Goal: Task Accomplishment & Management: Complete application form

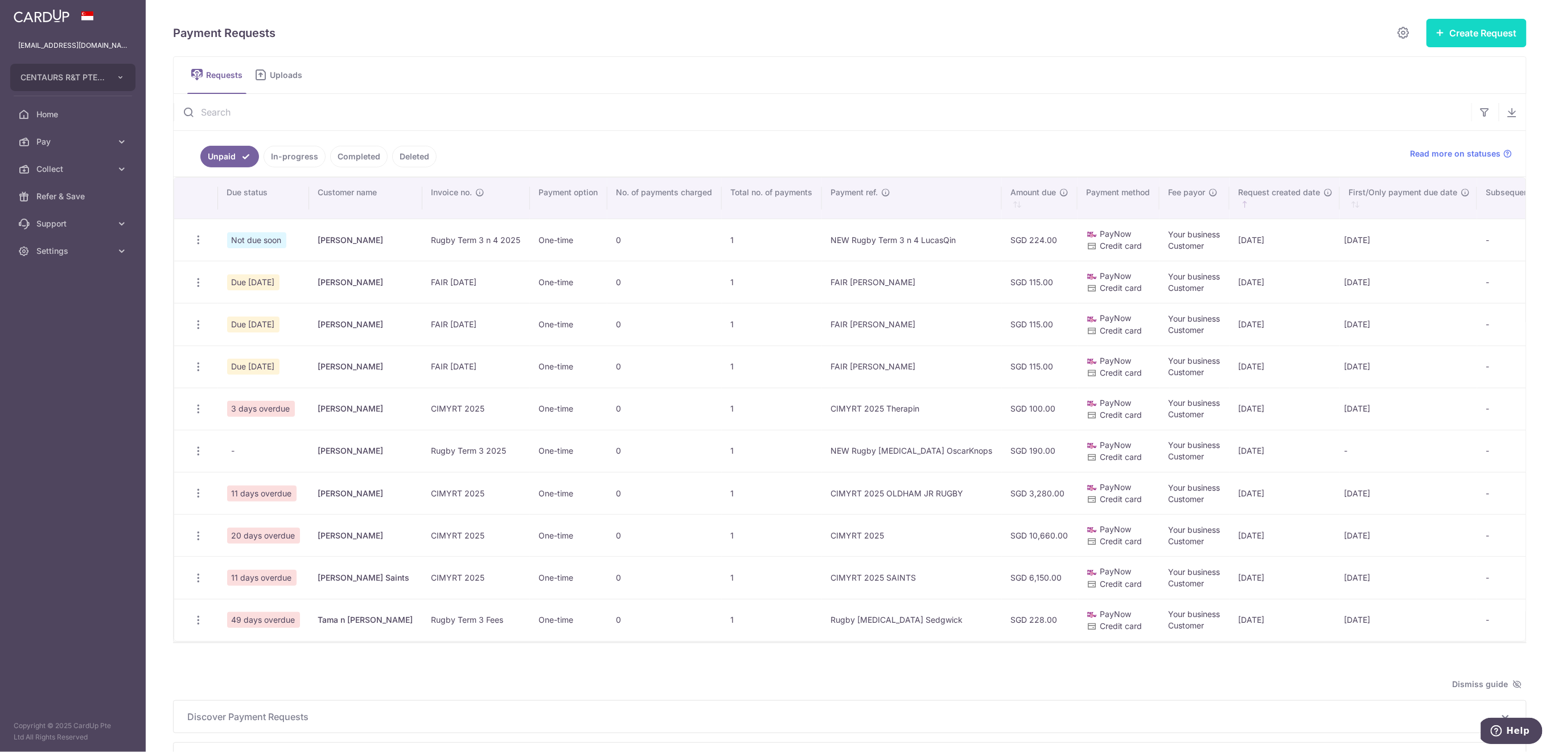
click at [1470, 39] on button "Create Request" at bounding box center [1477, 33] width 100 height 28
click at [1447, 67] on span "Single Request" at bounding box center [1458, 68] width 117 height 14
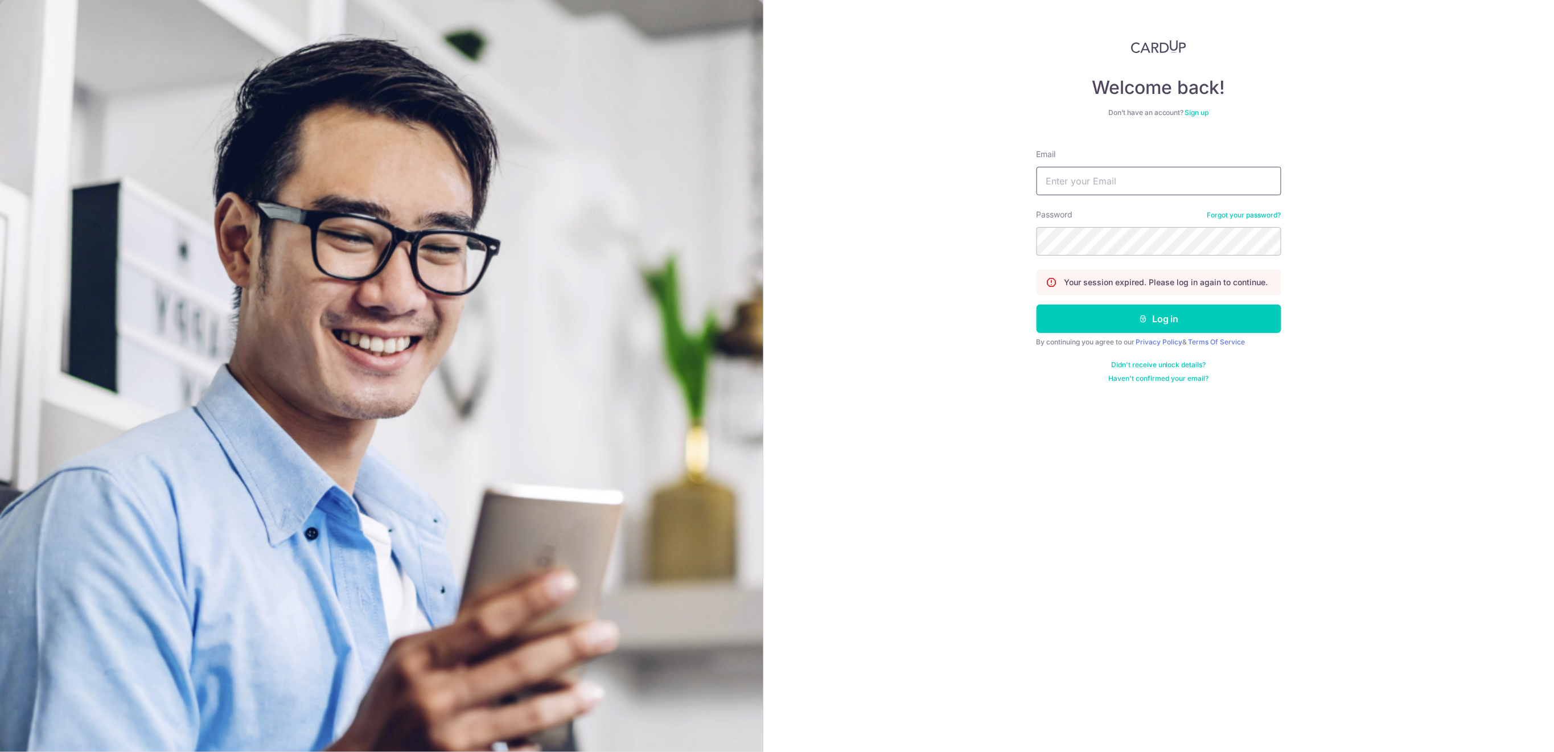
click at [1096, 185] on input "Email" at bounding box center [1159, 181] width 245 height 28
type input "[EMAIL_ADDRESS][DOMAIN_NAME]"
click at [1130, 319] on button "Log in" at bounding box center [1159, 319] width 245 height 28
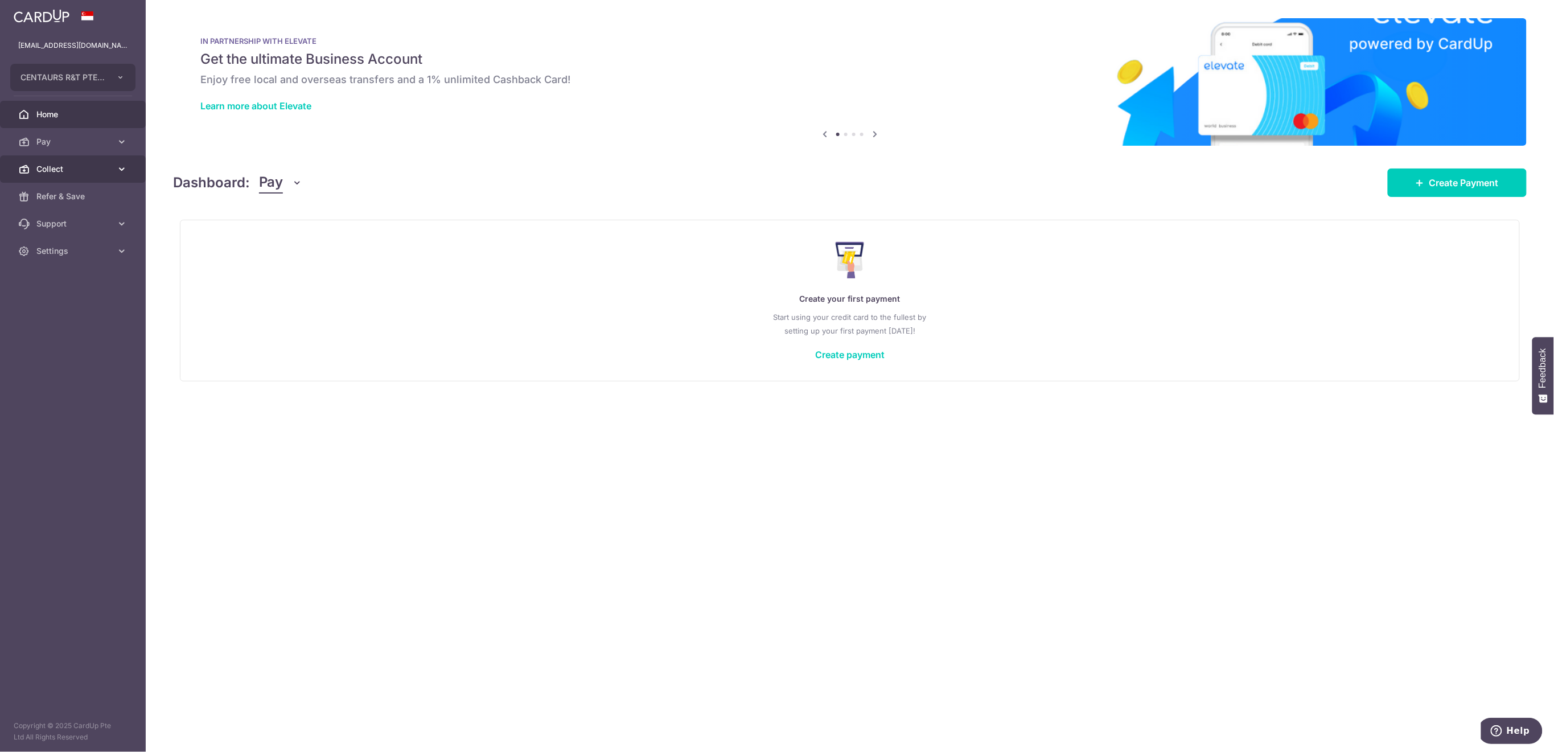
click at [65, 162] on link "Collect" at bounding box center [73, 168] width 146 height 27
click at [62, 194] on span "Dashboard" at bounding box center [73, 196] width 75 height 11
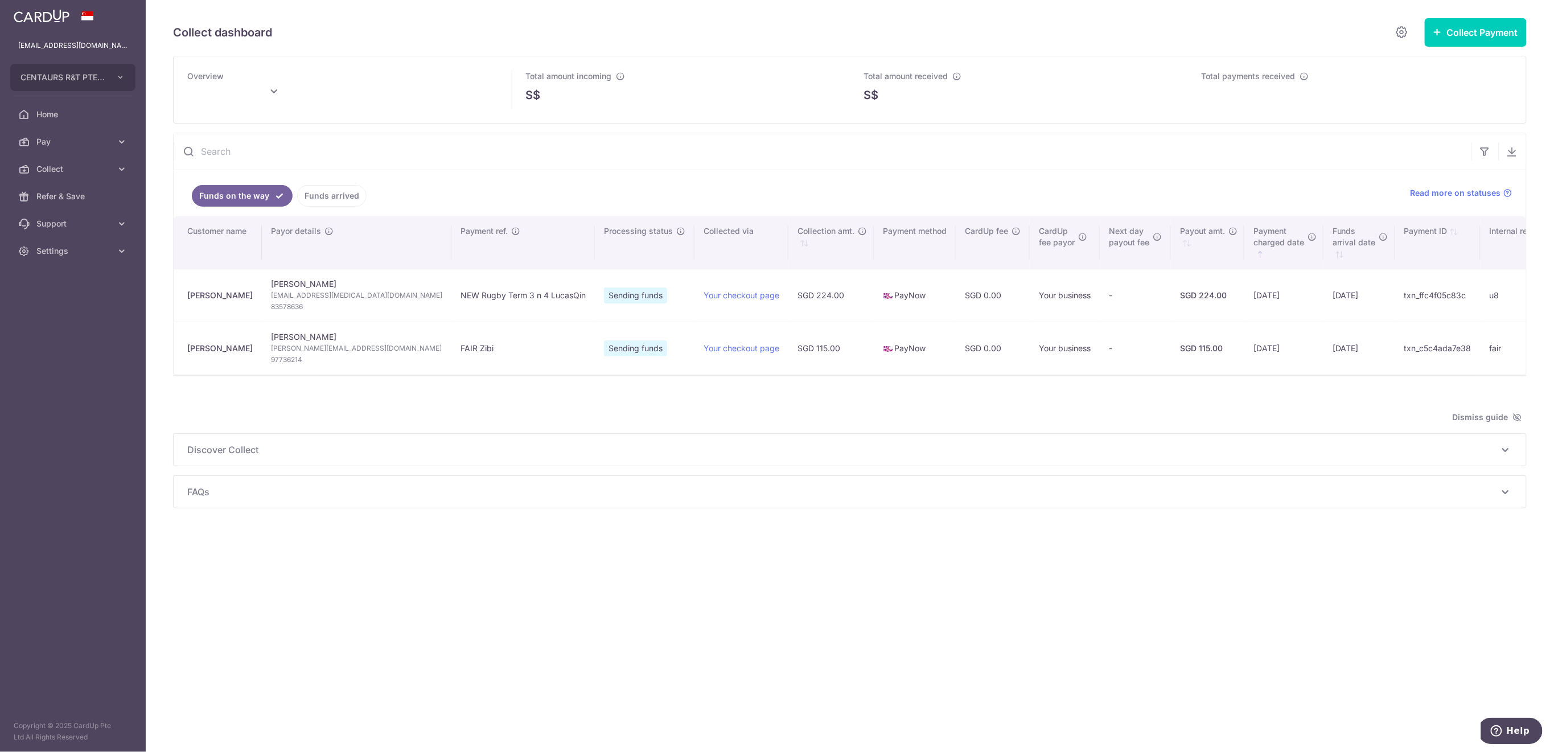
type input "October 2025"
click at [325, 197] on link "Funds arrived" at bounding box center [331, 196] width 69 height 22
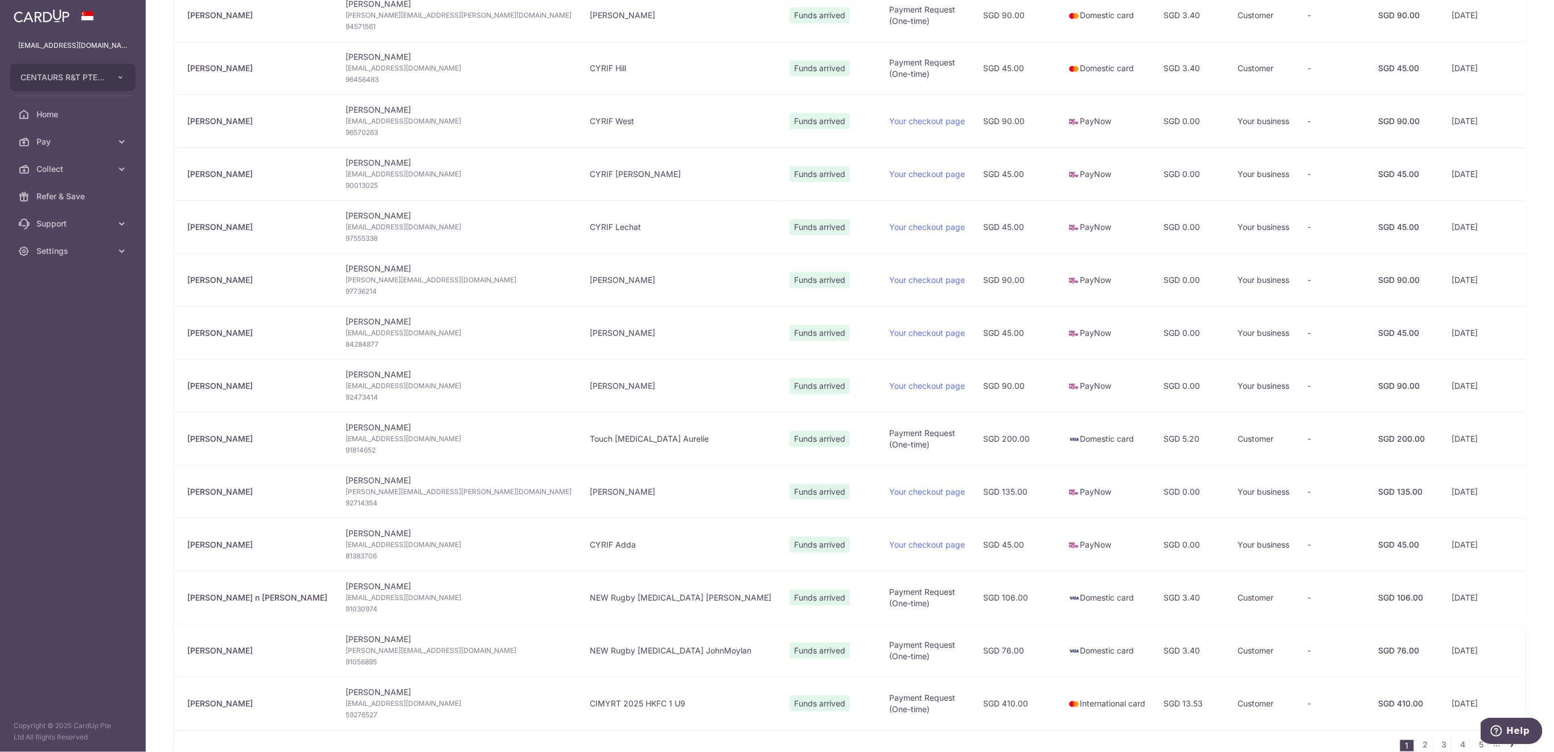
scroll to position [531, 0]
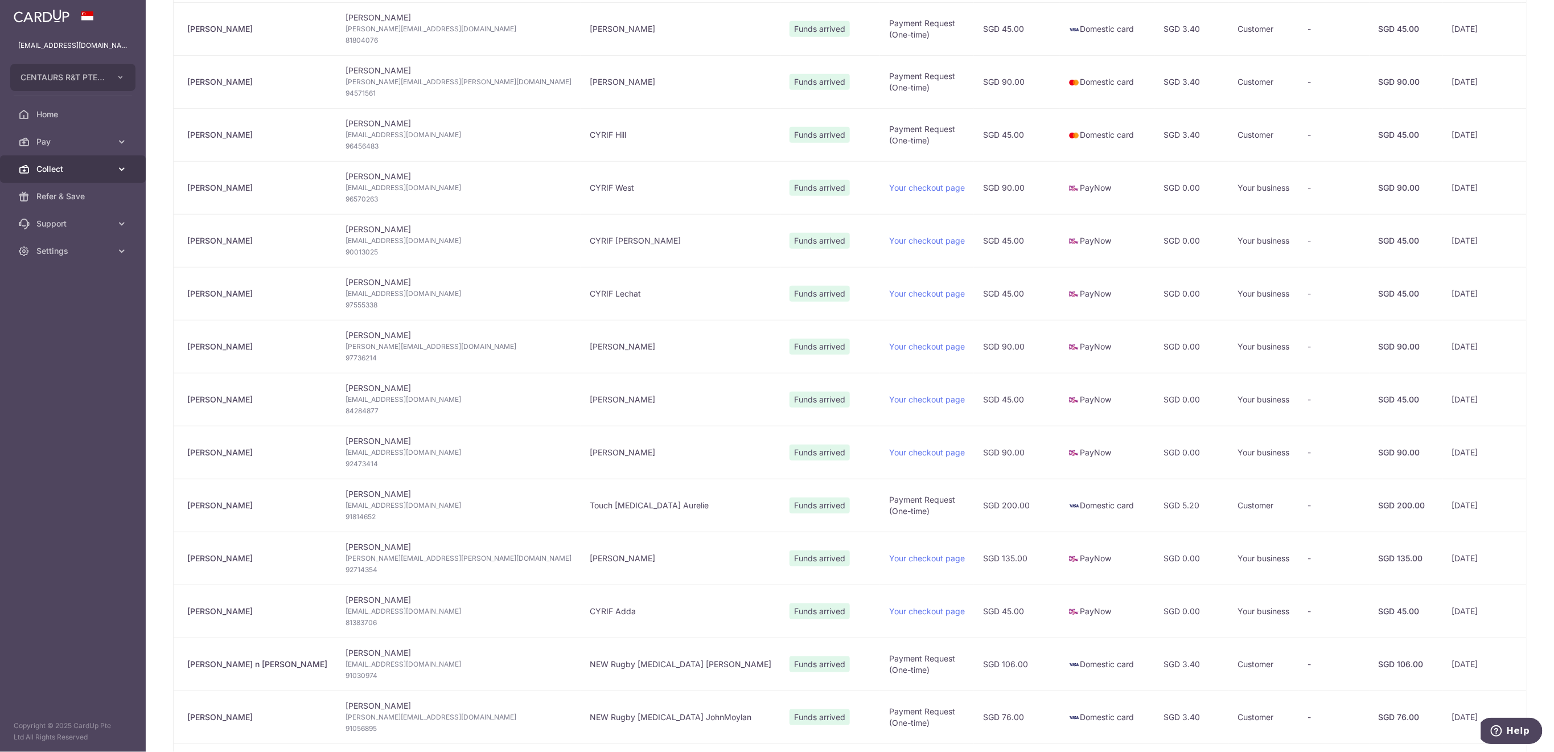
click at [85, 169] on span "Collect" at bounding box center [73, 168] width 75 height 11
click at [86, 248] on span "Payment Requests" at bounding box center [73, 250] width 75 height 11
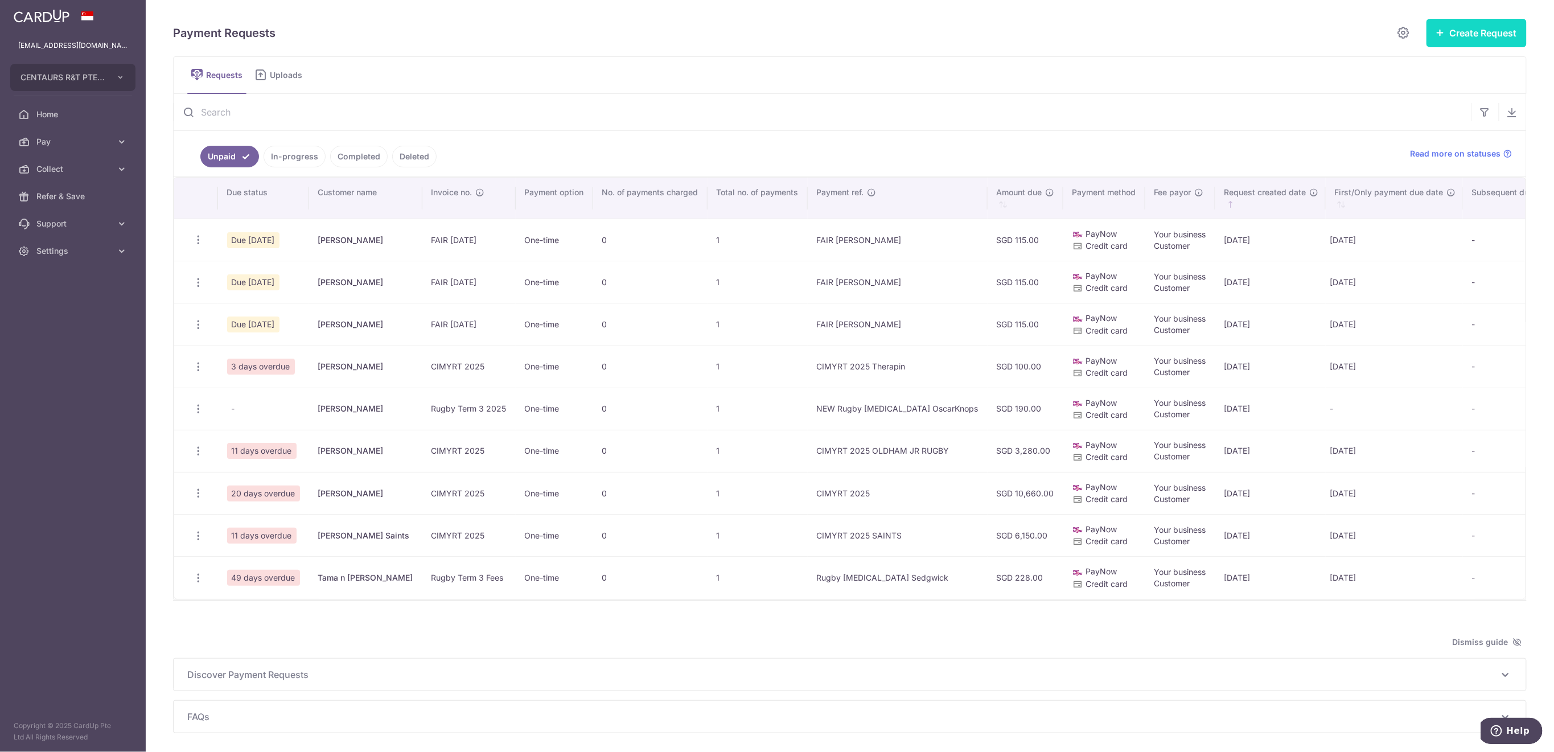
click at [1470, 39] on button "Create Request" at bounding box center [1477, 33] width 100 height 28
click at [1436, 69] on span "Single Request" at bounding box center [1458, 68] width 117 height 14
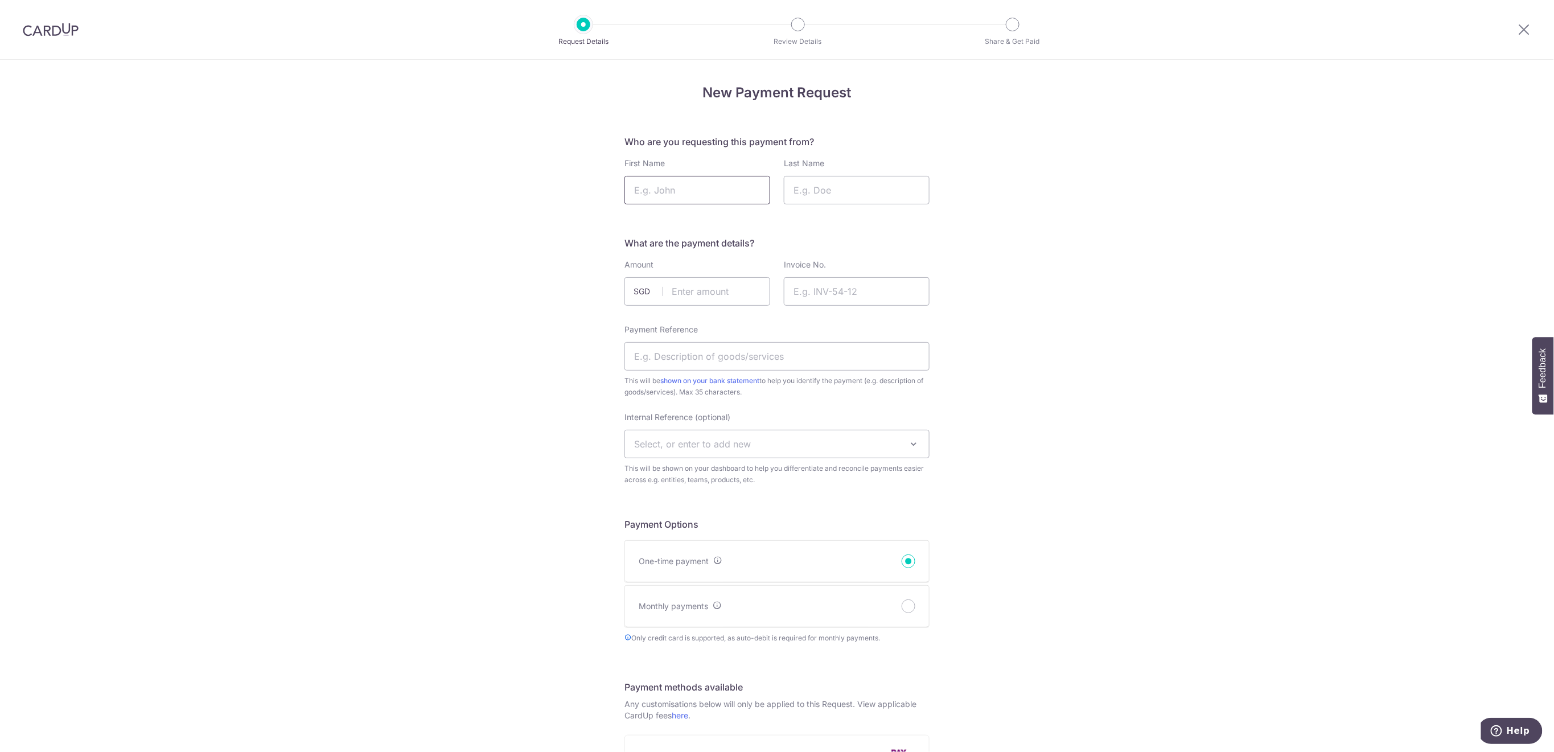
click at [672, 194] on input "First Name" at bounding box center [698, 190] width 146 height 28
type input "Isaiah"
click at [860, 187] on input "Last Name" at bounding box center [857, 190] width 146 height 28
type input "Kuah"
click at [688, 288] on input "text" at bounding box center [698, 291] width 146 height 28
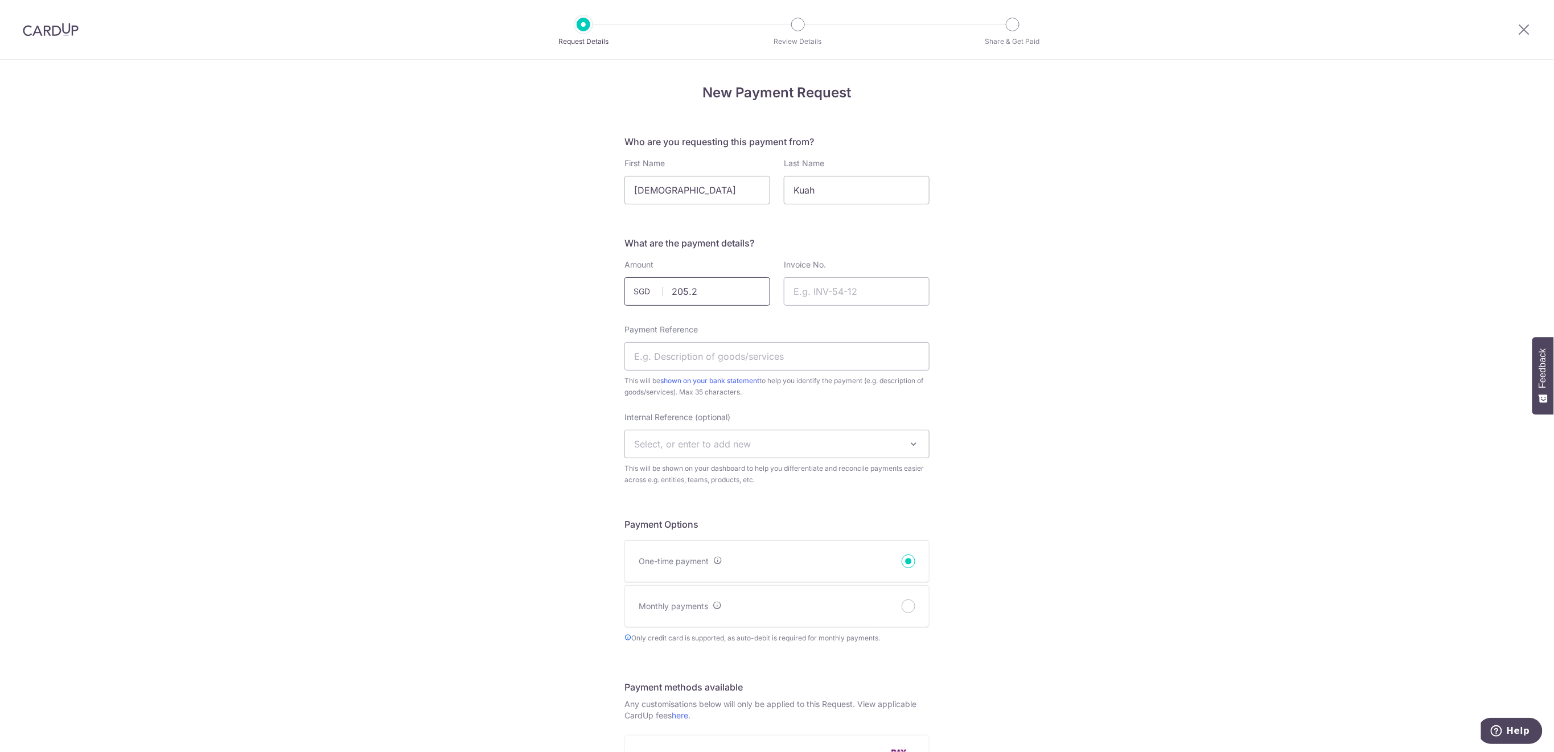
type input "205.20"
click at [873, 292] on input "Invoice No." at bounding box center [857, 291] width 146 height 28
type input "Rugby Term 4 2025"
click at [835, 353] on input "Payment Reference" at bounding box center [777, 356] width 305 height 28
type input "NEW Rugby T4 Isaiah"
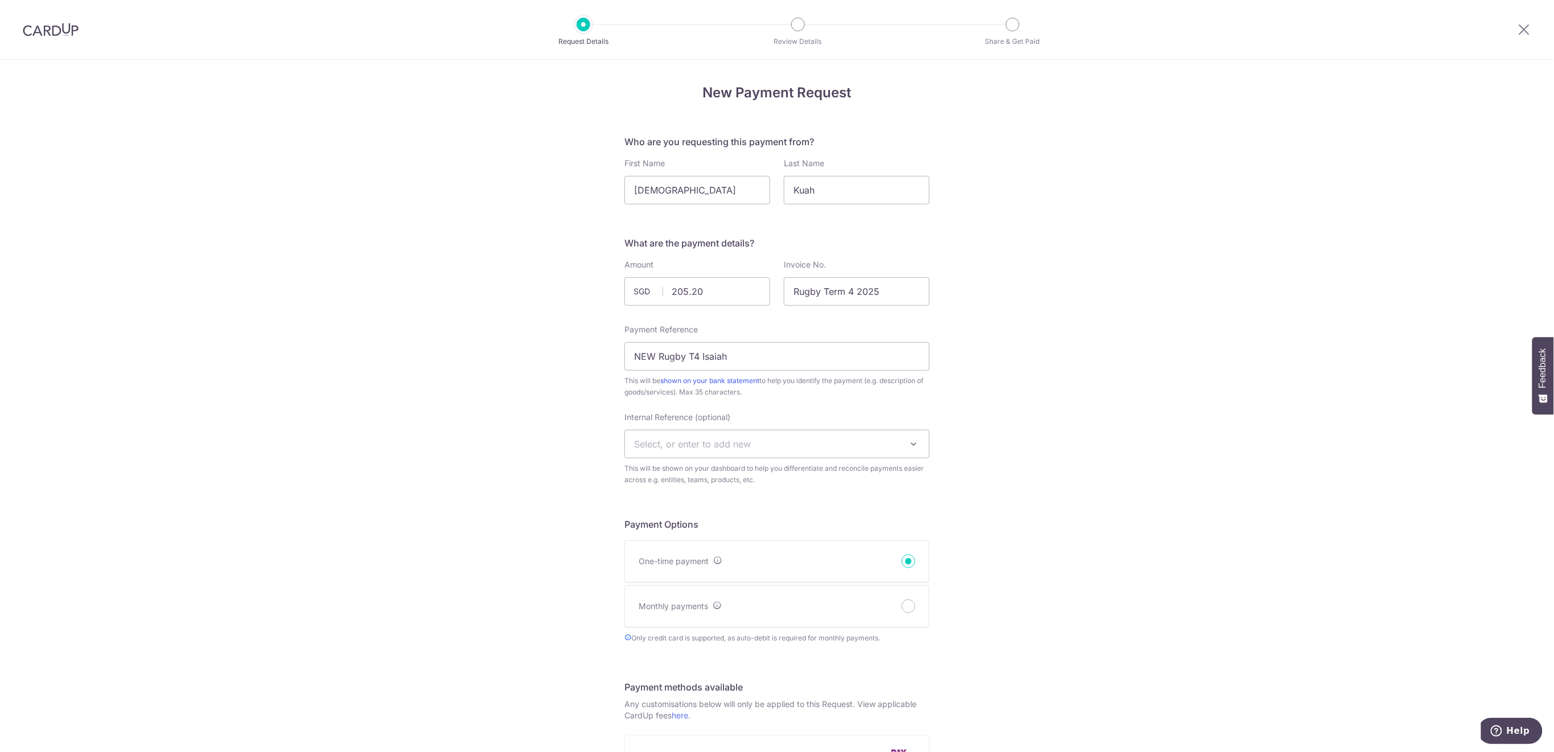
click at [767, 449] on span "Select, or enter to add new" at bounding box center [777, 443] width 304 height 27
type input "U9"
select select "u9"
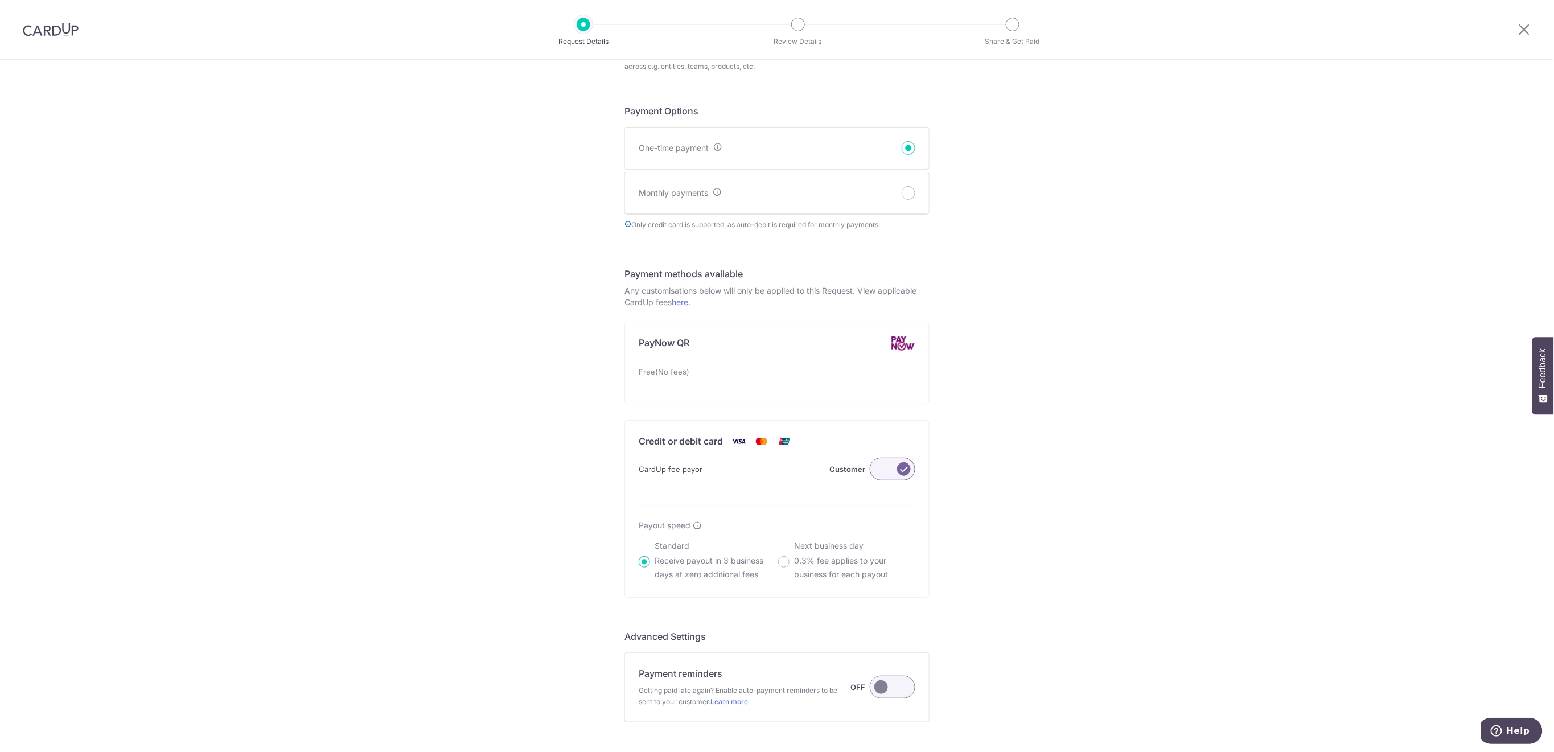
scroll to position [533, 0]
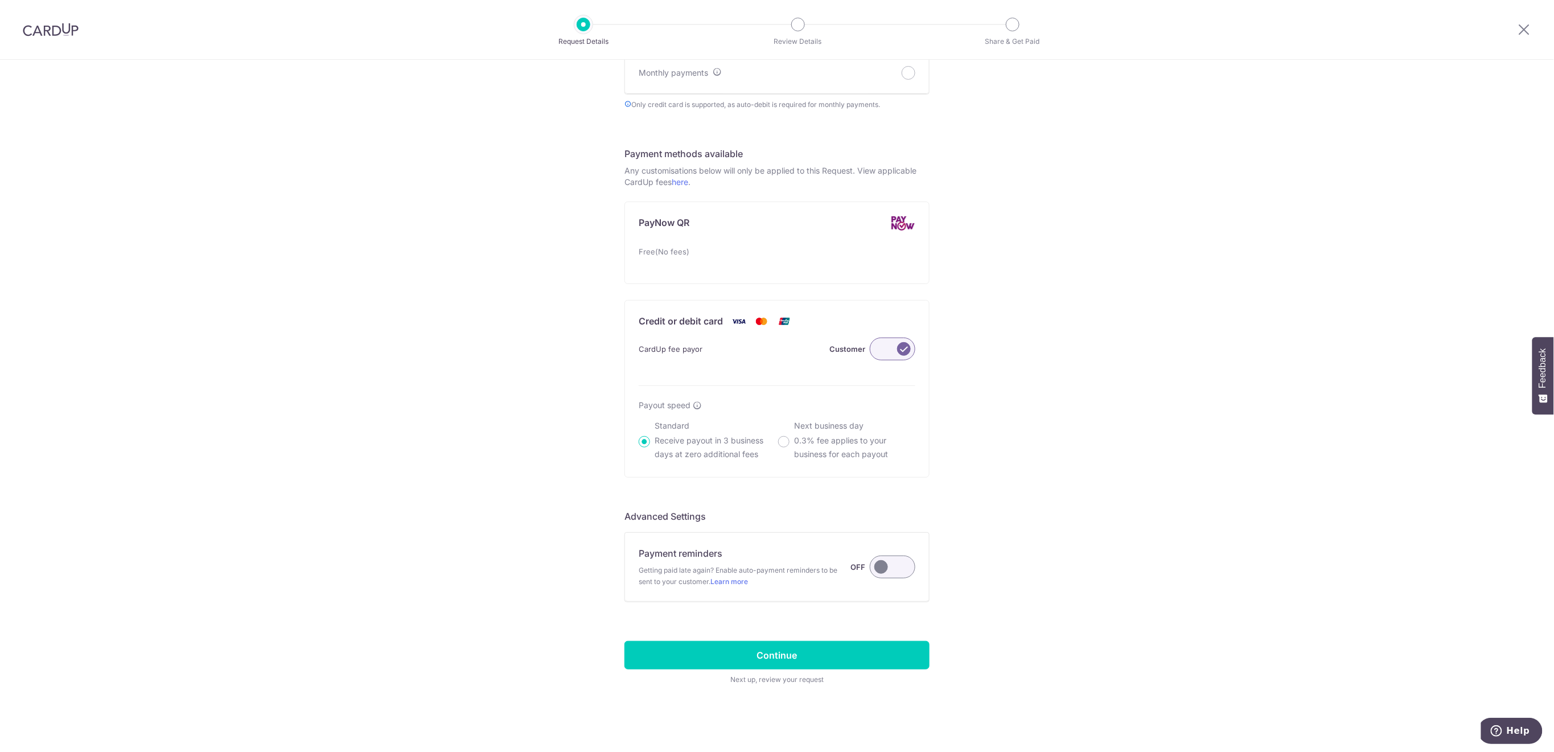
click at [888, 574] on label at bounding box center [893, 567] width 46 height 23
click at [0, 0] on input "Payment reminders Getting paid late again? Enable auto-payment reminders to be …" at bounding box center [0, 0] width 0 height 0
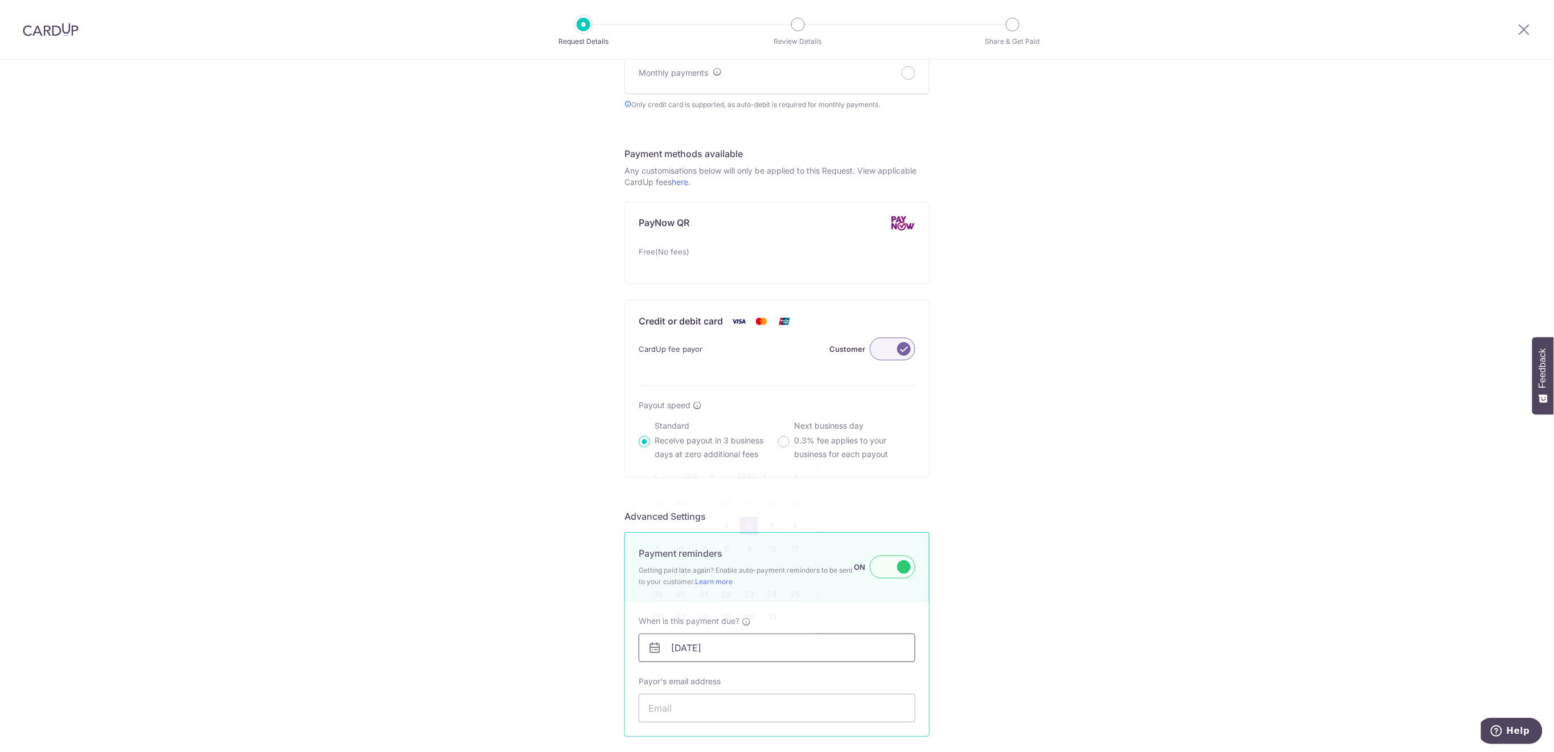
click at [850, 651] on input "02/10/2025" at bounding box center [777, 648] width 277 height 28
click at [725, 545] on link "8" at bounding box center [726, 549] width 18 height 18
type input "08/10/2025"
click at [732, 714] on input "Payor's email address" at bounding box center [777, 708] width 277 height 28
click at [723, 708] on input "Payor's email address" at bounding box center [777, 708] width 277 height 28
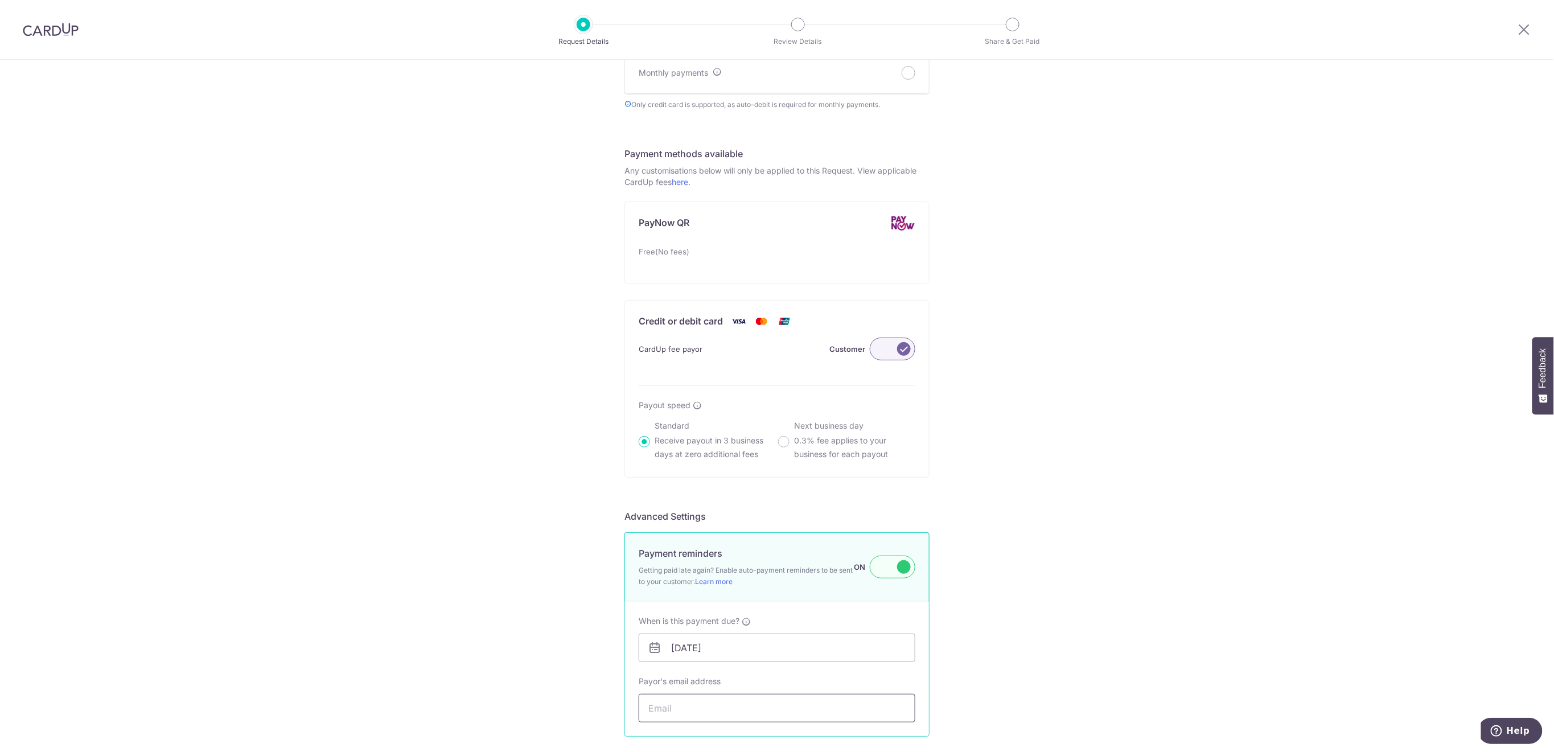
paste input "conceptmt@gmail.com"
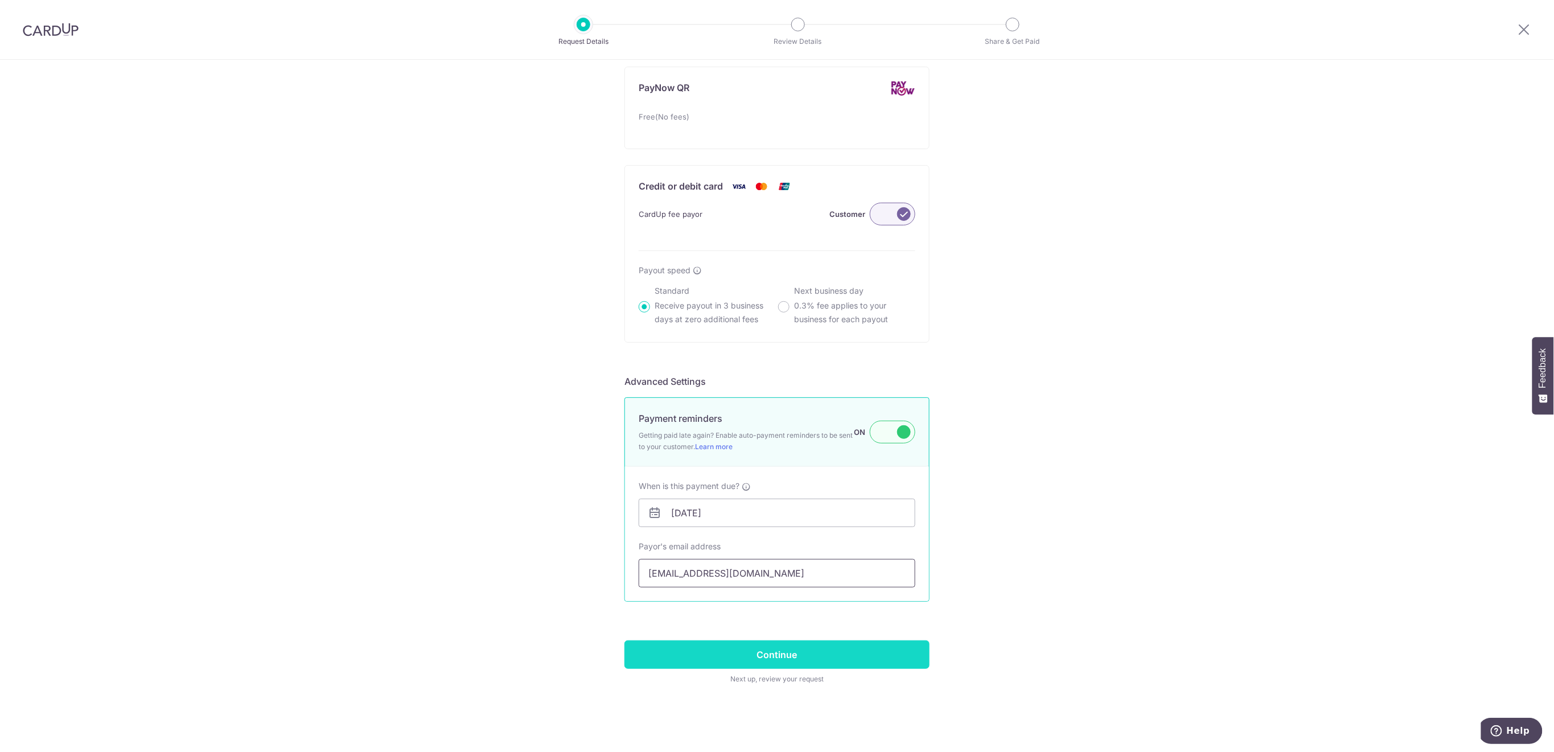
type input "conceptmt@gmail.com"
click at [885, 653] on input "Continue" at bounding box center [777, 654] width 305 height 28
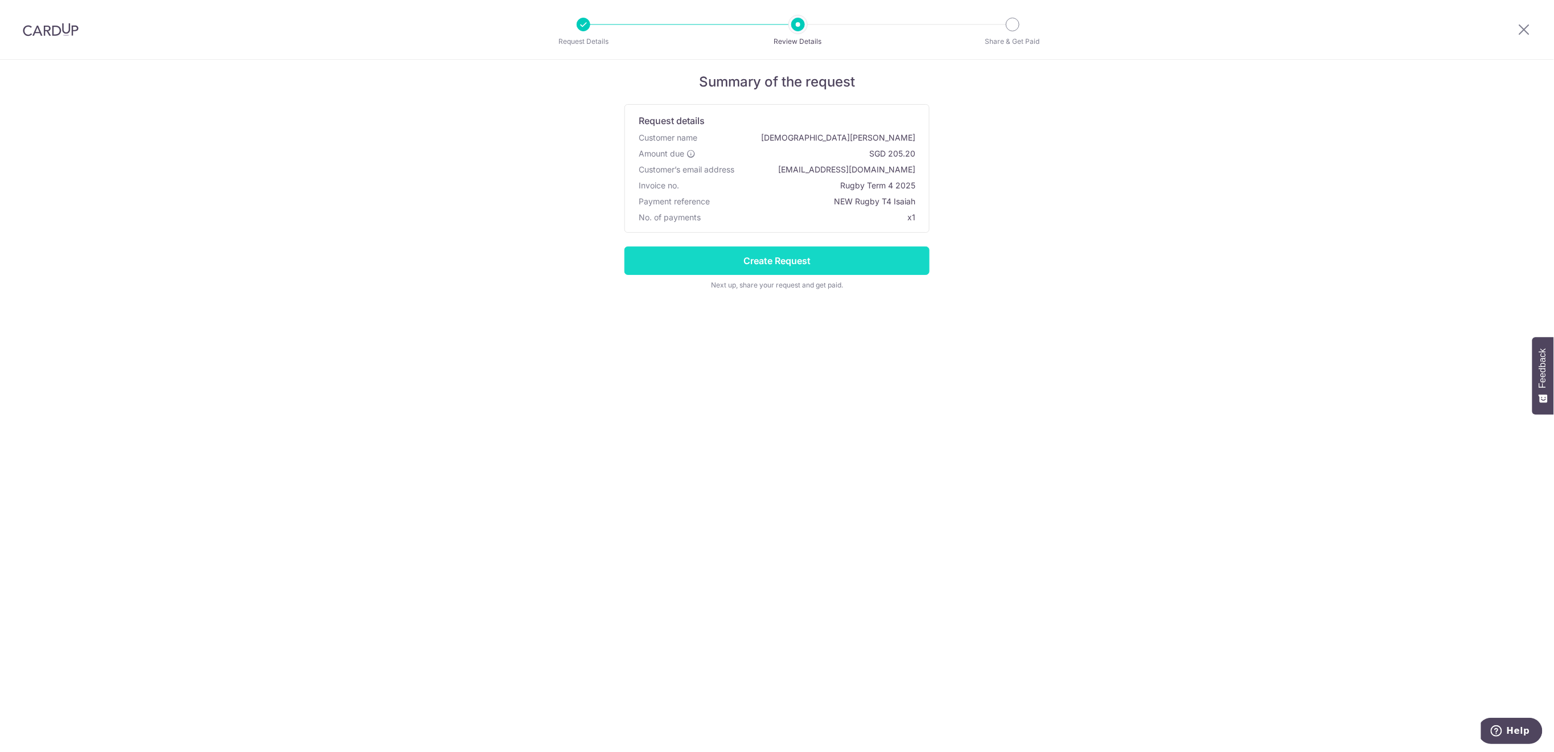
click at [891, 265] on input "Create Request" at bounding box center [777, 261] width 305 height 28
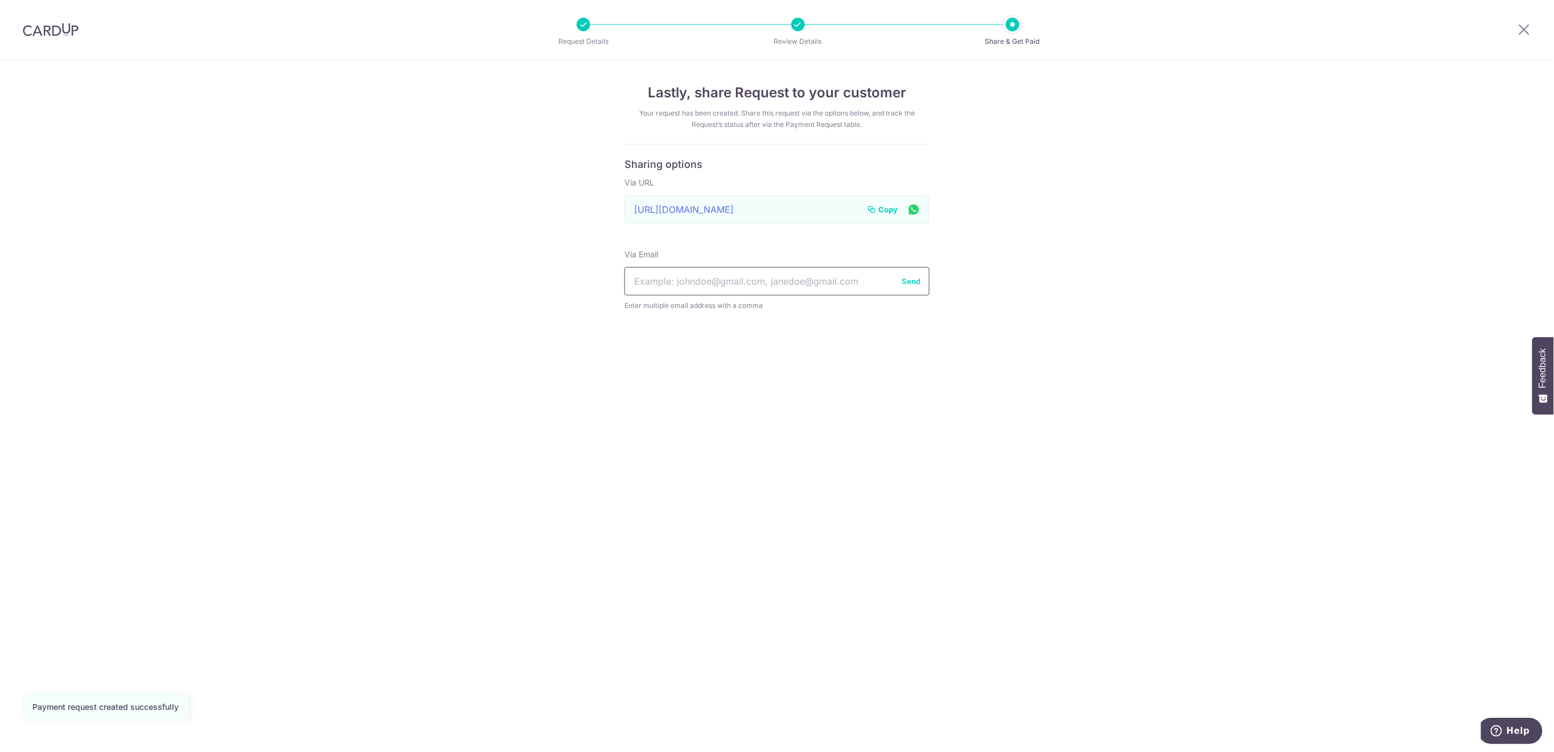
click at [726, 274] on input "text" at bounding box center [777, 281] width 305 height 28
paste input "conceptmt@gmail.com"
type input "conceptmt@gmail.com"
click at [907, 278] on button "Send" at bounding box center [911, 281] width 19 height 11
click at [1525, 30] on icon at bounding box center [1525, 29] width 14 height 14
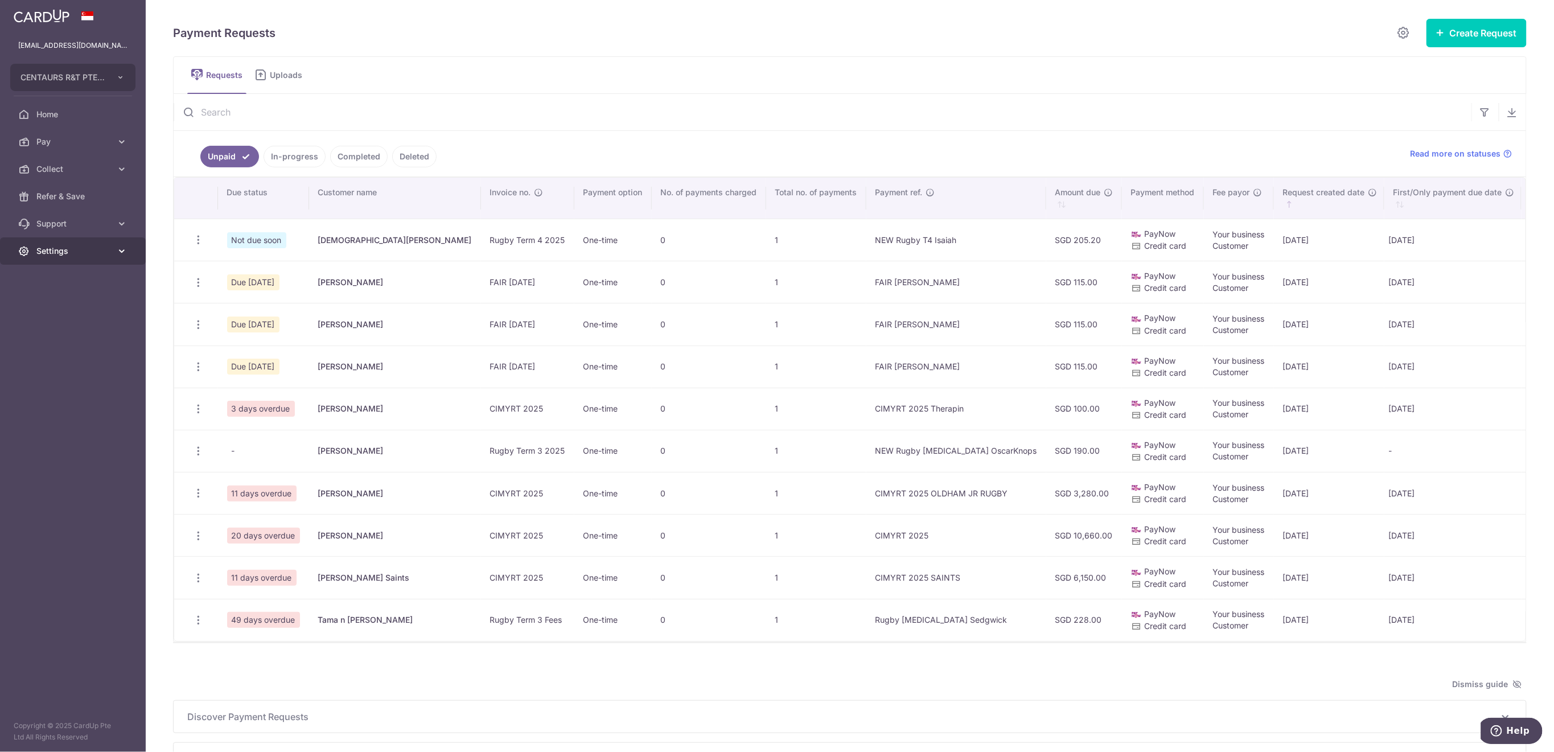
click at [83, 260] on link "Settings" at bounding box center [73, 250] width 146 height 27
click at [86, 306] on span "Logout" at bounding box center [73, 305] width 75 height 11
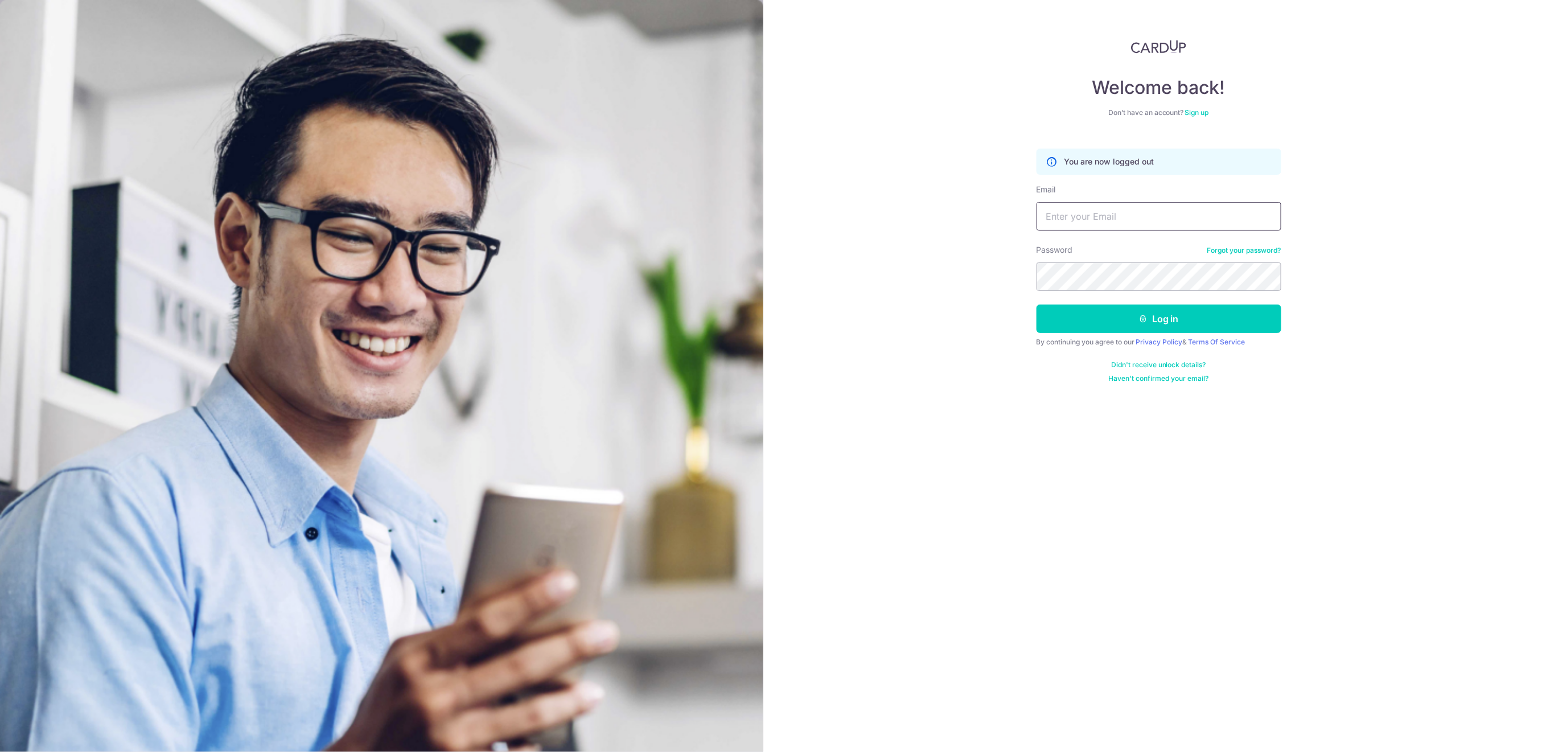
click at [1106, 213] on input "Email" at bounding box center [1159, 216] width 245 height 28
type input "[EMAIL_ADDRESS][DOMAIN_NAME]"
click at [1172, 318] on button "Log in" at bounding box center [1159, 319] width 245 height 28
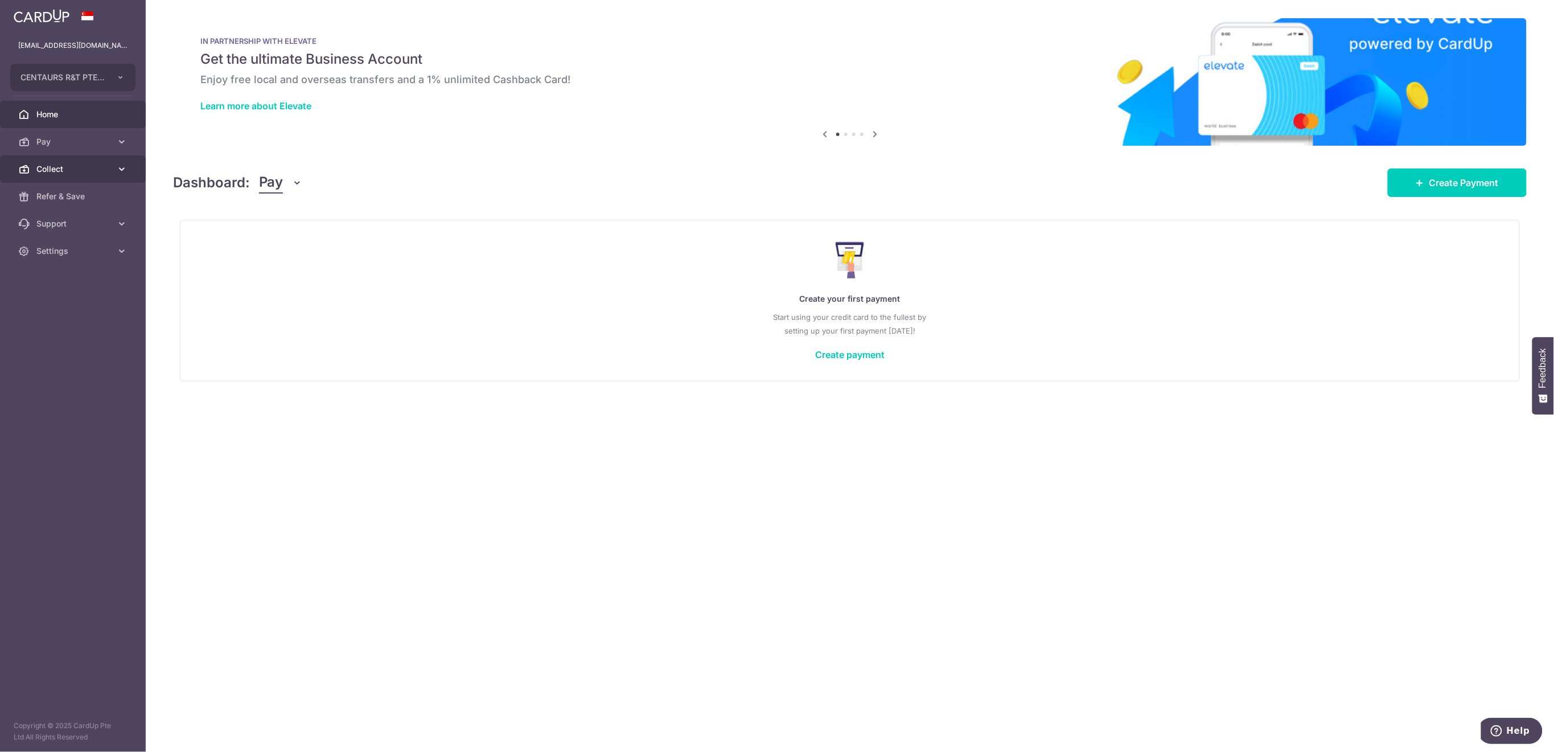
click at [81, 167] on span "Collect" at bounding box center [73, 168] width 75 height 11
click at [69, 199] on span "Dashboard" at bounding box center [73, 196] width 75 height 11
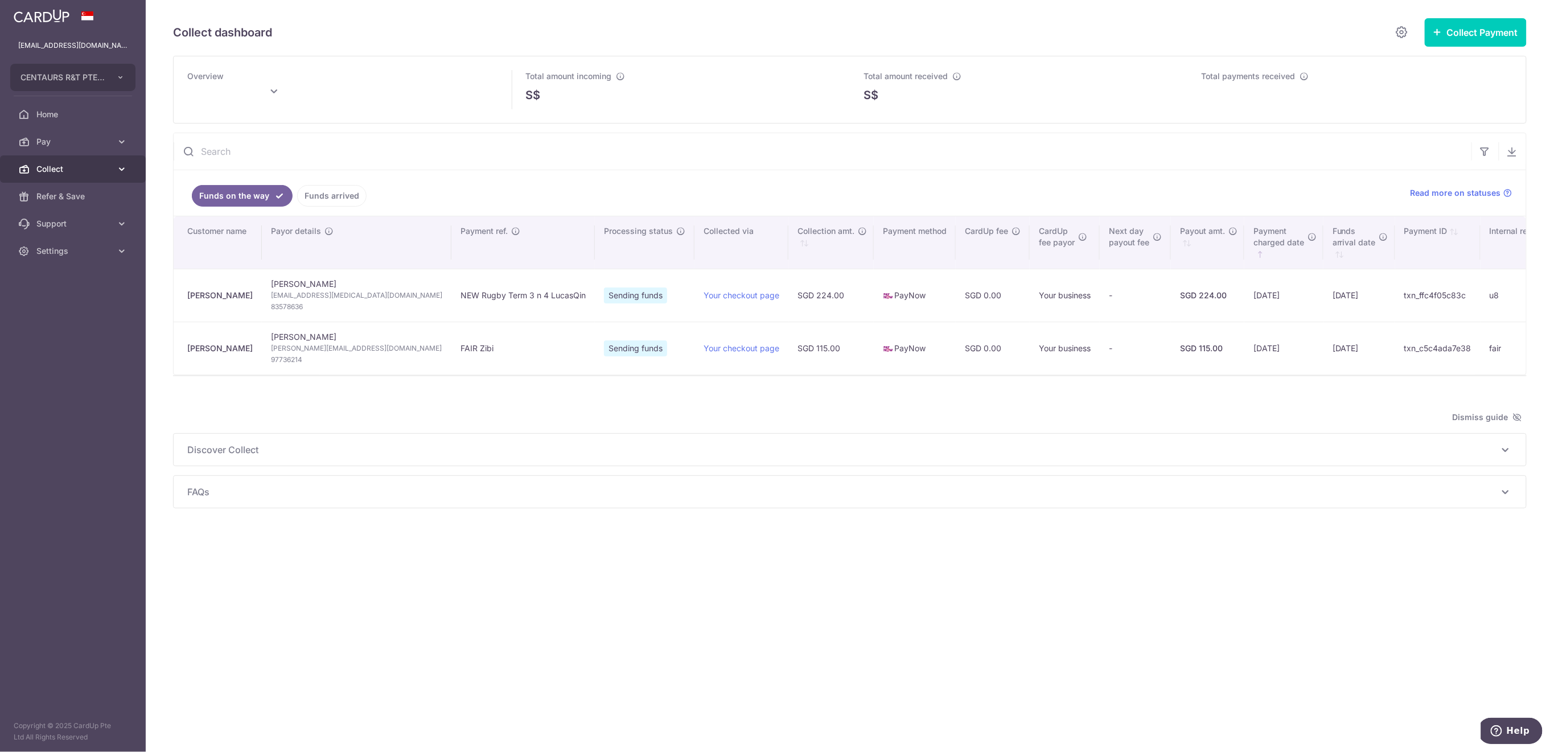
click at [54, 169] on span "Collect" at bounding box center [73, 168] width 75 height 11
click at [75, 252] on span "Payment Requests" at bounding box center [73, 250] width 75 height 11
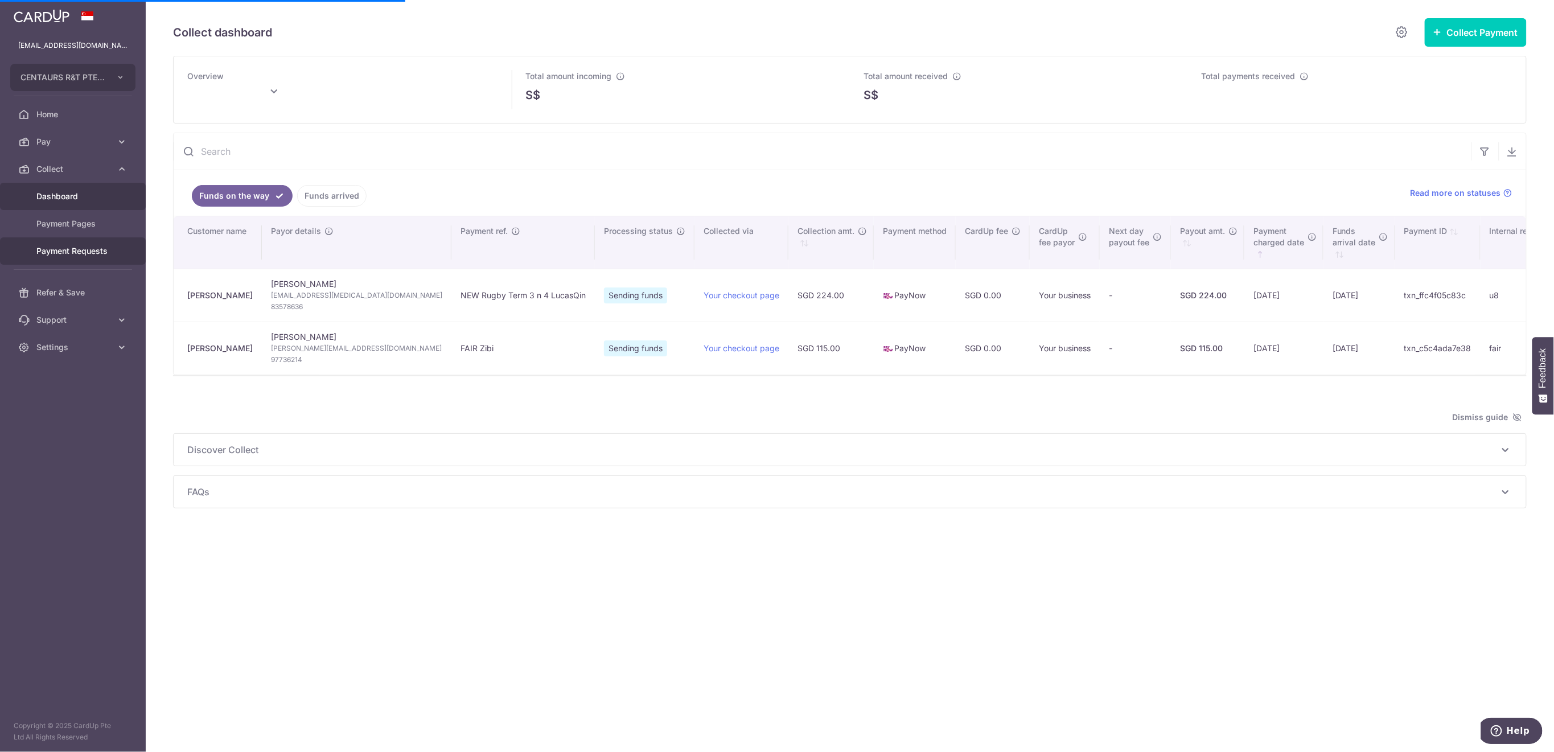
type input "[DATE]"
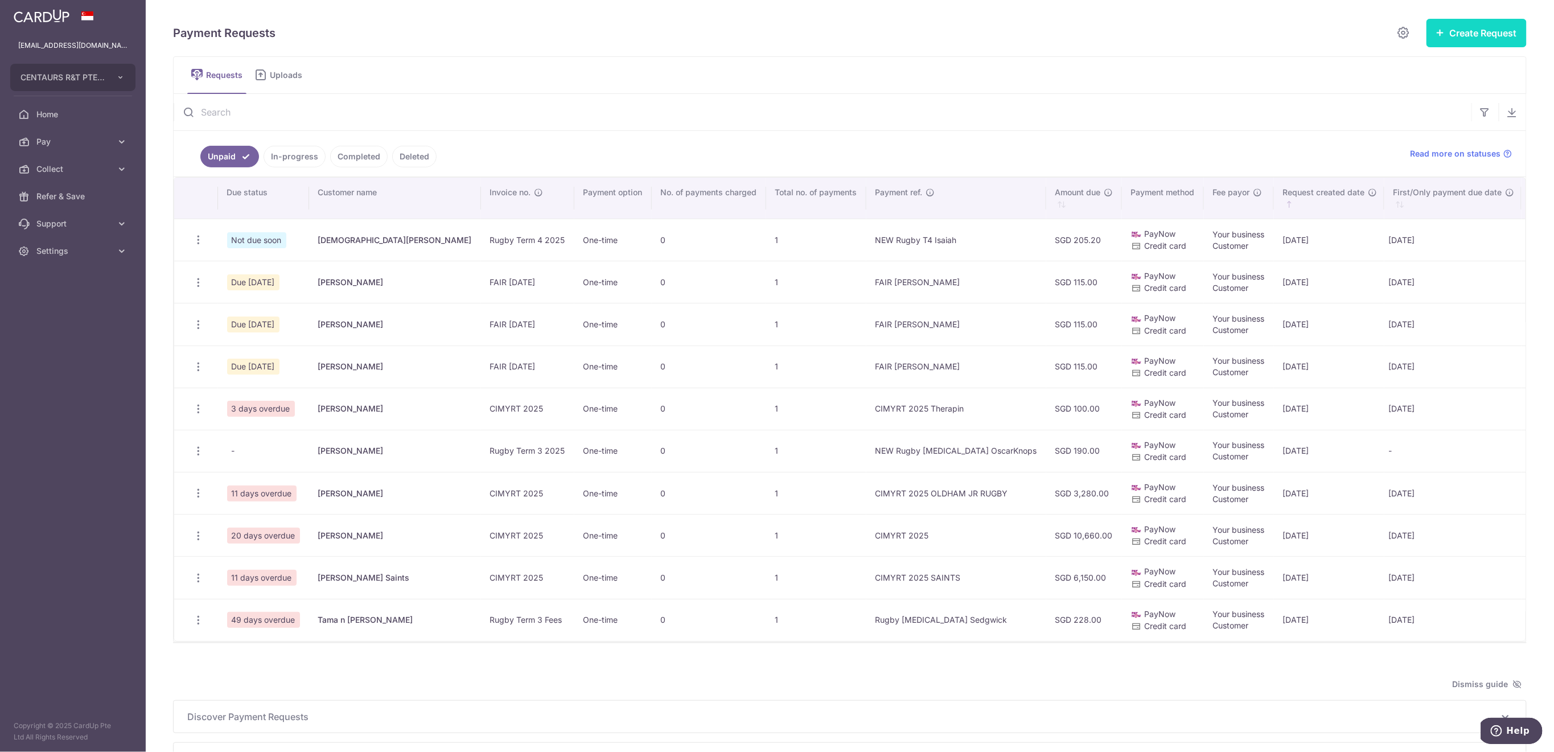
click at [1440, 35] on button "Create Request" at bounding box center [1477, 33] width 100 height 28
click at [1443, 68] on span "Single Request" at bounding box center [1458, 68] width 117 height 14
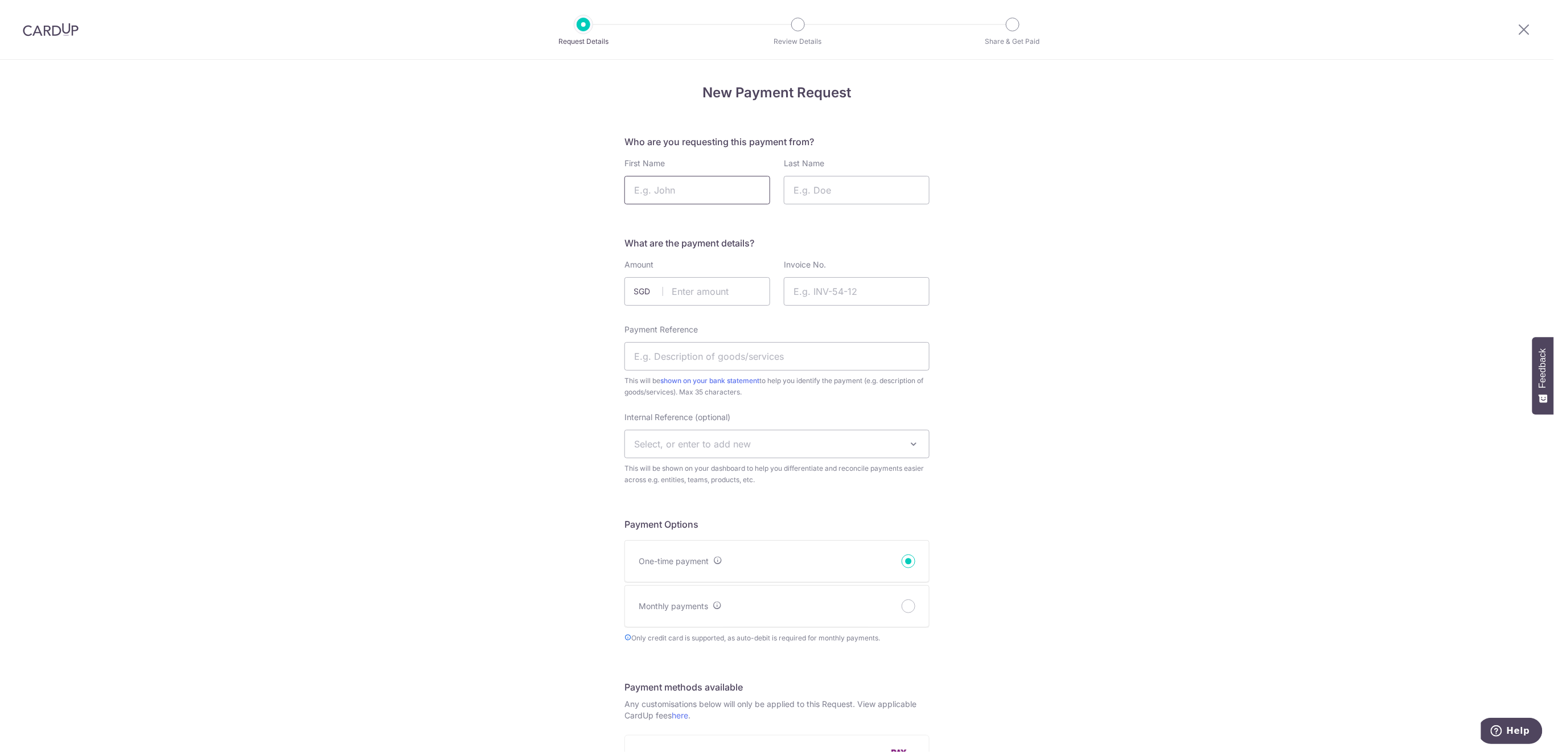
click at [724, 184] on input "First Name" at bounding box center [698, 190] width 146 height 28
type input "Nathanael n Alex"
drag, startPoint x: 889, startPoint y: 195, endPoint x: 926, endPoint y: 216, distance: 42.6
click at [889, 194] on input "Last Name" at bounding box center [857, 190] width 146 height 28
type input "Goh"
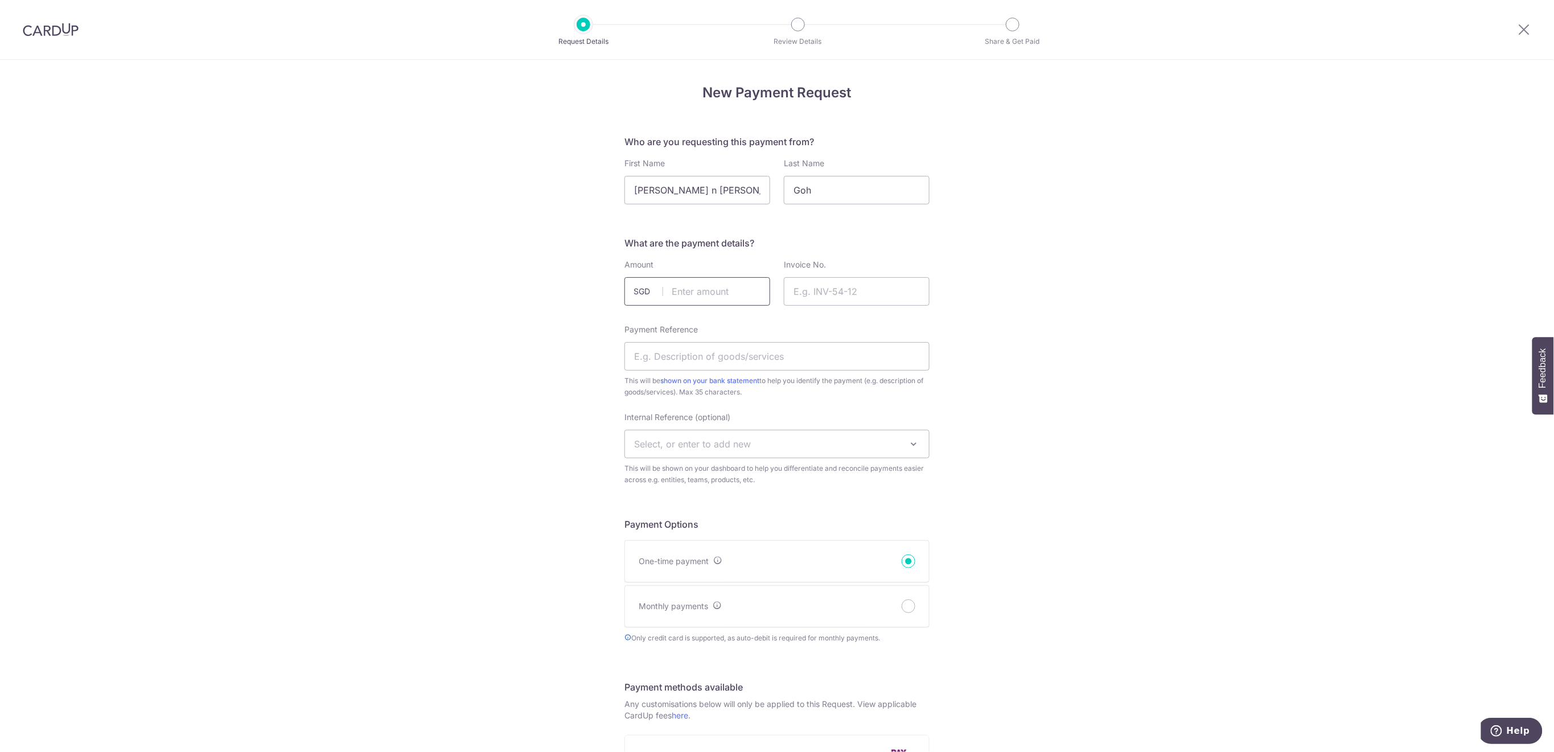
click at [735, 281] on input "text" at bounding box center [698, 291] width 146 height 28
type input "611.80"
click at [851, 281] on input "Invoice No." at bounding box center [857, 291] width 146 height 28
type input "Rugby Term Fees 2025"
click at [793, 356] on input "Payment Reference" at bounding box center [777, 356] width 305 height 28
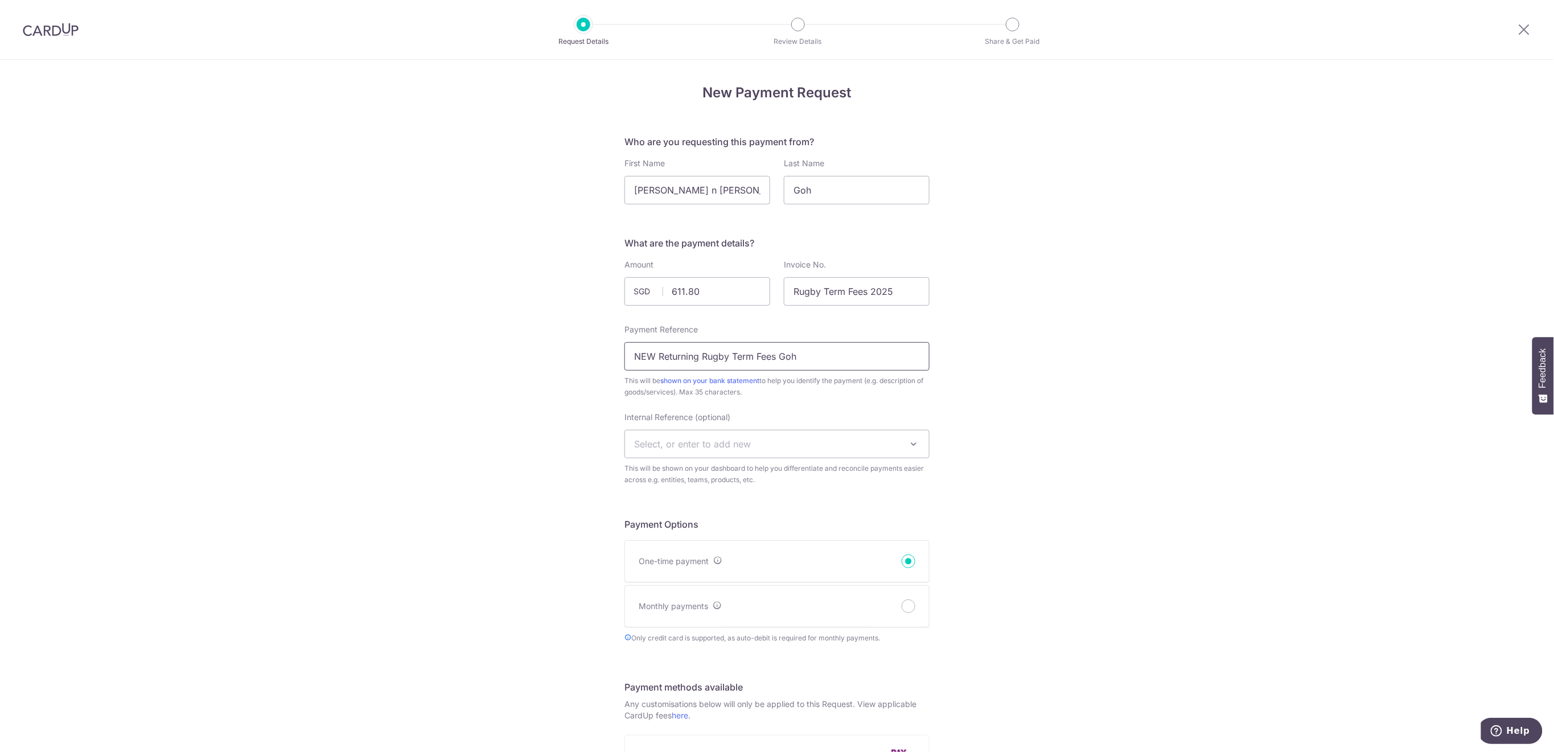
type input "NEW Returning Rugby Term Fees Goh"
click at [723, 438] on span "Select, or enter to add new" at bounding box center [692, 443] width 117 height 11
type input "Goh"
select select "Goh"
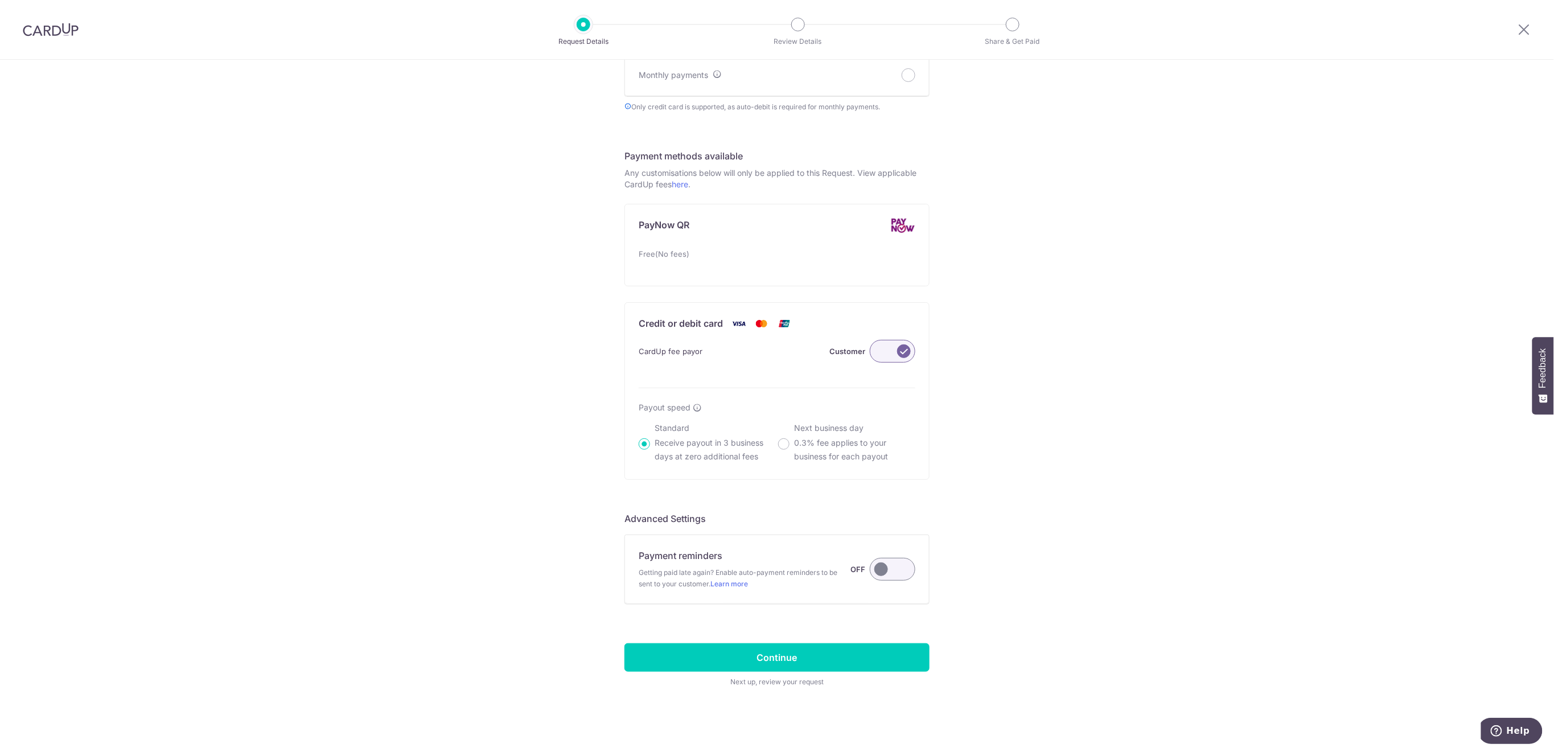
scroll to position [533, 0]
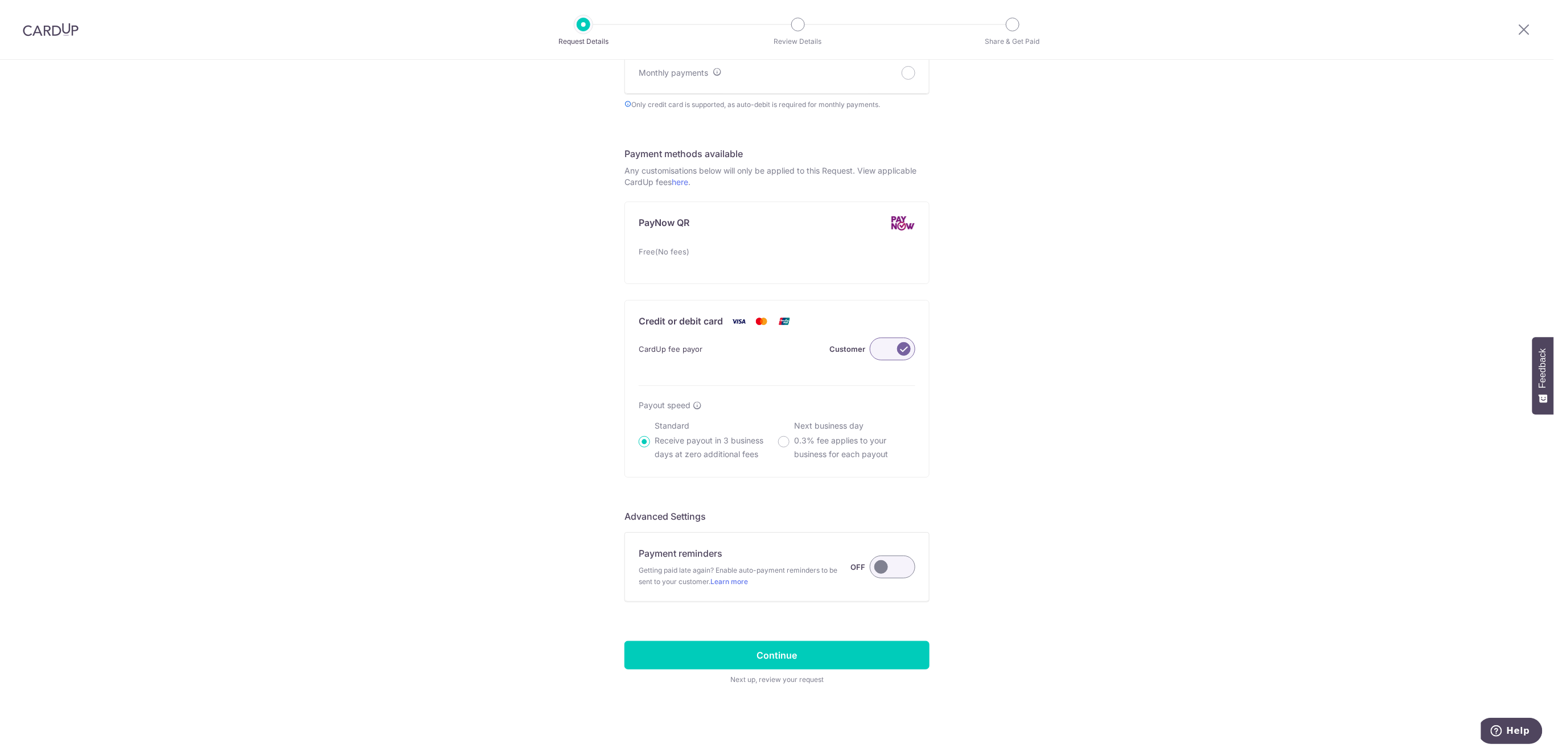
click at [897, 563] on label at bounding box center [893, 567] width 46 height 23
click at [0, 0] on input "Payment reminders Getting paid late again? Enable auto-payment reminders to be …" at bounding box center [0, 0] width 0 height 0
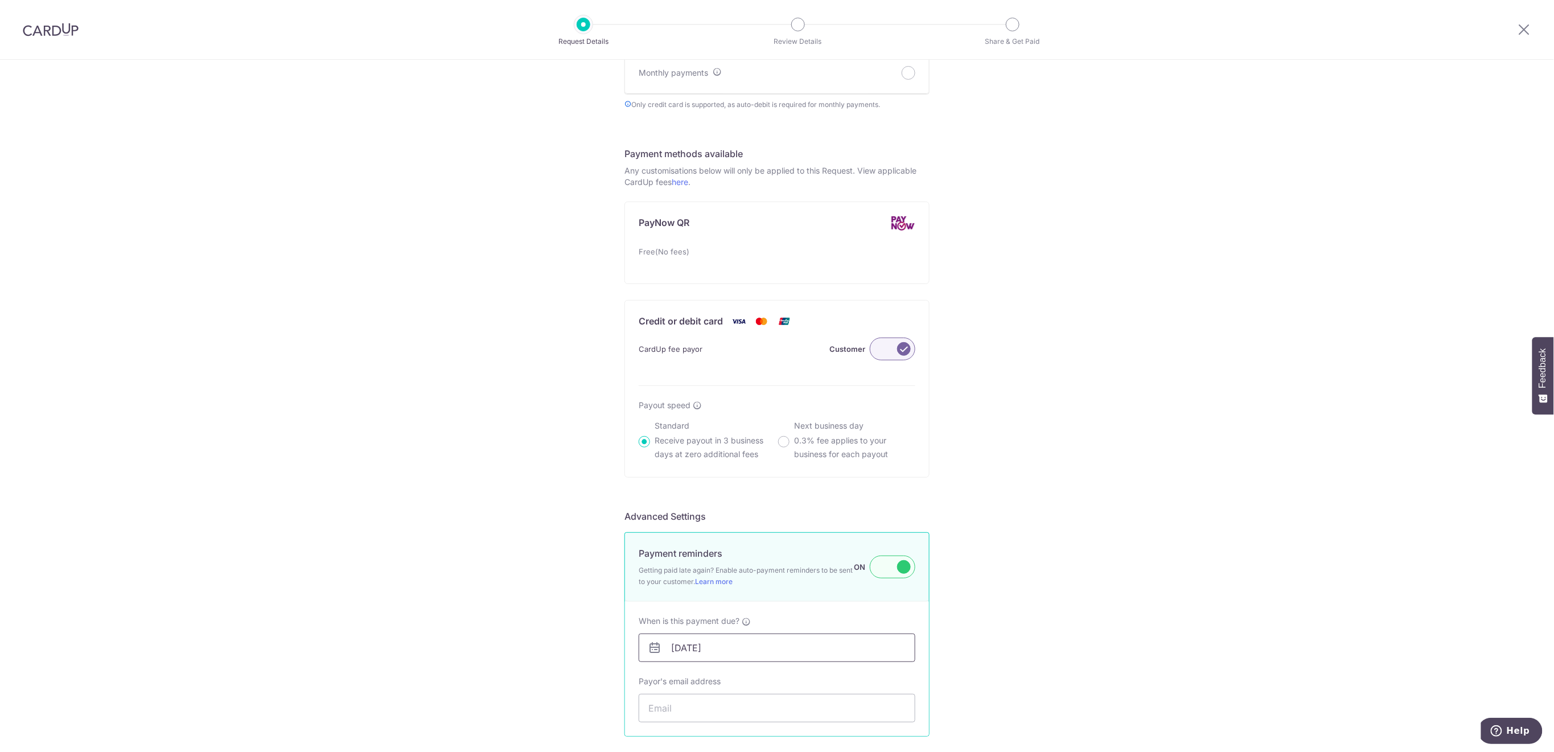
click at [808, 651] on input "[DATE]" at bounding box center [777, 648] width 277 height 28
click at [726, 547] on link "8" at bounding box center [726, 549] width 18 height 18
type input "[DATE]"
click at [759, 714] on input "Payor's email address" at bounding box center [777, 708] width 277 height 28
click at [680, 711] on input "Payor's email address" at bounding box center [777, 708] width 277 height 28
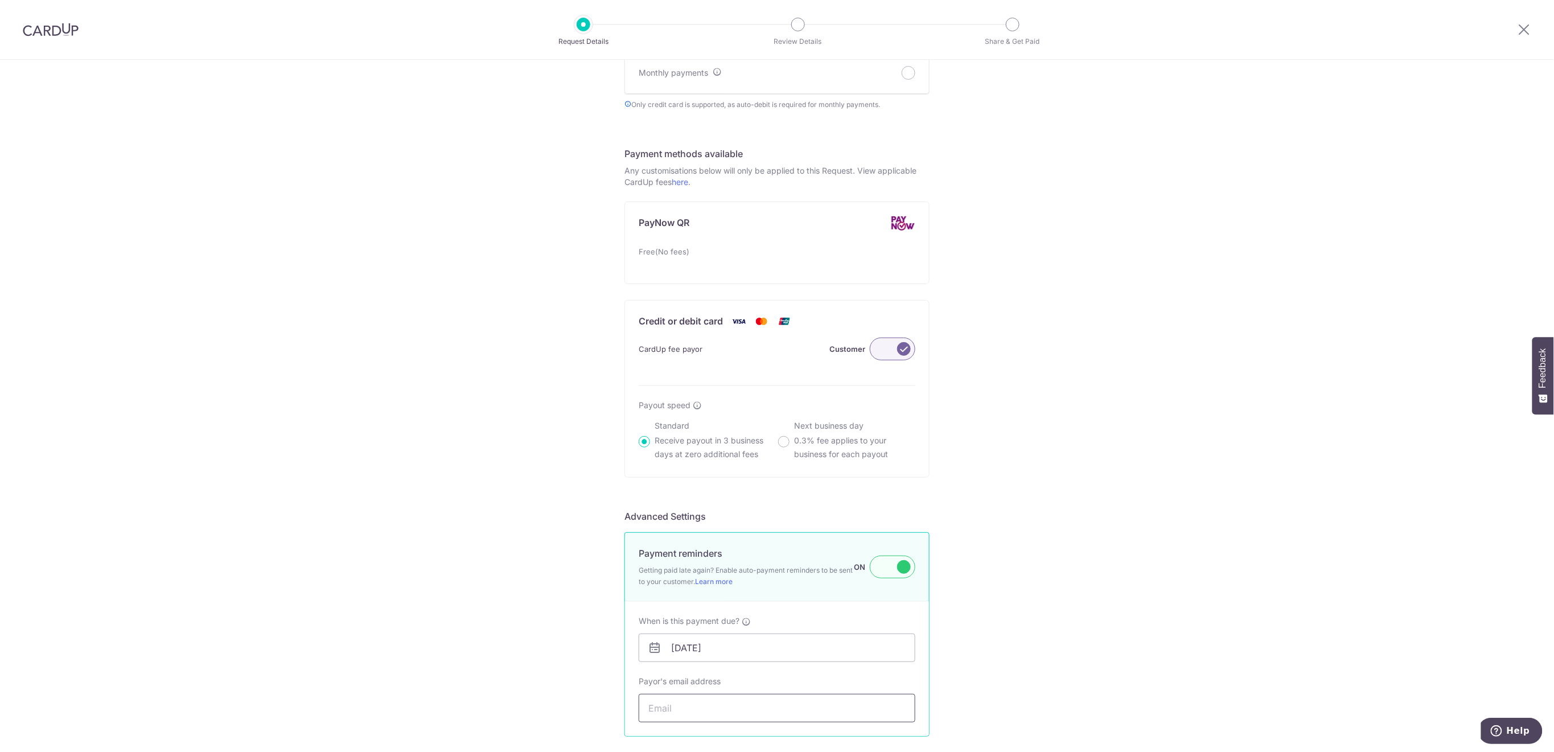
paste input "jphilippe.goh@gmail.com"
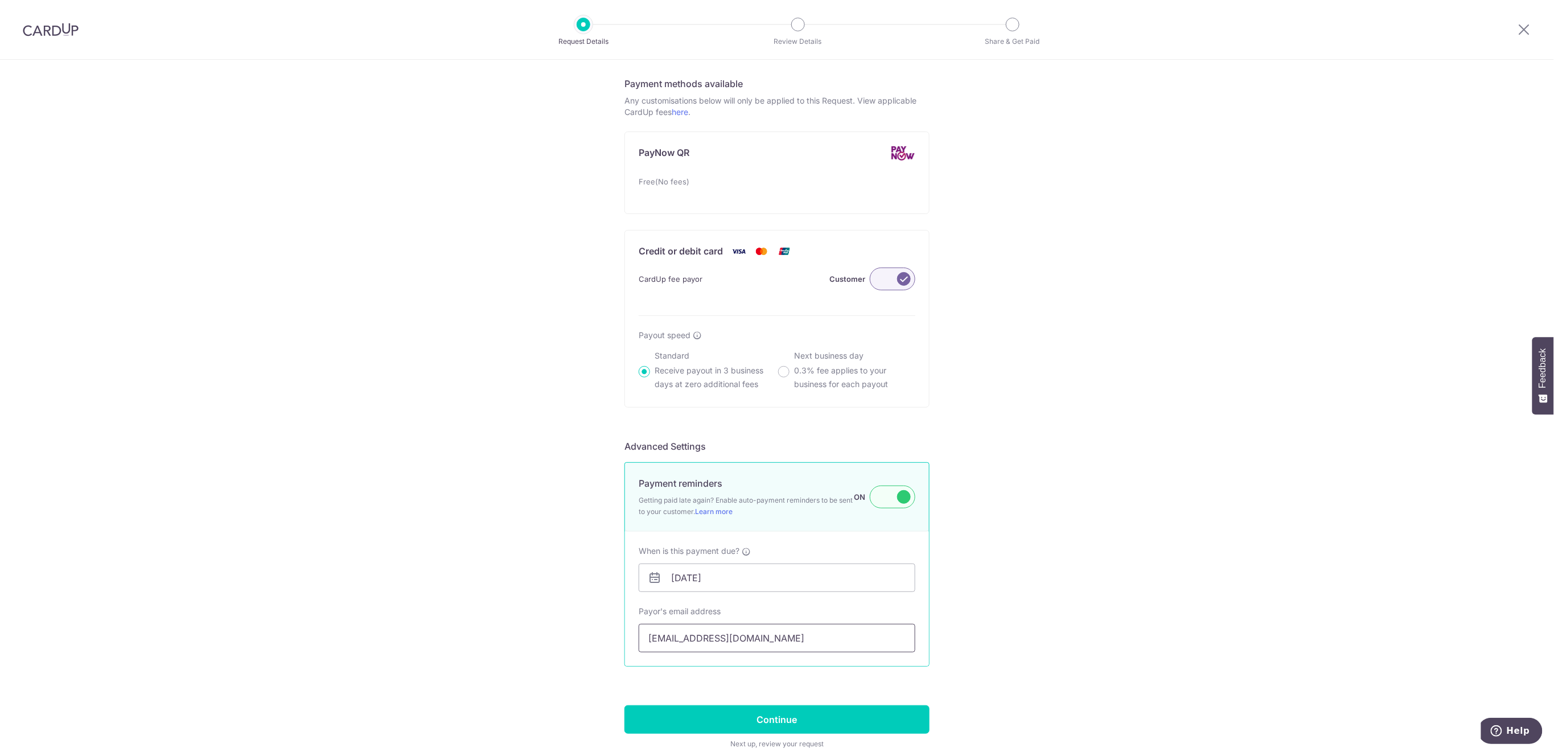
scroll to position [668, 0]
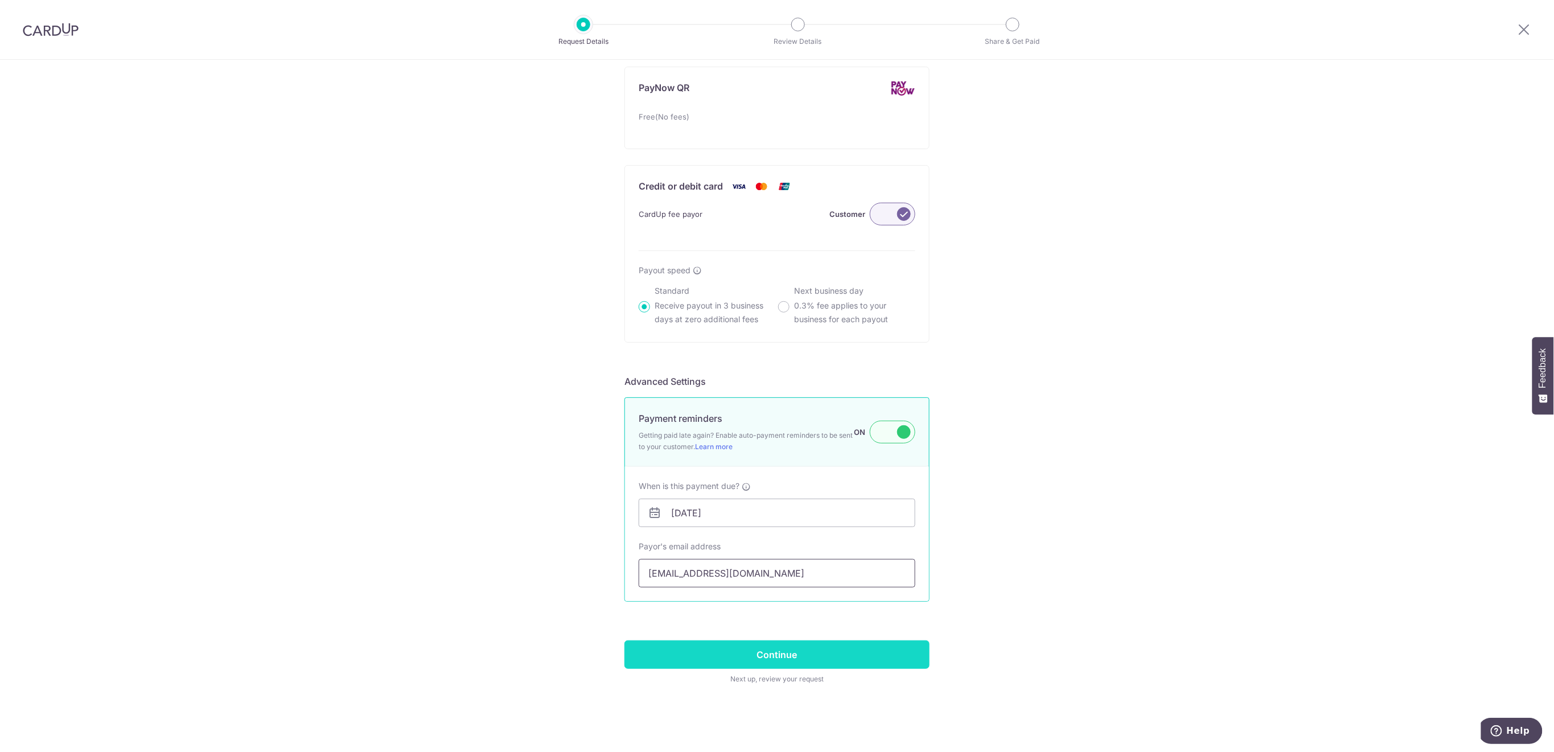
type input "jphilippe.goh@gmail.com"
click at [868, 645] on input "Continue" at bounding box center [777, 654] width 305 height 28
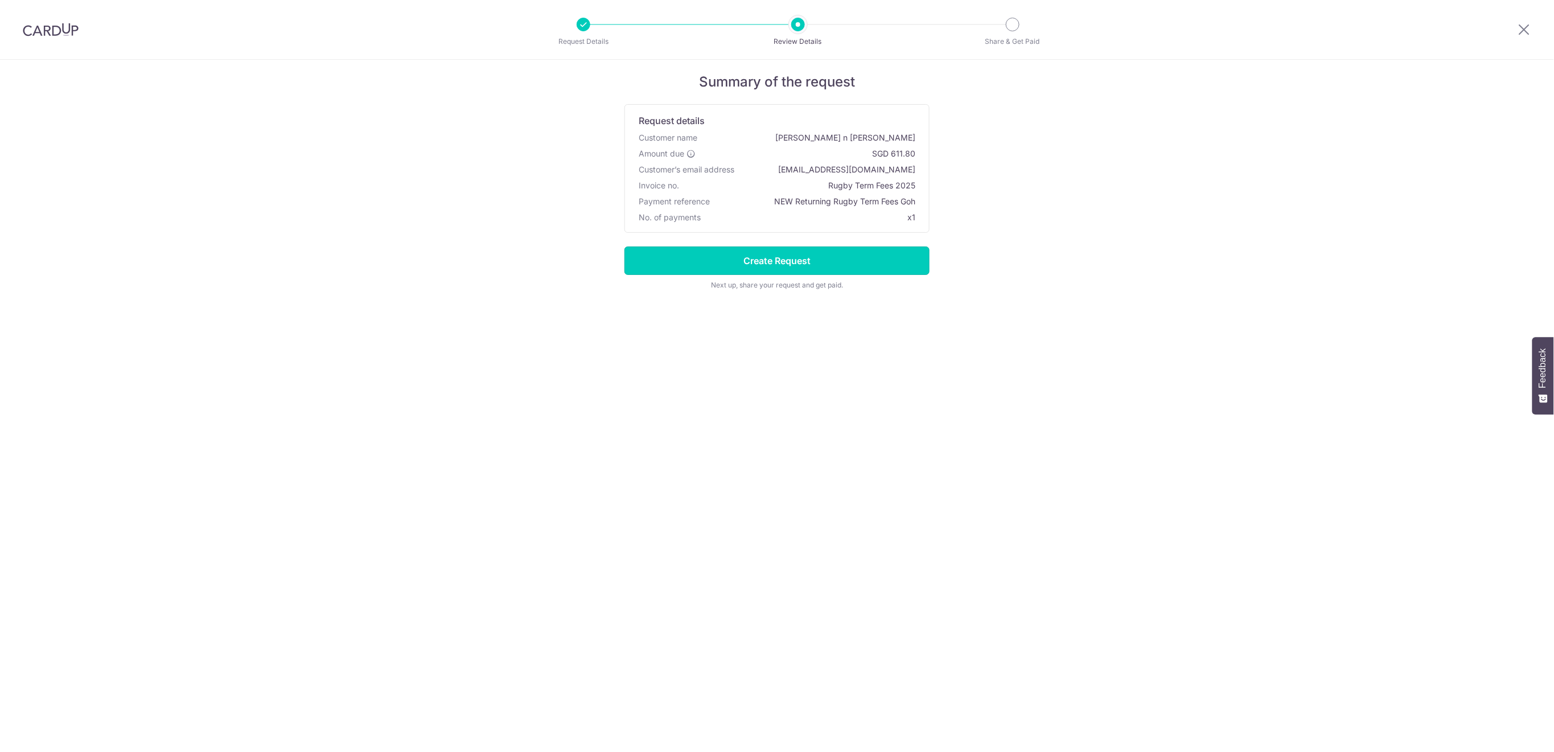
click at [869, 259] on input "Create Request" at bounding box center [777, 261] width 305 height 28
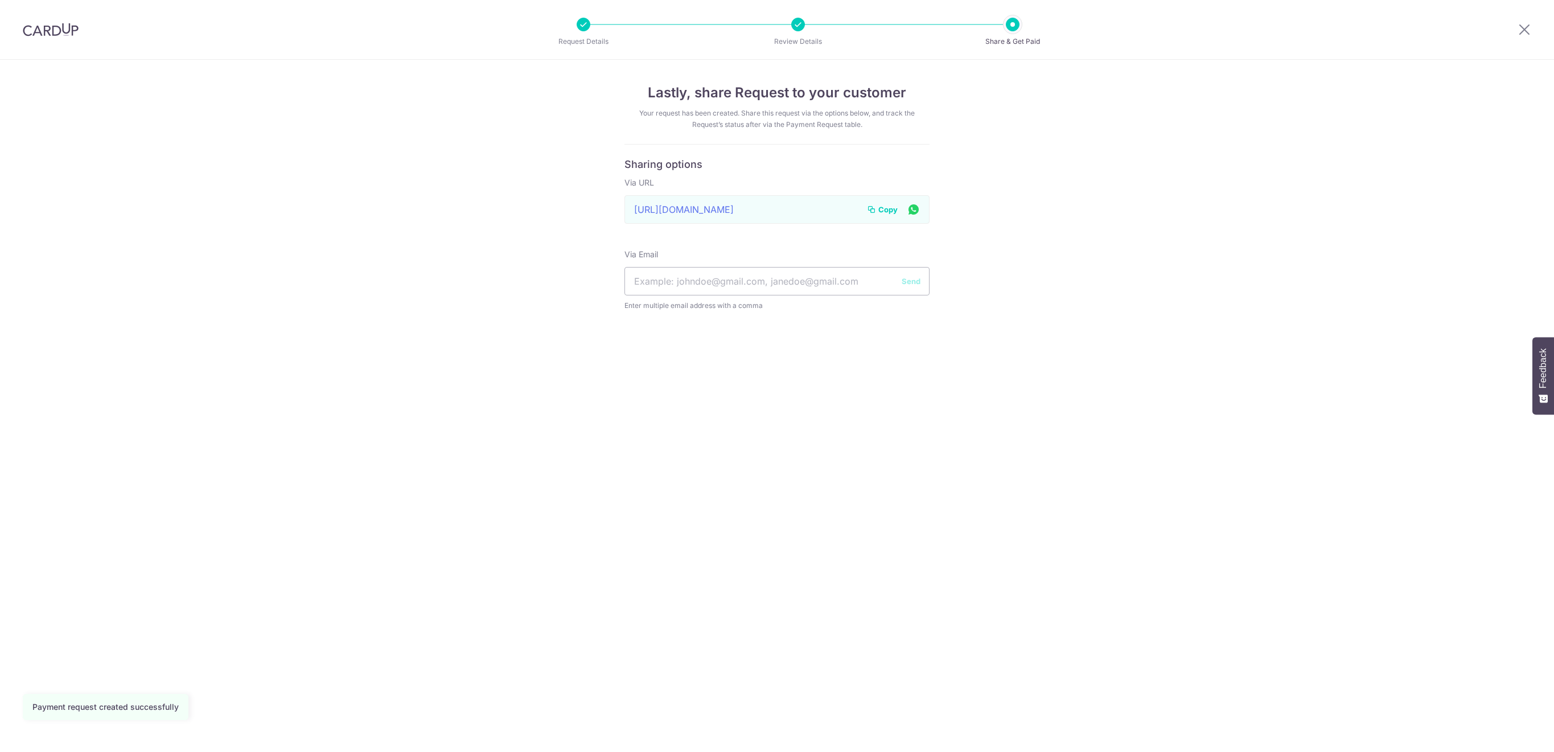
click at [713, 285] on input "text" at bounding box center [777, 281] width 305 height 28
type input "[EMAIL_ADDRESS][DOMAIN_NAME]"
click at [909, 282] on button "Send" at bounding box center [911, 281] width 19 height 11
click at [1519, 32] on icon at bounding box center [1525, 29] width 14 height 14
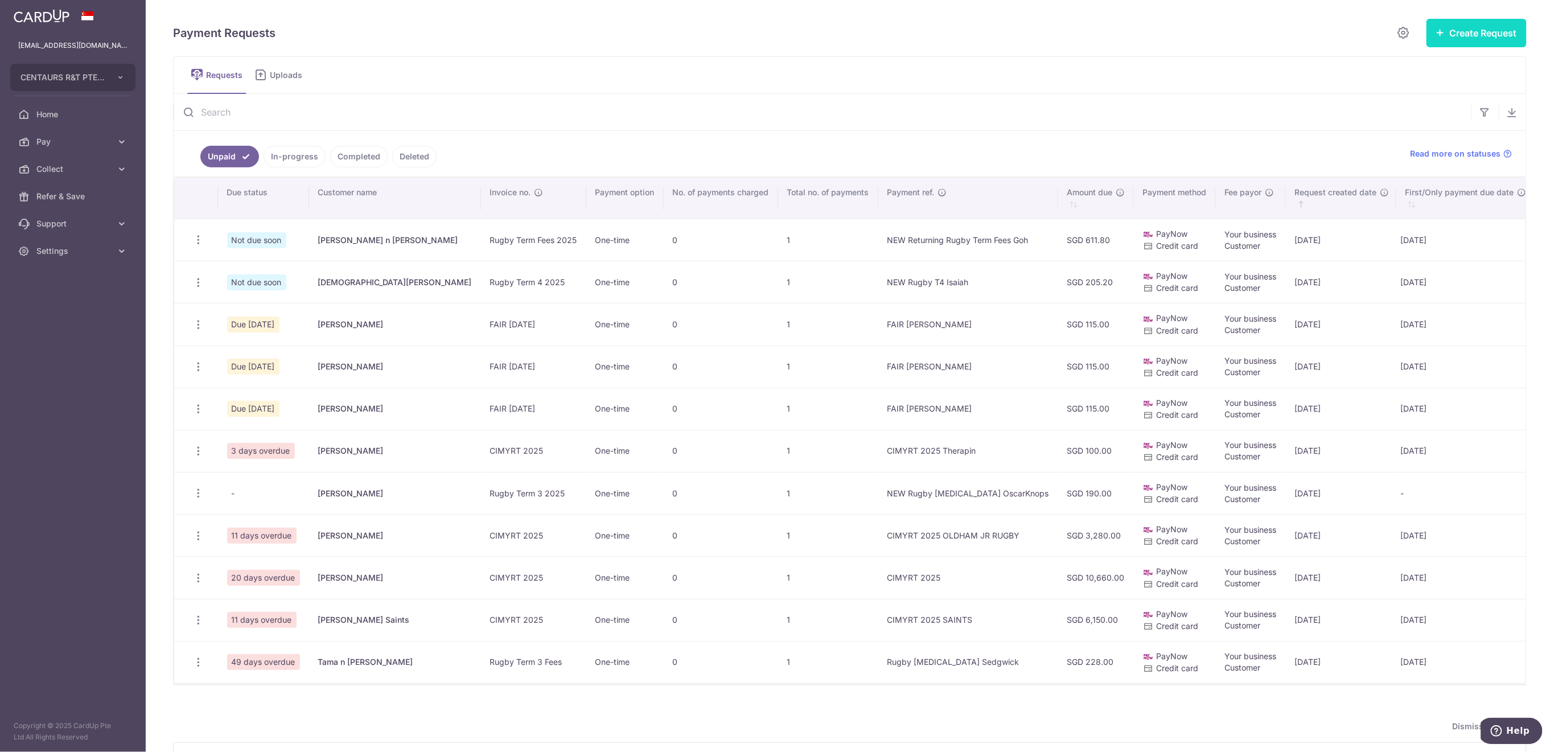
click at [1461, 41] on button "Create Request" at bounding box center [1477, 33] width 100 height 28
click at [1428, 65] on span "Single Request" at bounding box center [1458, 68] width 117 height 14
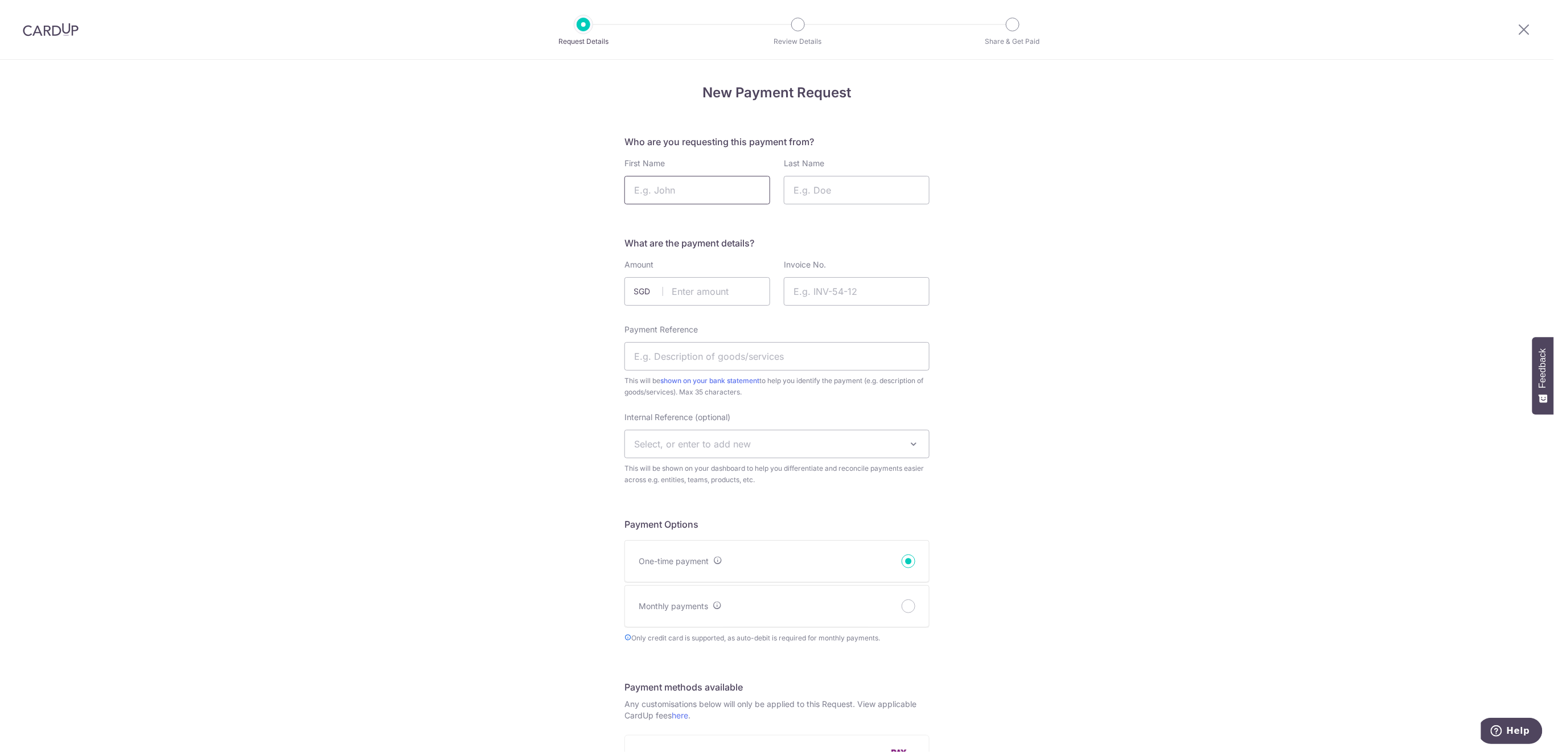
click at [688, 194] on input "First Name" at bounding box center [698, 190] width 146 height 28
type input "[PERSON_NAME]"
click at [833, 191] on input "Last Name" at bounding box center [857, 190] width 146 height 28
type input "[PERSON_NAME]"
click at [759, 294] on input "text" at bounding box center [698, 291] width 146 height 28
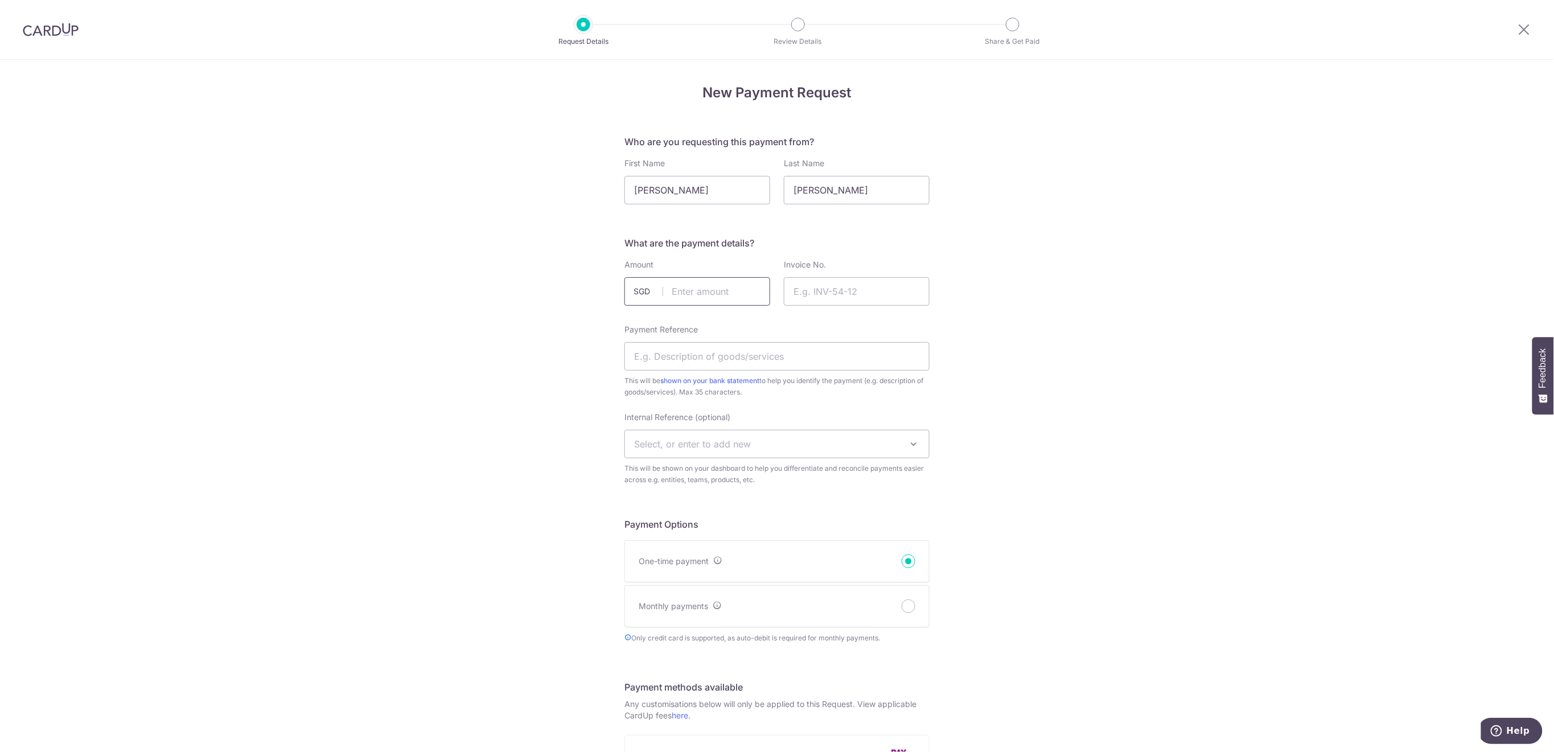
click at [740, 292] on input "text" at bounding box center [698, 291] width 146 height 28
type input "256.00"
click at [832, 286] on input "Invoice No." at bounding box center [857, 291] width 146 height 28
type input "Rugby Term 4 2025"
click at [694, 347] on input "Payment Reference" at bounding box center [777, 356] width 305 height 28
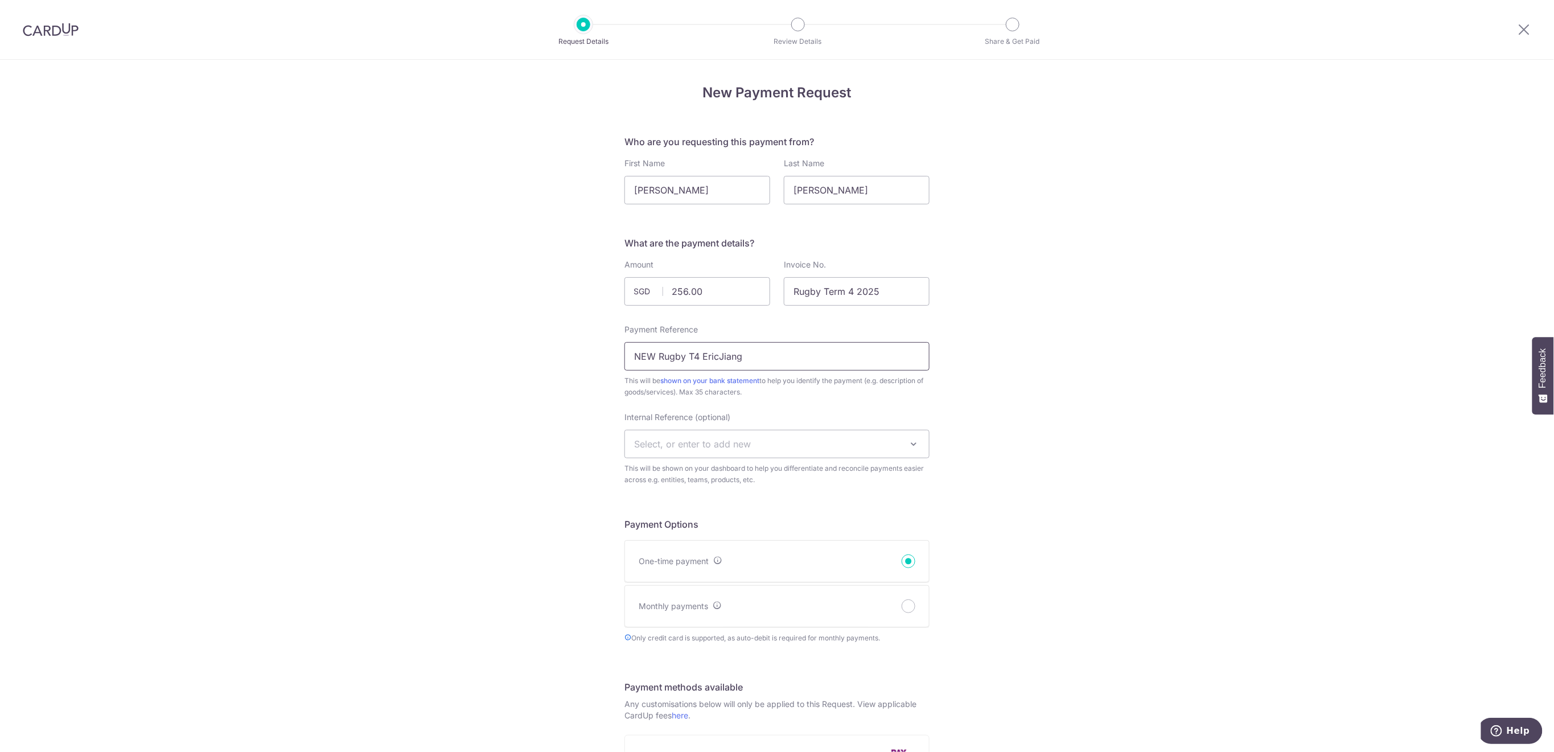
type input "NEW Rugby T4 EricJiang"
click at [712, 440] on span "Select, or enter to add new" at bounding box center [692, 443] width 117 height 11
type input "U8"
select select "u8"
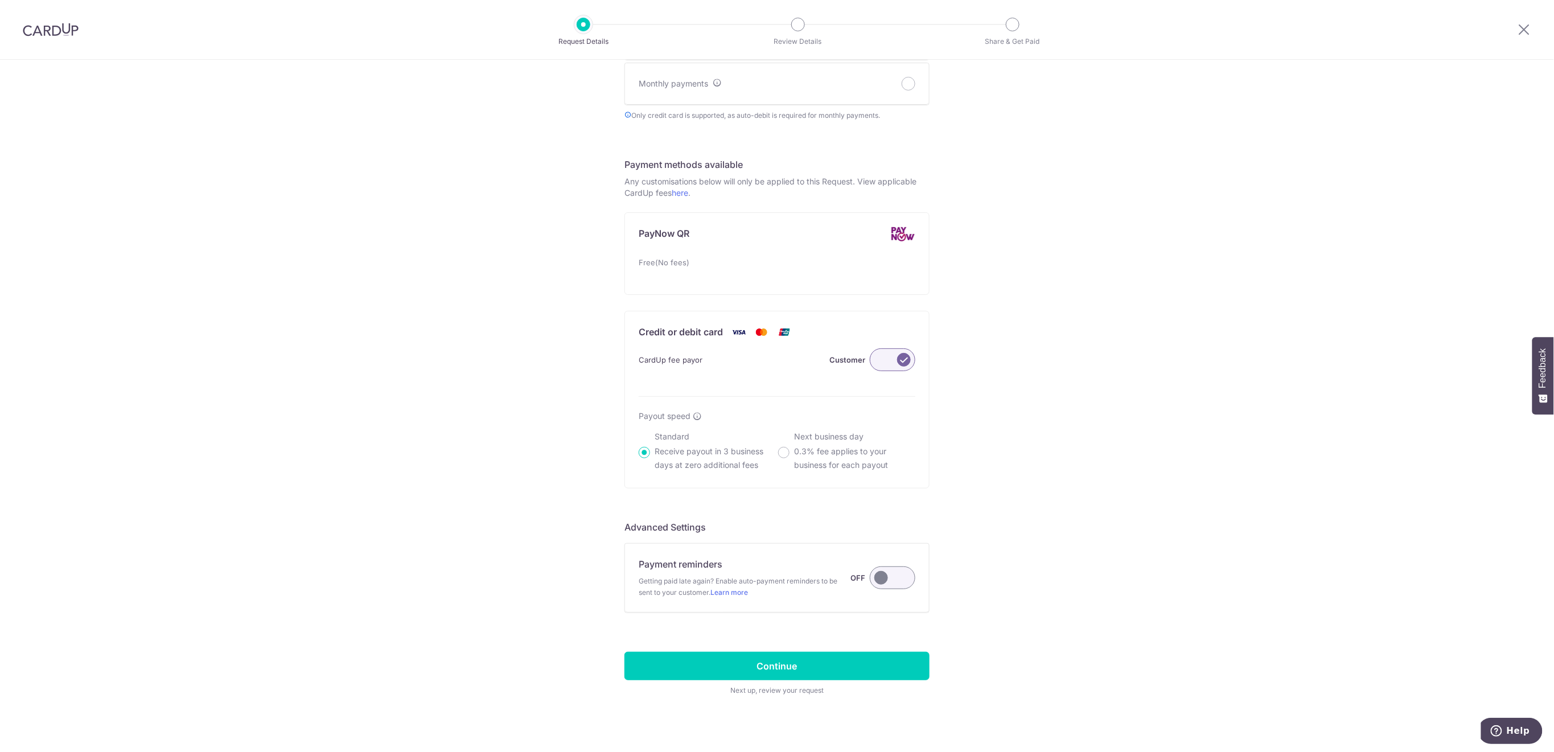
scroll to position [533, 0]
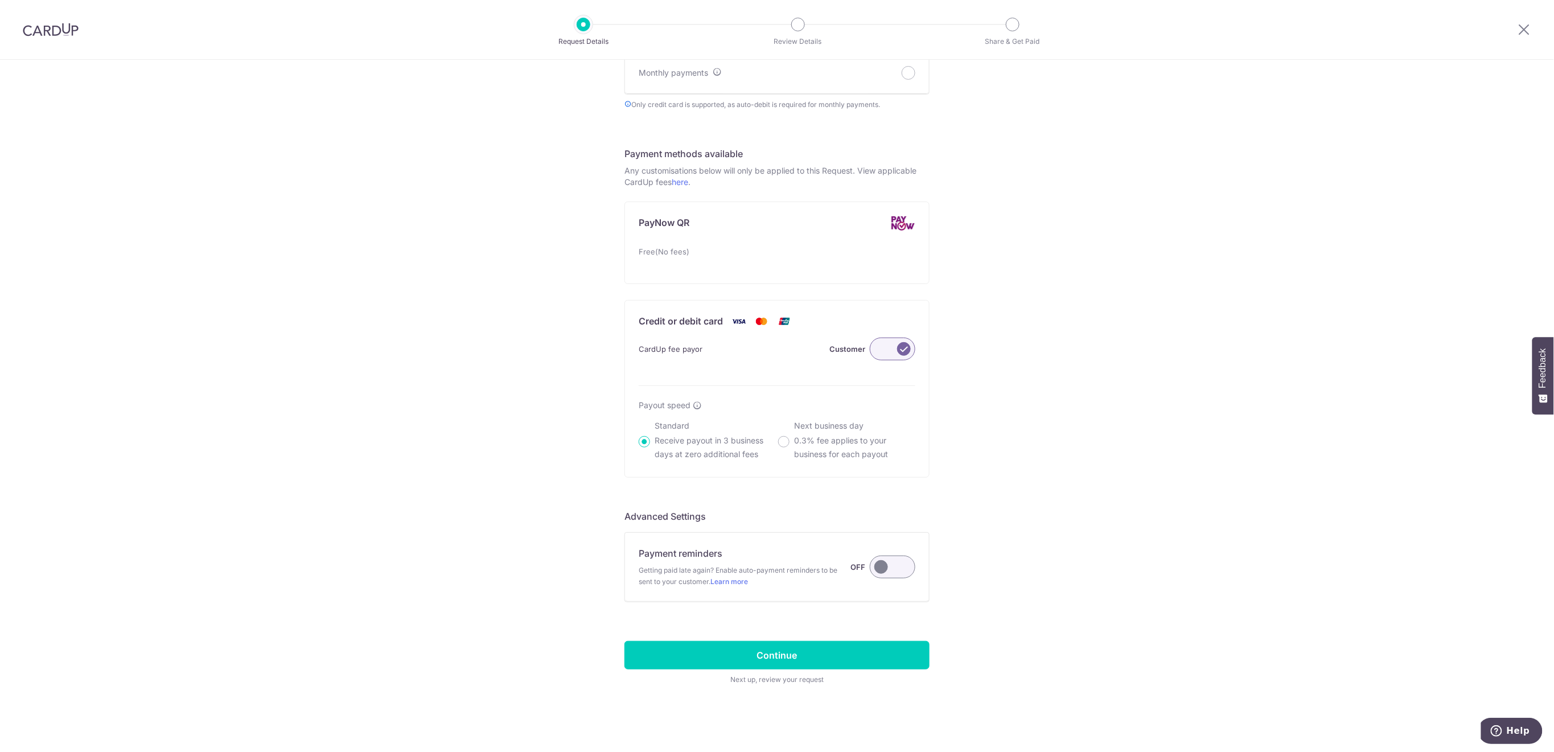
click at [886, 558] on label at bounding box center [893, 567] width 46 height 23
click at [0, 0] on input "Payment reminders Getting paid late again? Enable auto-payment reminders to be …" at bounding box center [0, 0] width 0 height 0
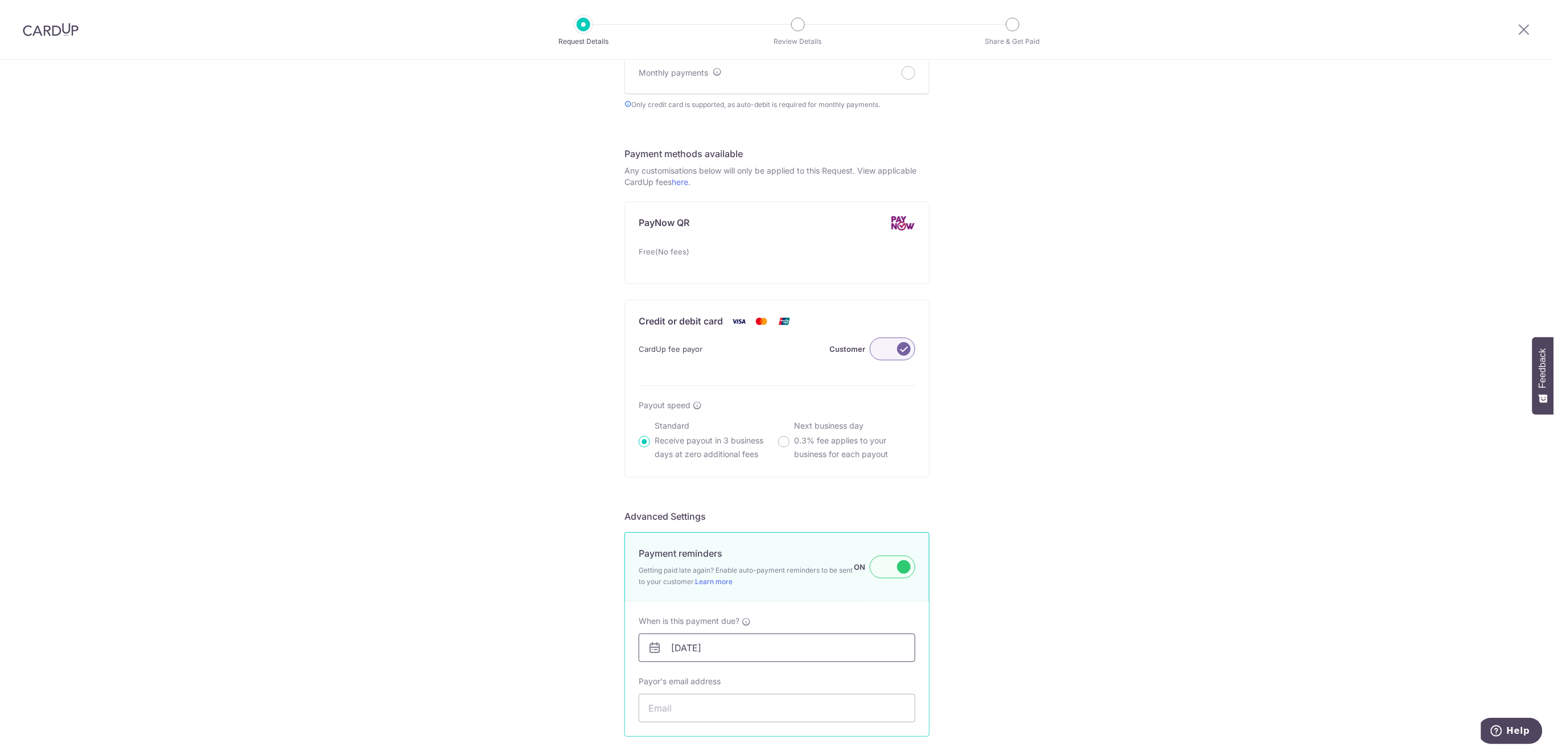
click at [821, 649] on input "[DATE]" at bounding box center [777, 648] width 277 height 28
click at [729, 551] on link "8" at bounding box center [726, 549] width 18 height 18
type input "[DATE]"
drag, startPoint x: 750, startPoint y: 708, endPoint x: 754, endPoint y: 693, distance: 15.5
click at [750, 708] on input "Payor's email address" at bounding box center [777, 708] width 277 height 28
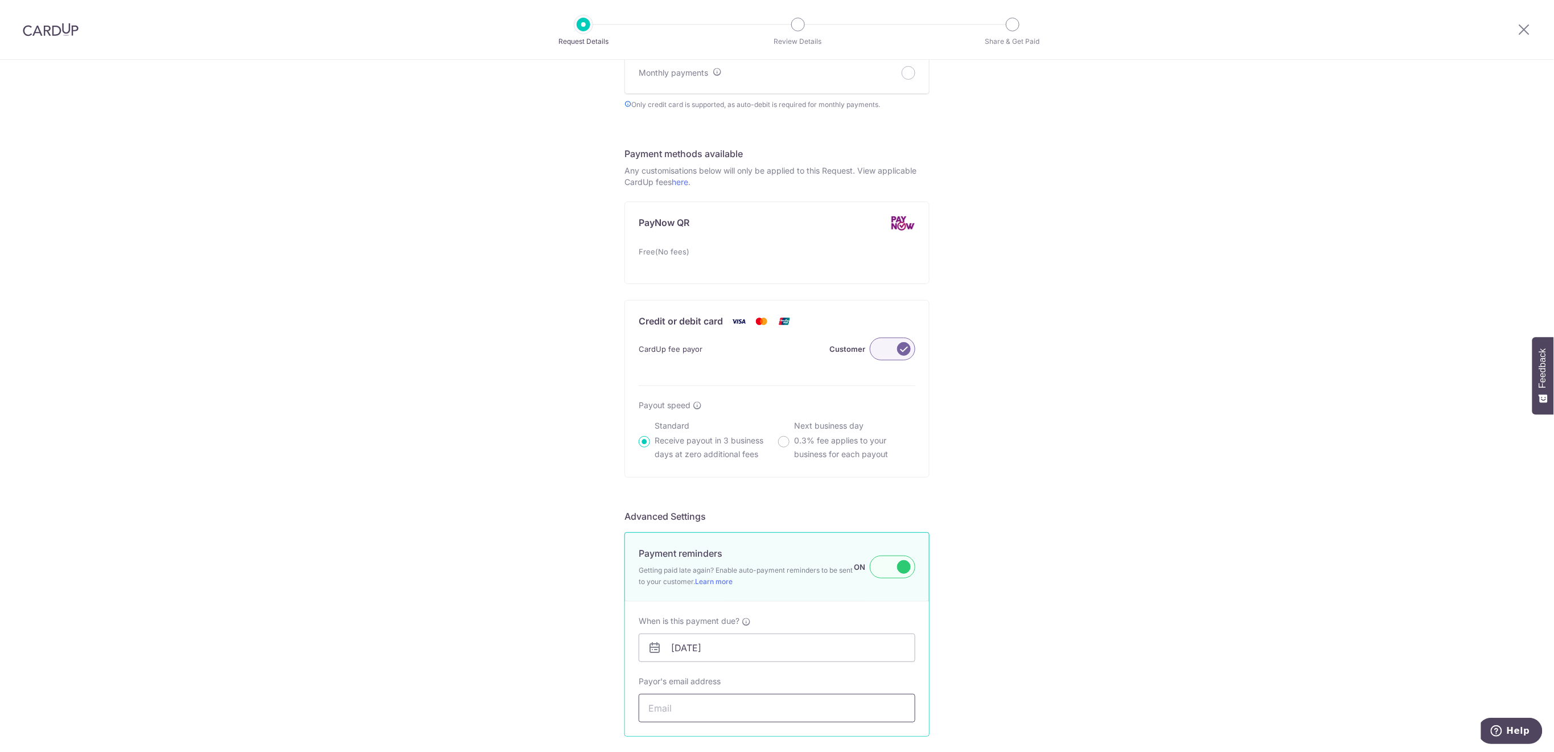
click at [689, 706] on input "Payor's email address" at bounding box center [777, 708] width 277 height 28
paste input "[EMAIL_ADDRESS][DOMAIN_NAME]"
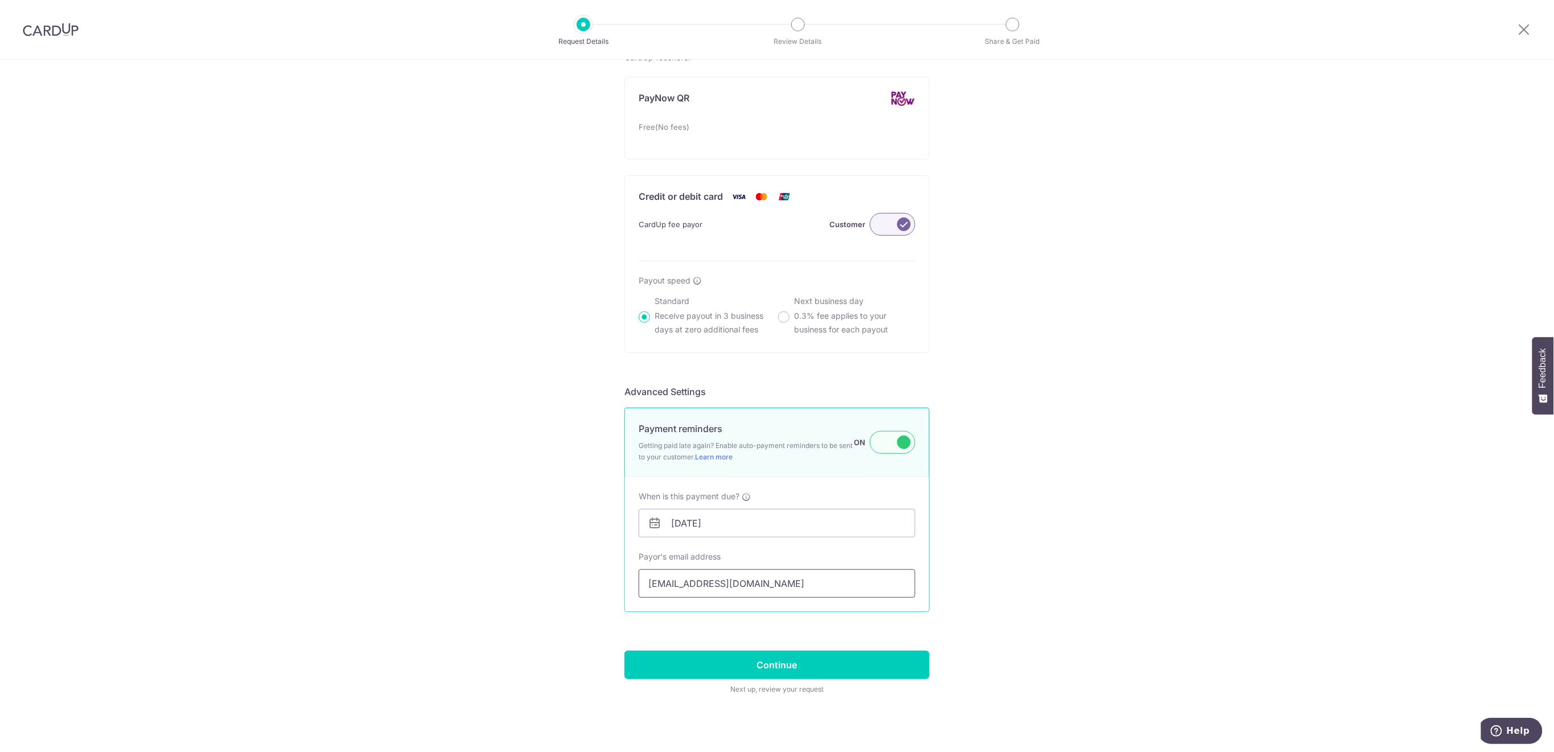
scroll to position [668, 0]
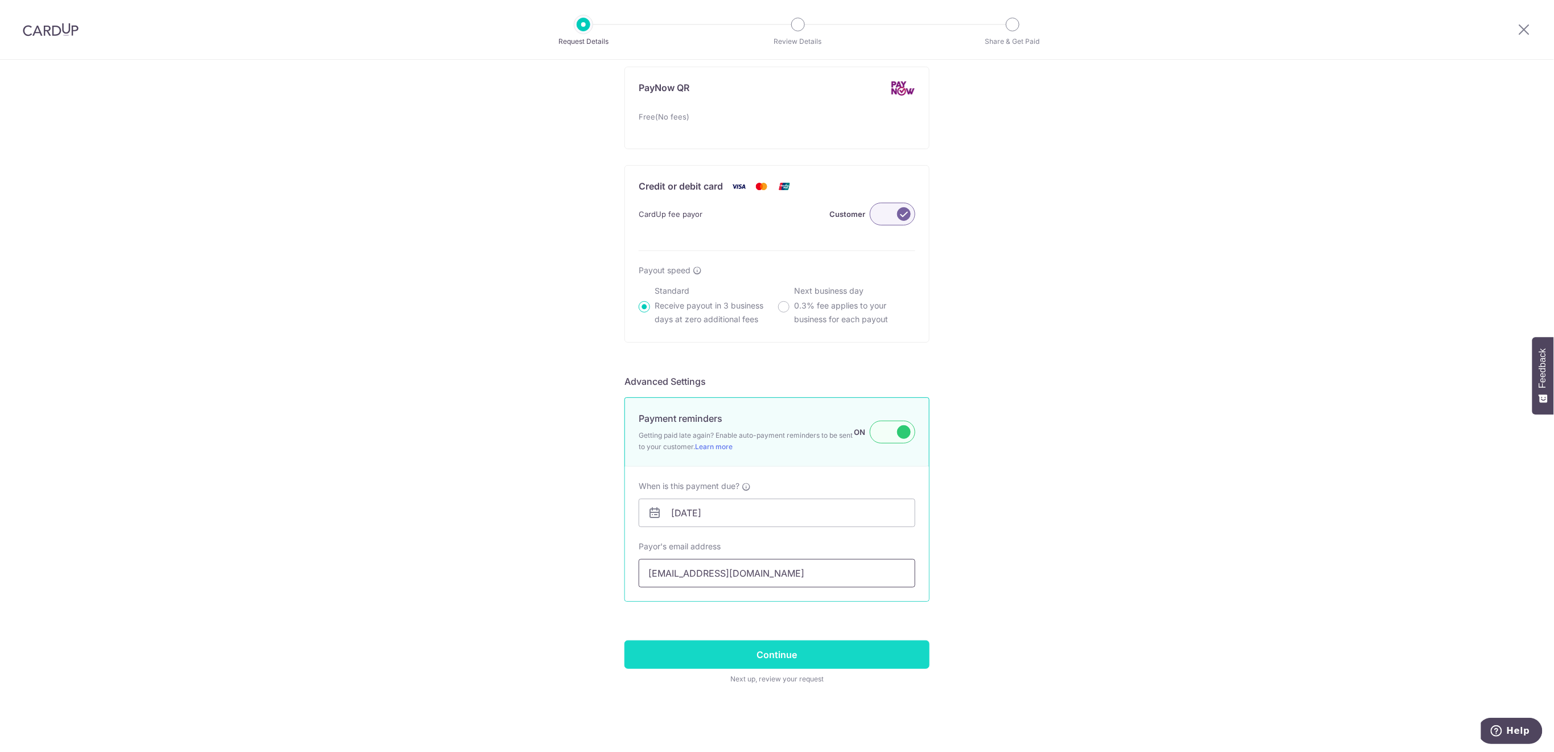
type input "[EMAIL_ADDRESS][DOMAIN_NAME]"
click at [892, 648] on input "Continue" at bounding box center [777, 654] width 305 height 28
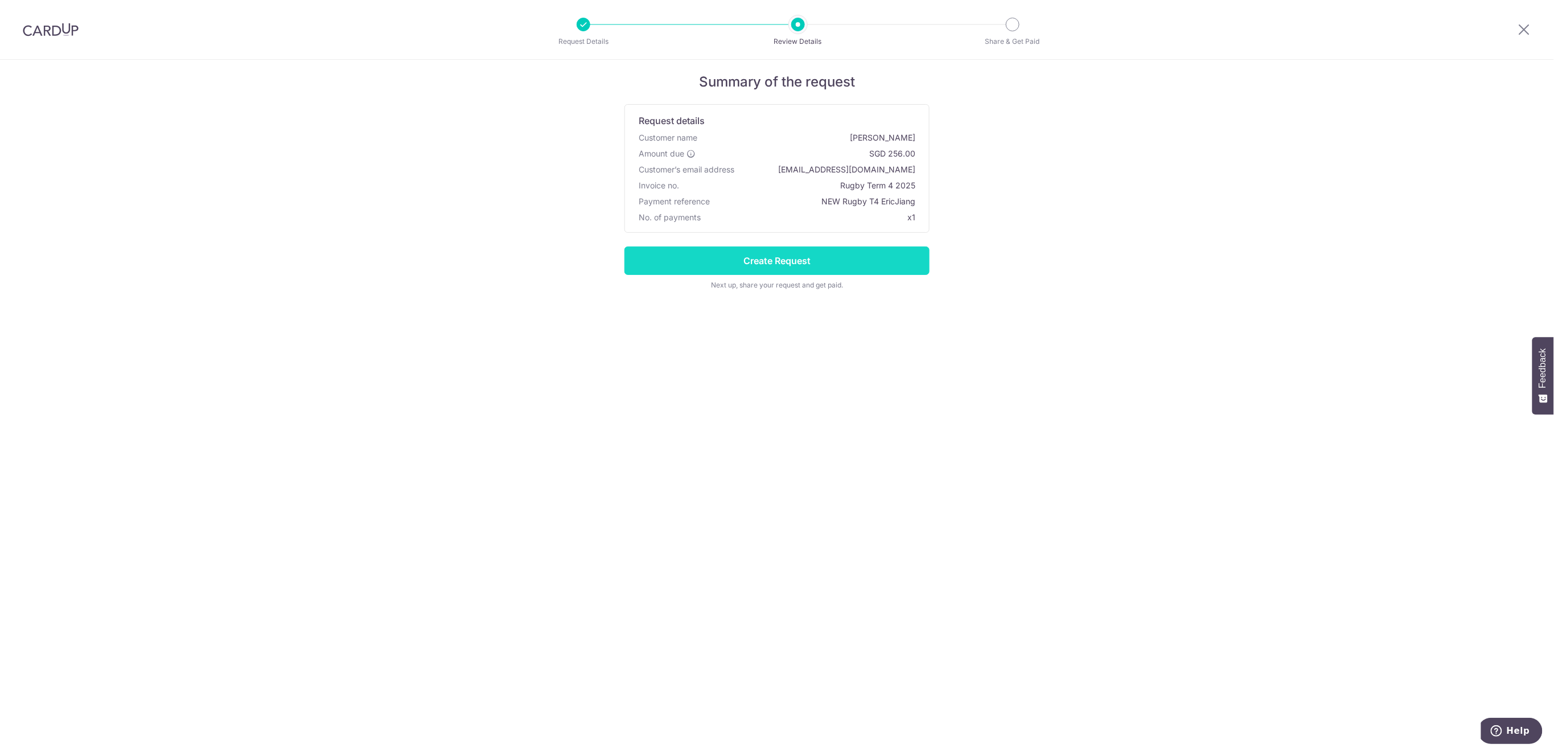
click at [873, 260] on input "Create Request" at bounding box center [777, 261] width 305 height 28
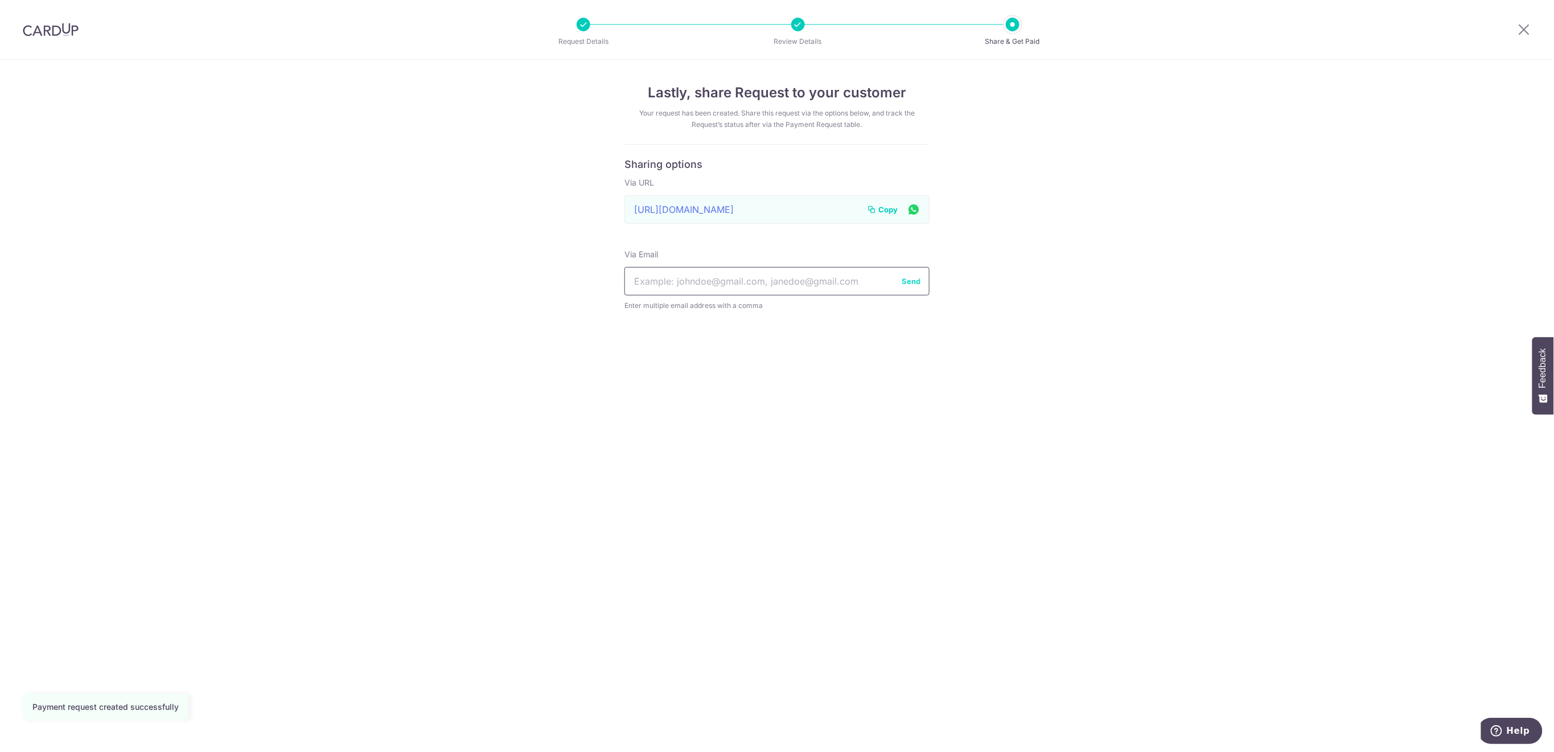
click at [725, 276] on input "text" at bounding box center [777, 281] width 305 height 28
paste input "rayaren@hotmail.com"
type input "rayaren@hotmail.com"
click at [911, 279] on button "Send" at bounding box center [911, 281] width 19 height 11
click at [1529, 34] on icon at bounding box center [1525, 29] width 14 height 14
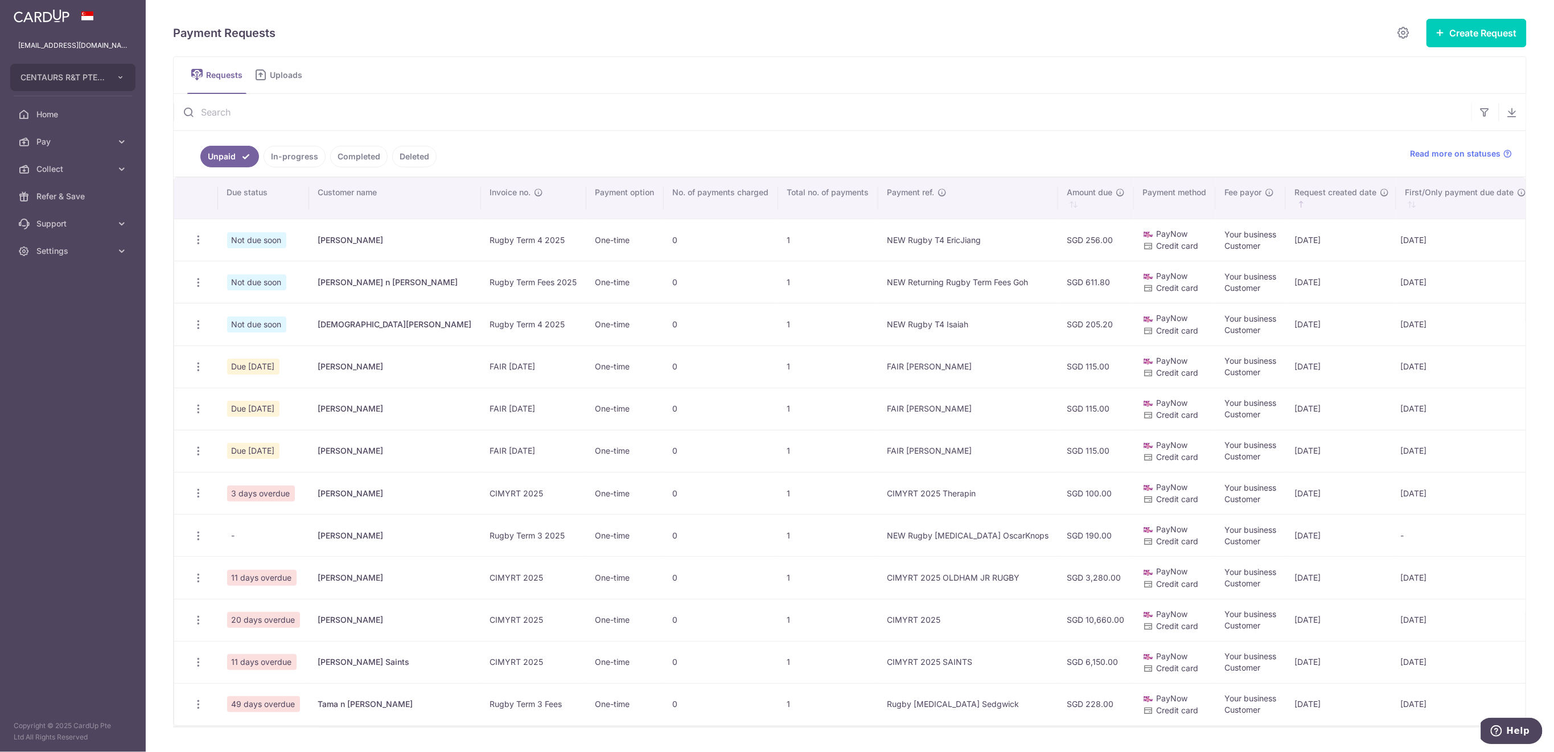
drag, startPoint x: 471, startPoint y: 104, endPoint x: 459, endPoint y: 109, distance: 13.3
click at [471, 104] on input "text" at bounding box center [823, 112] width 1298 height 36
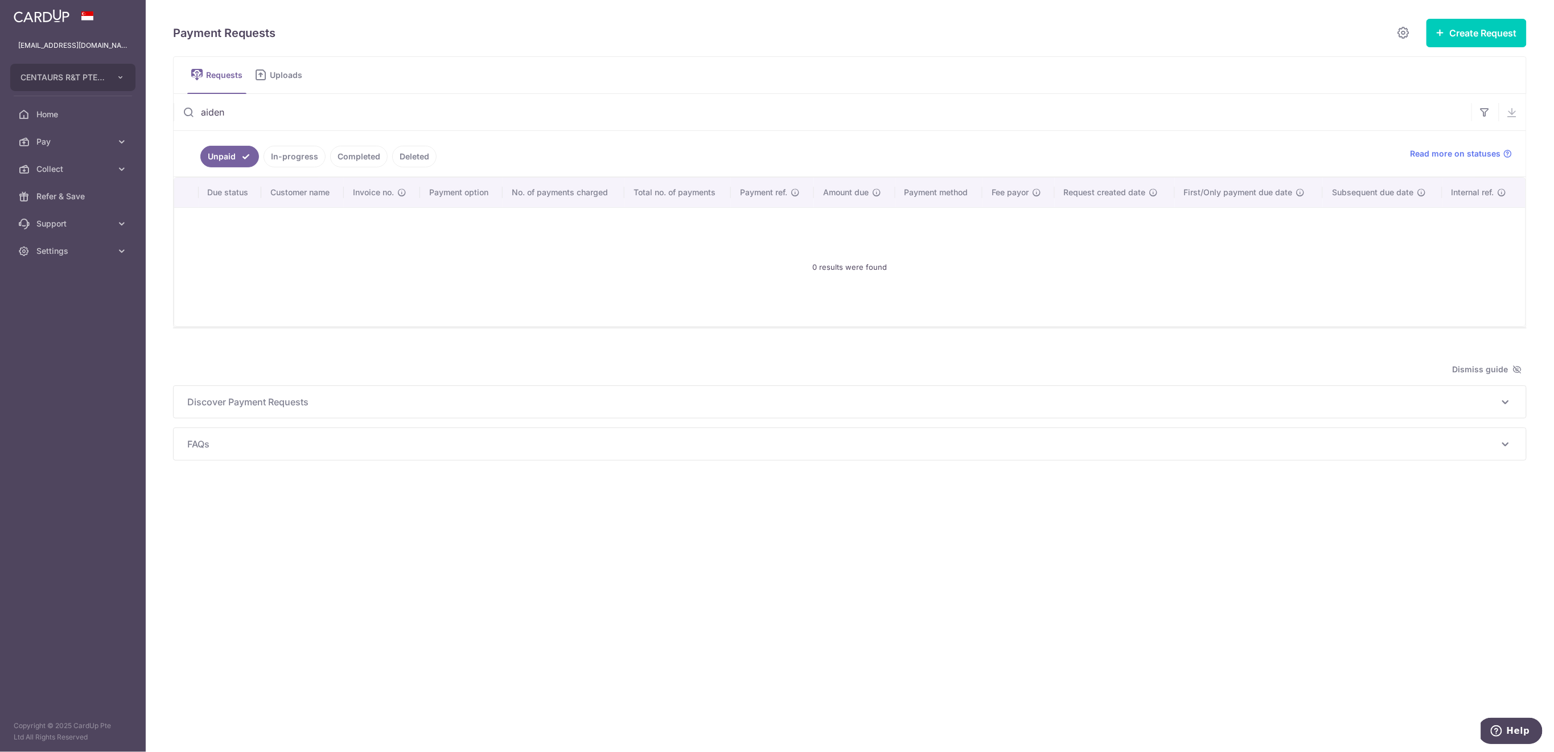
type input "aiden"
click at [302, 155] on link "In-progress" at bounding box center [295, 157] width 62 height 22
click at [359, 155] on link "Completed" at bounding box center [359, 157] width 58 height 22
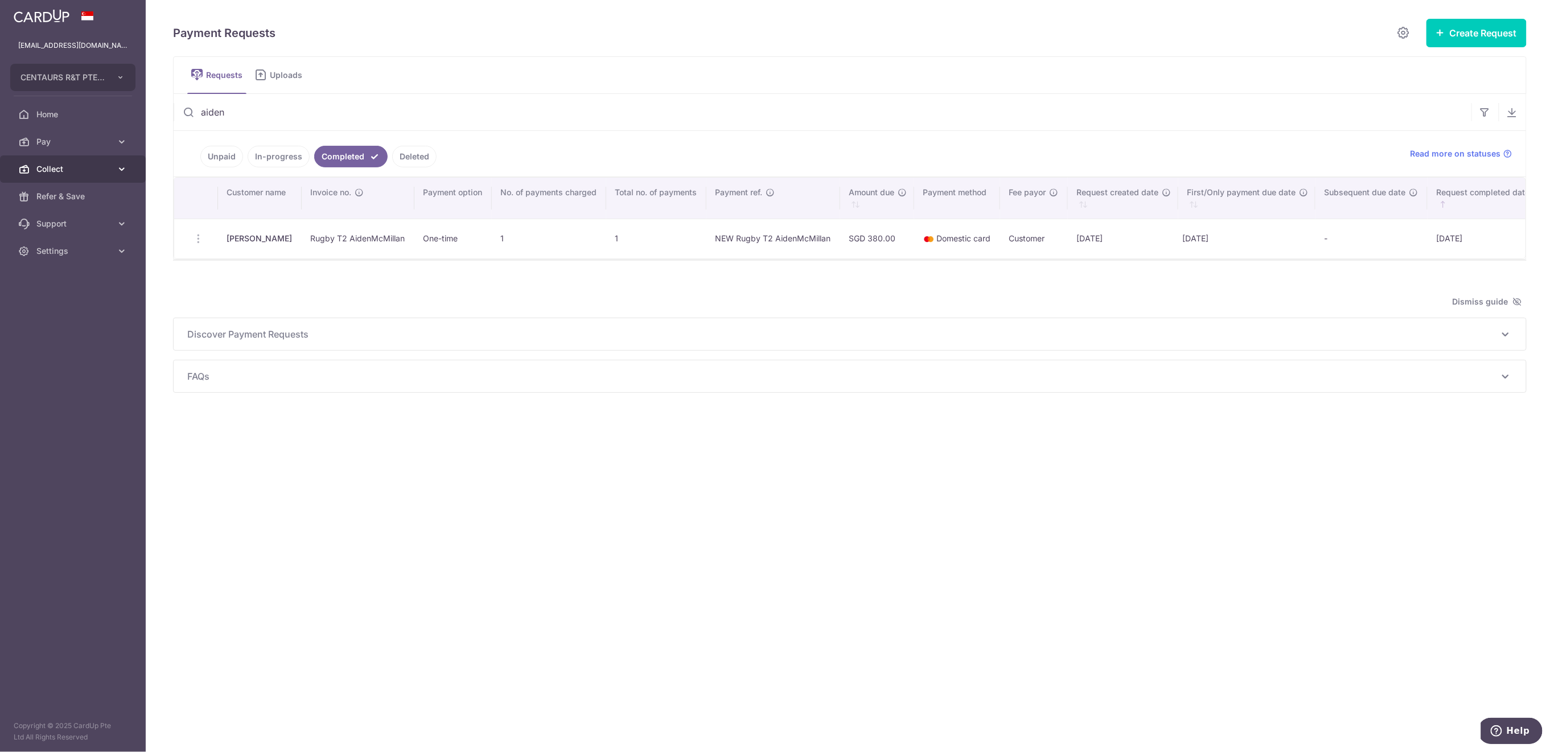
click at [59, 169] on span "Collect" at bounding box center [73, 168] width 75 height 11
click at [75, 199] on span "Dashboard" at bounding box center [73, 196] width 75 height 11
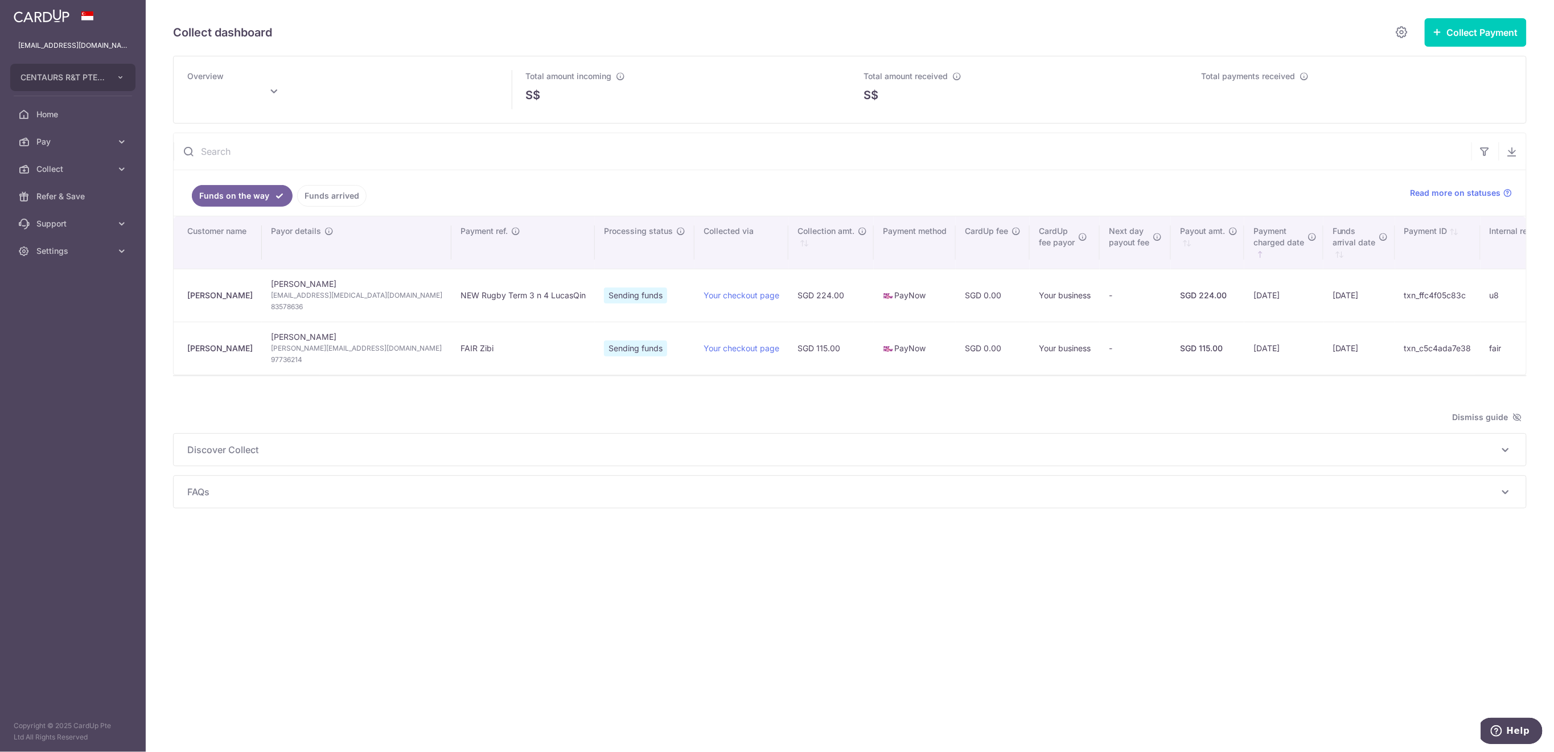
type input "October 2025"
click at [324, 201] on link "Funds arrived" at bounding box center [331, 196] width 69 height 22
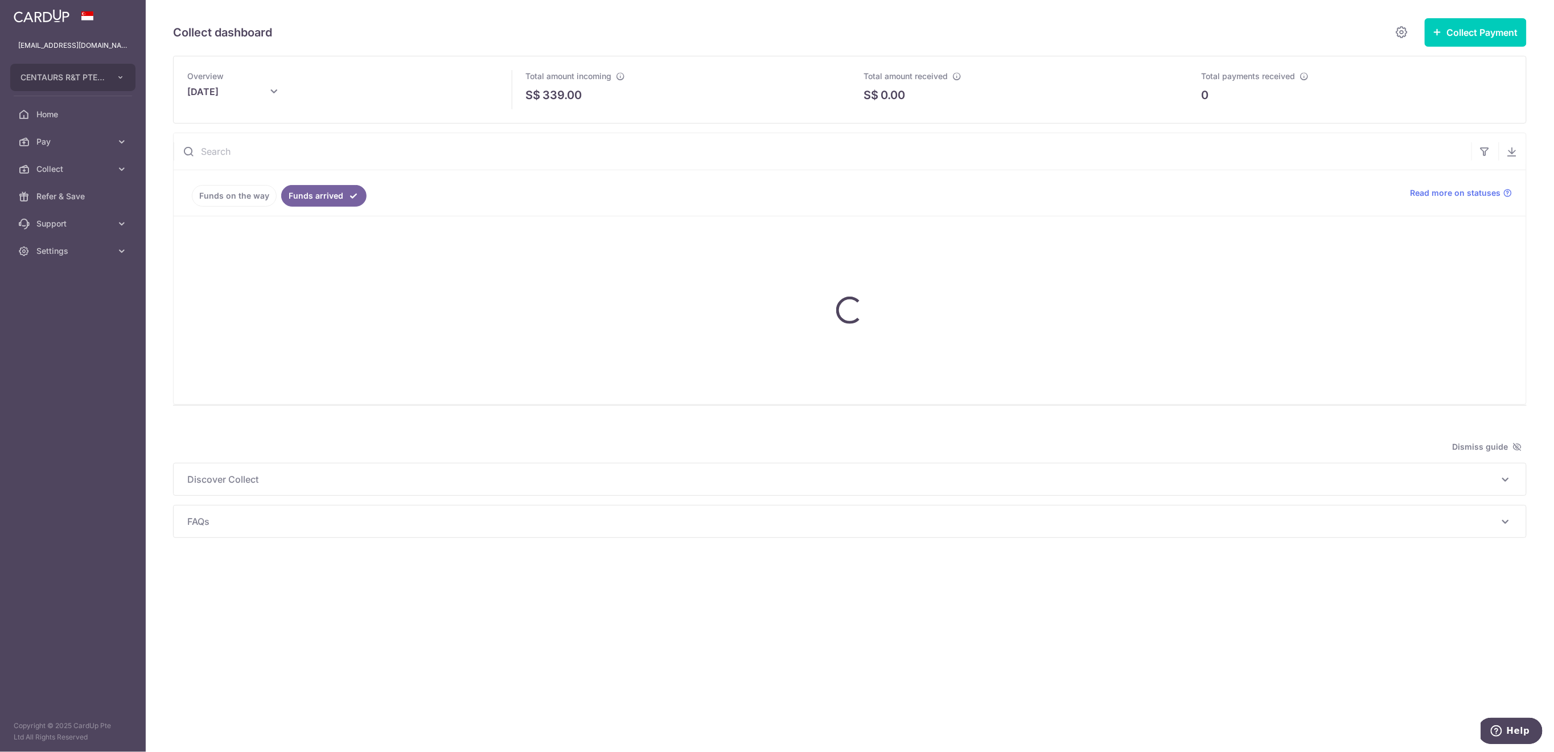
click at [332, 145] on input "text" at bounding box center [823, 151] width 1298 height 36
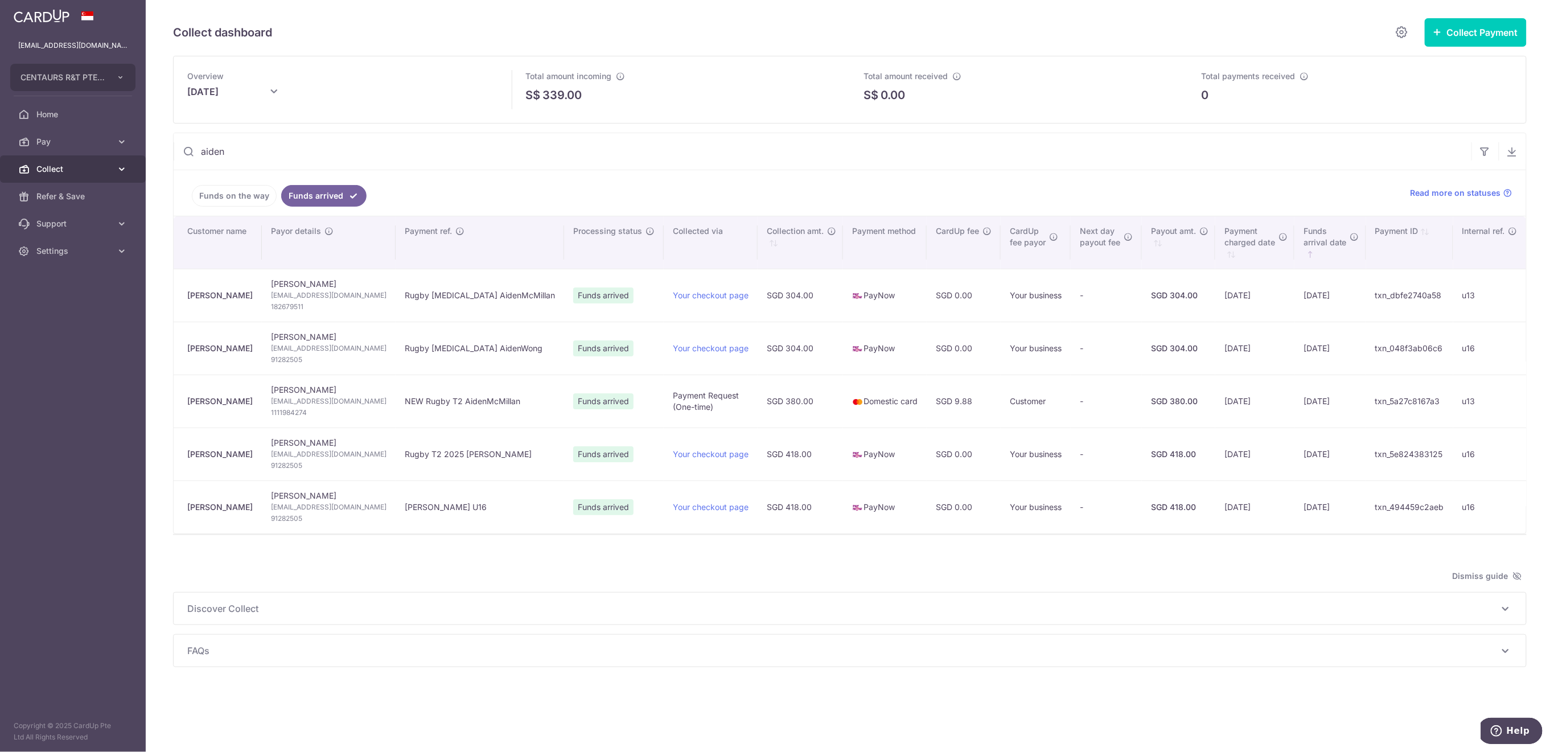
type input "aiden"
click at [73, 160] on link "Collect" at bounding box center [73, 168] width 146 height 27
click at [81, 255] on span "Payment Requests" at bounding box center [73, 250] width 75 height 11
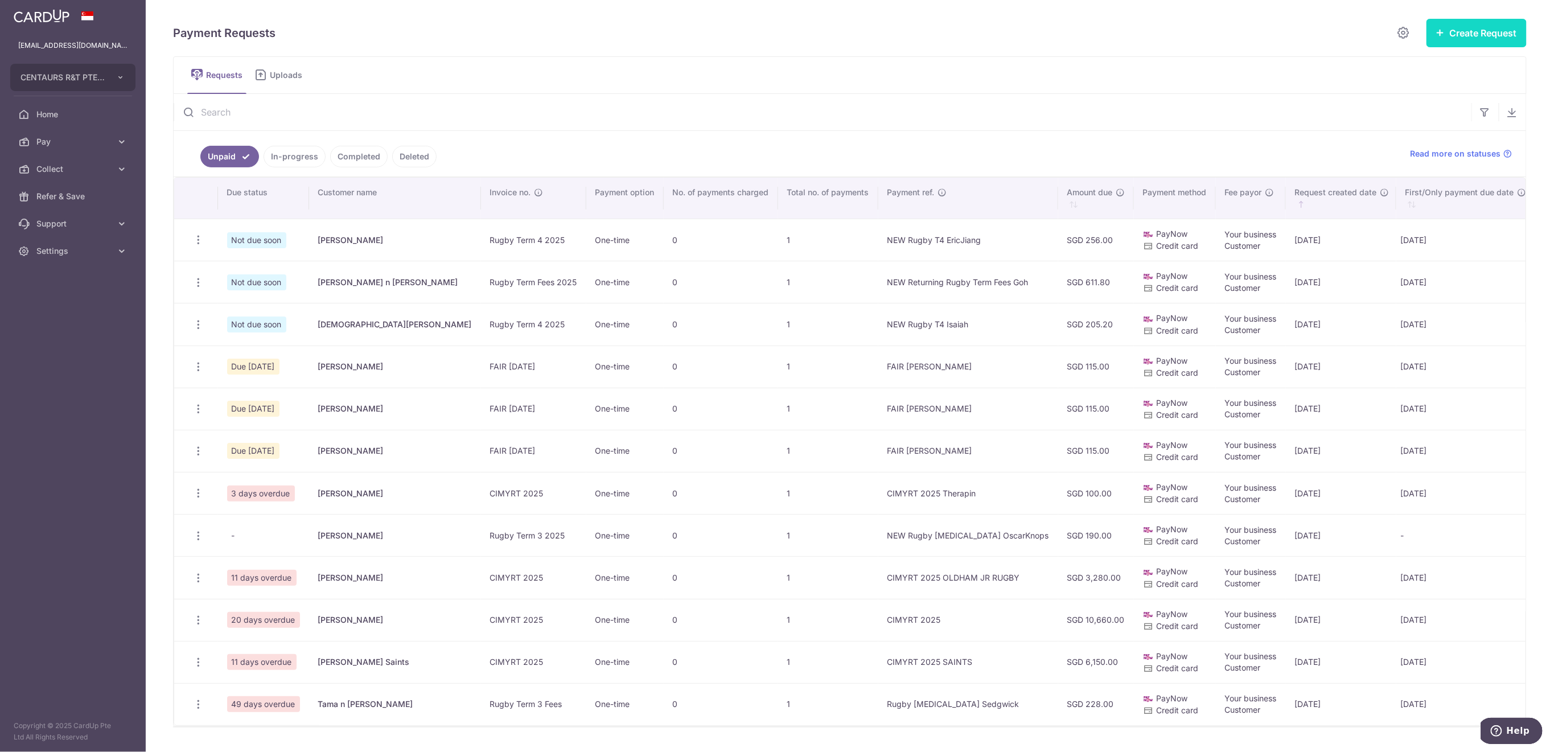
click at [1482, 36] on button "Create Request" at bounding box center [1477, 33] width 100 height 28
click at [1411, 67] on span "Single Request" at bounding box center [1458, 68] width 117 height 14
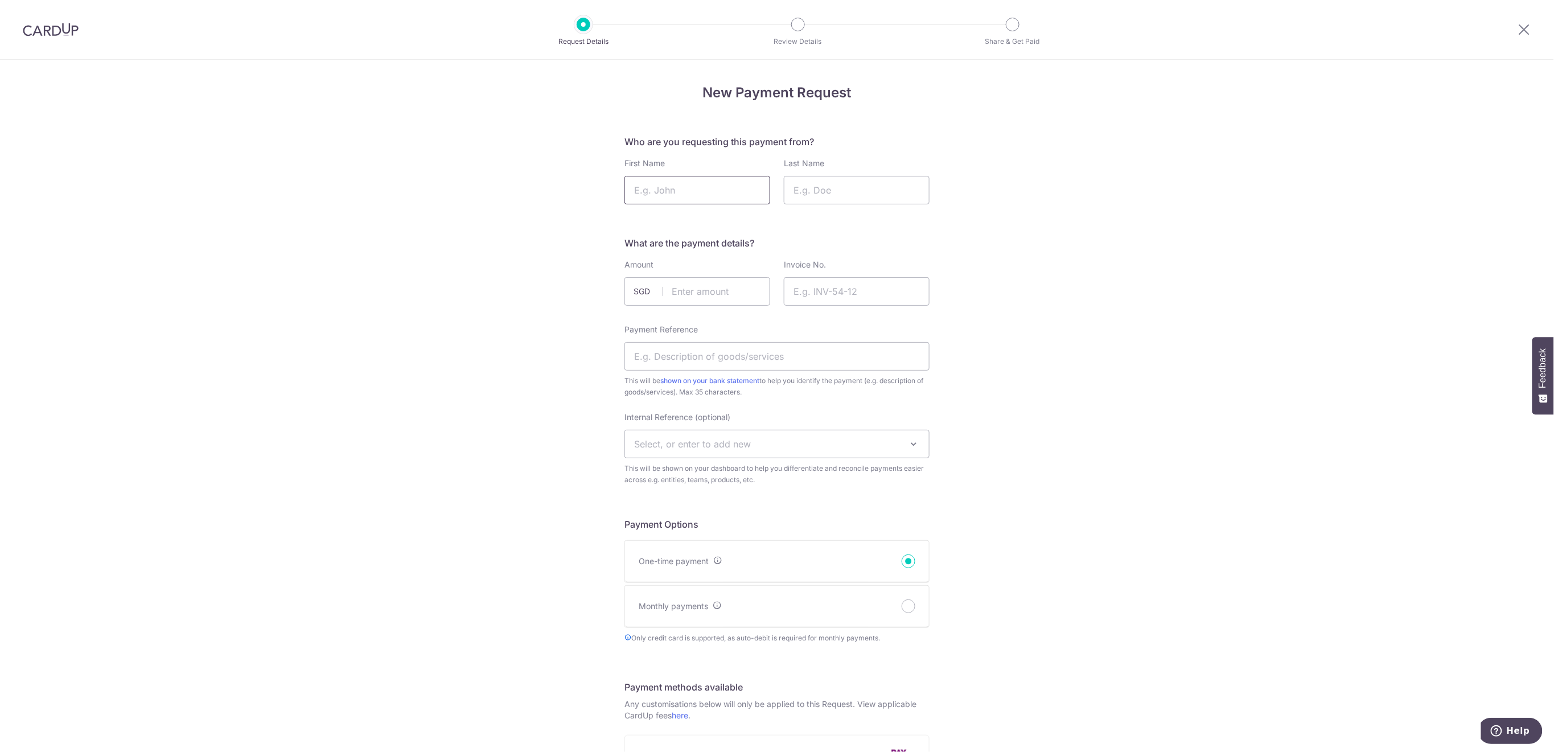
click at [731, 188] on input "First Name" at bounding box center [698, 190] width 146 height 28
type input "Aiden"
click at [836, 191] on input "Last Name" at bounding box center [857, 190] width 146 height 28
type input "Chandan"
click at [696, 286] on input "text" at bounding box center [698, 291] width 146 height 28
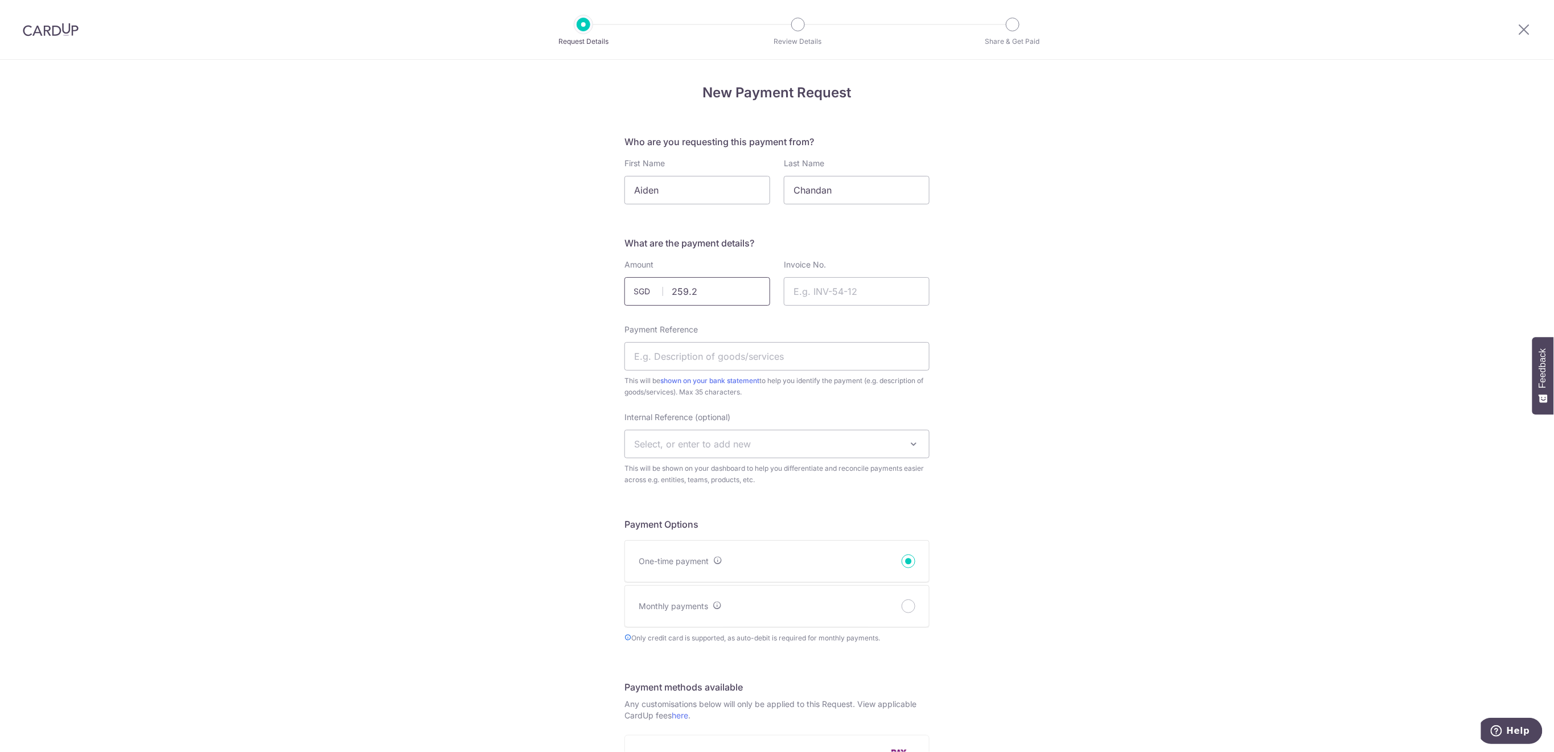
type input "259.20"
click at [894, 293] on input "Invoice No." at bounding box center [857, 291] width 146 height 28
type input "Rugby T3 T4 2025 Fees"
click at [858, 349] on input "Payment Reference" at bounding box center [777, 356] width 305 height 28
type input "NEW Rugby Term Fees AidenChandan"
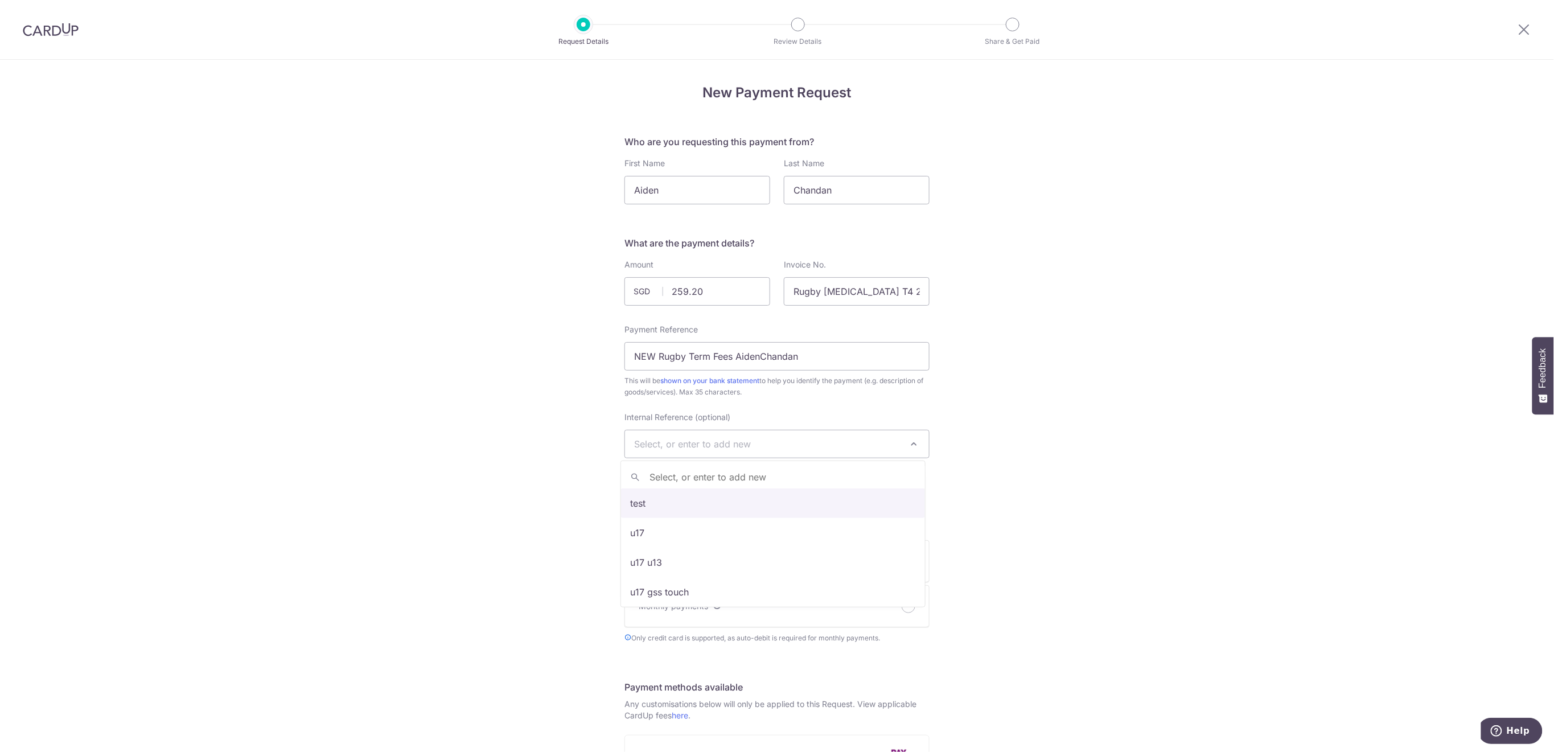
click at [804, 440] on span "Select, or enter to add new" at bounding box center [777, 443] width 304 height 27
type input "U7"
select select "u7"
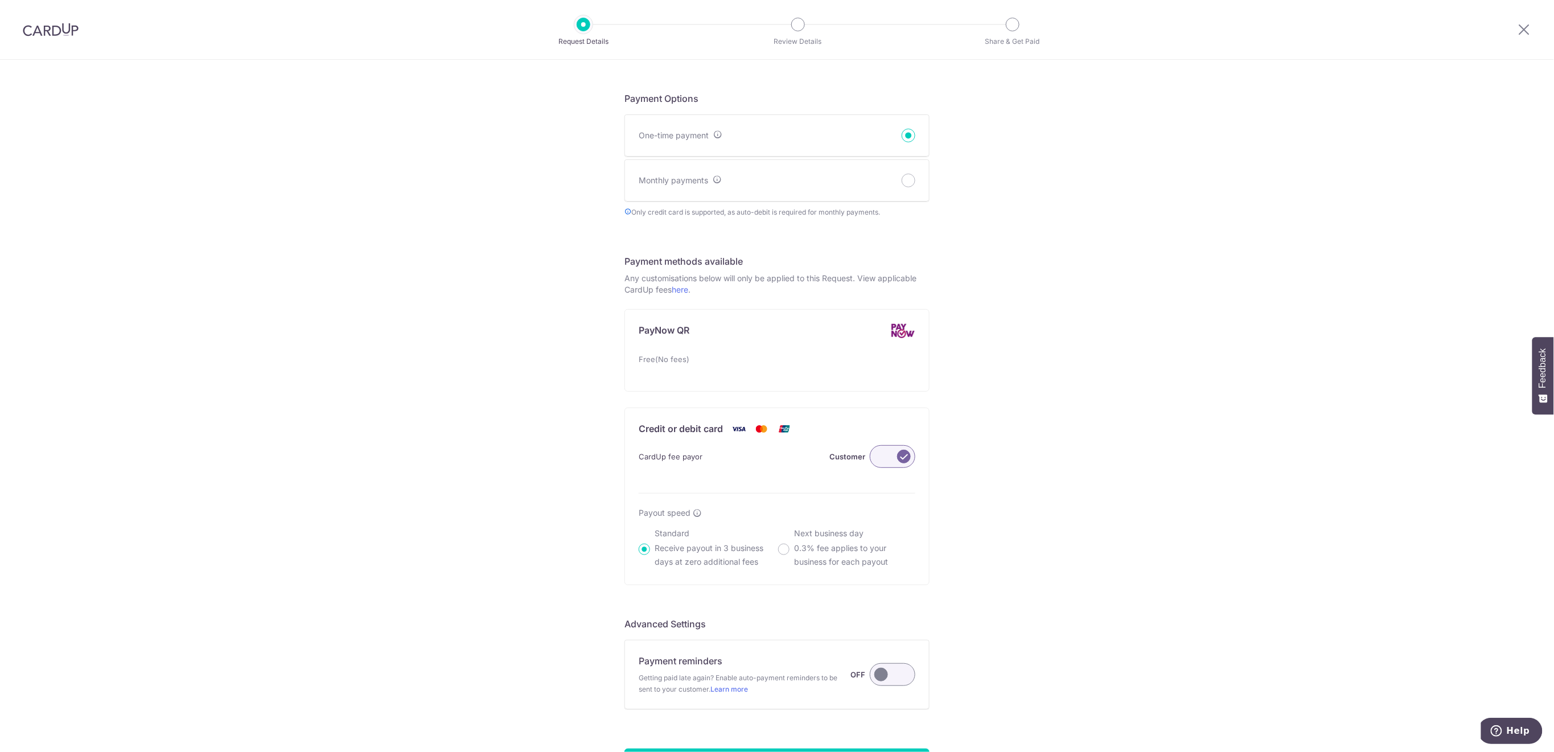
scroll to position [533, 0]
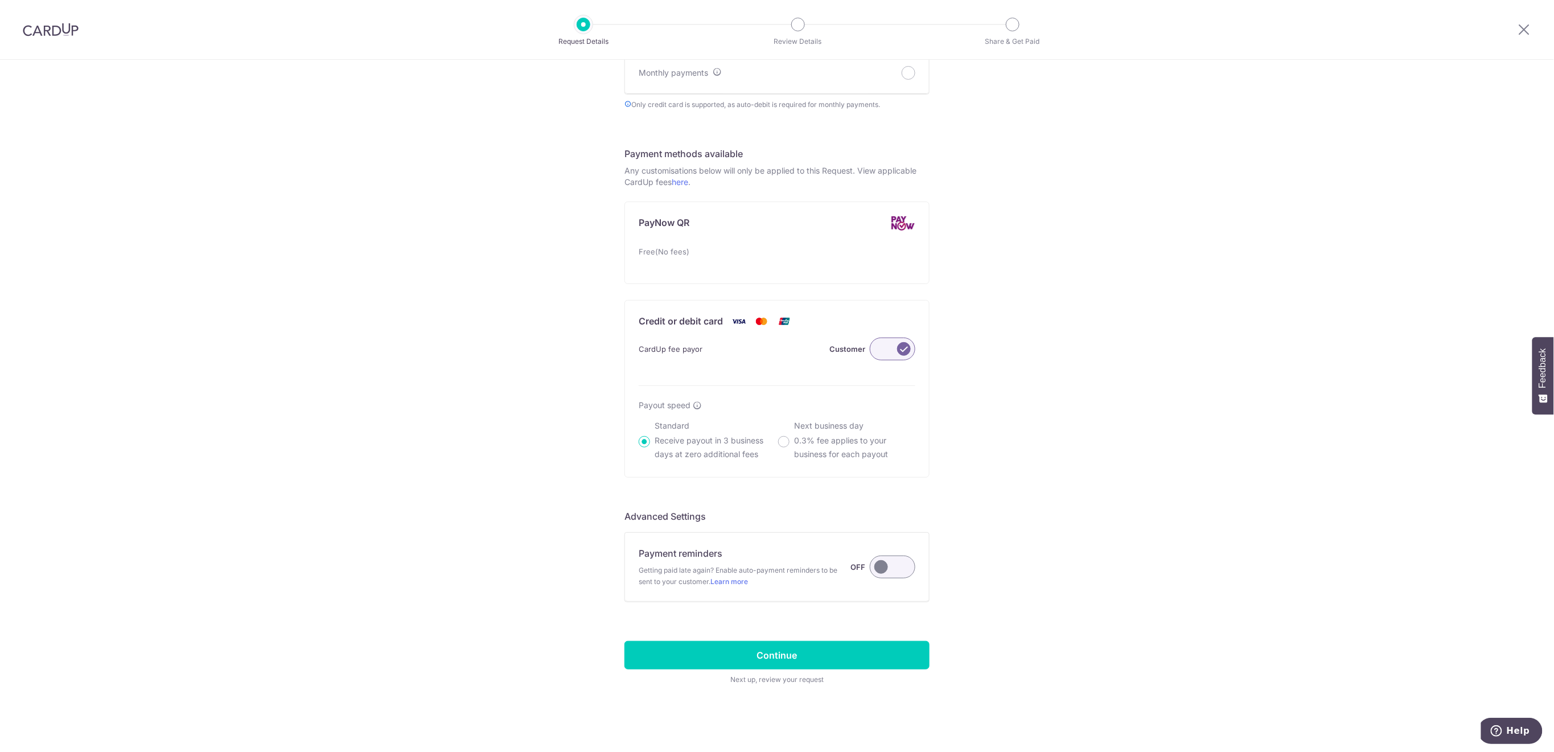
click at [898, 572] on label at bounding box center [893, 567] width 46 height 23
click at [0, 0] on input "Payment reminders Getting paid late again? Enable auto-payment reminders to be …" at bounding box center [0, 0] width 0 height 0
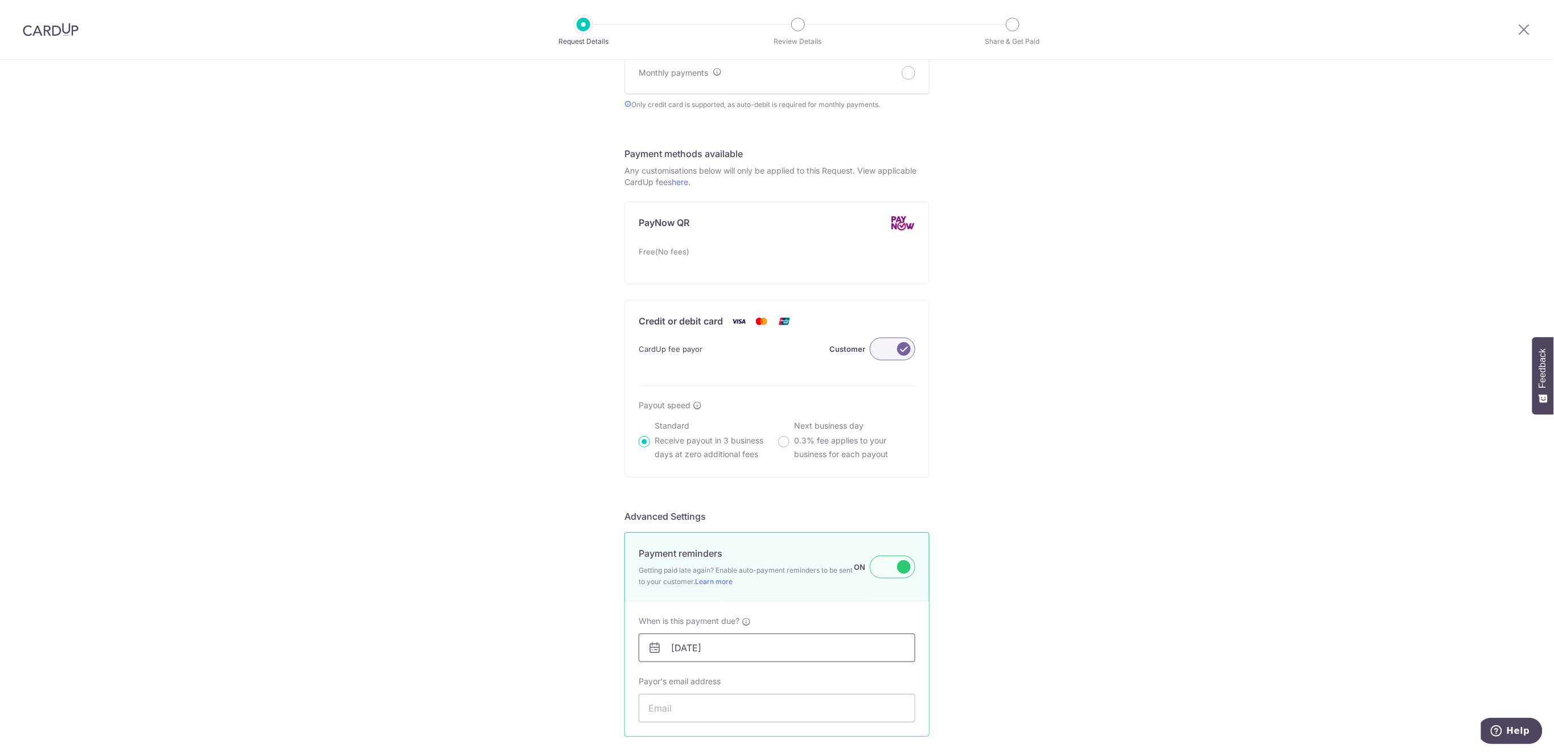
click at [788, 643] on input "02/10/2025" at bounding box center [777, 648] width 277 height 28
click at [732, 551] on link "8" at bounding box center [726, 549] width 18 height 18
type input "08/10/2025"
click at [737, 708] on input "Payor's email address" at bounding box center [777, 708] width 277 height 28
click at [667, 711] on input "Payor's email address" at bounding box center [777, 708] width 277 height 28
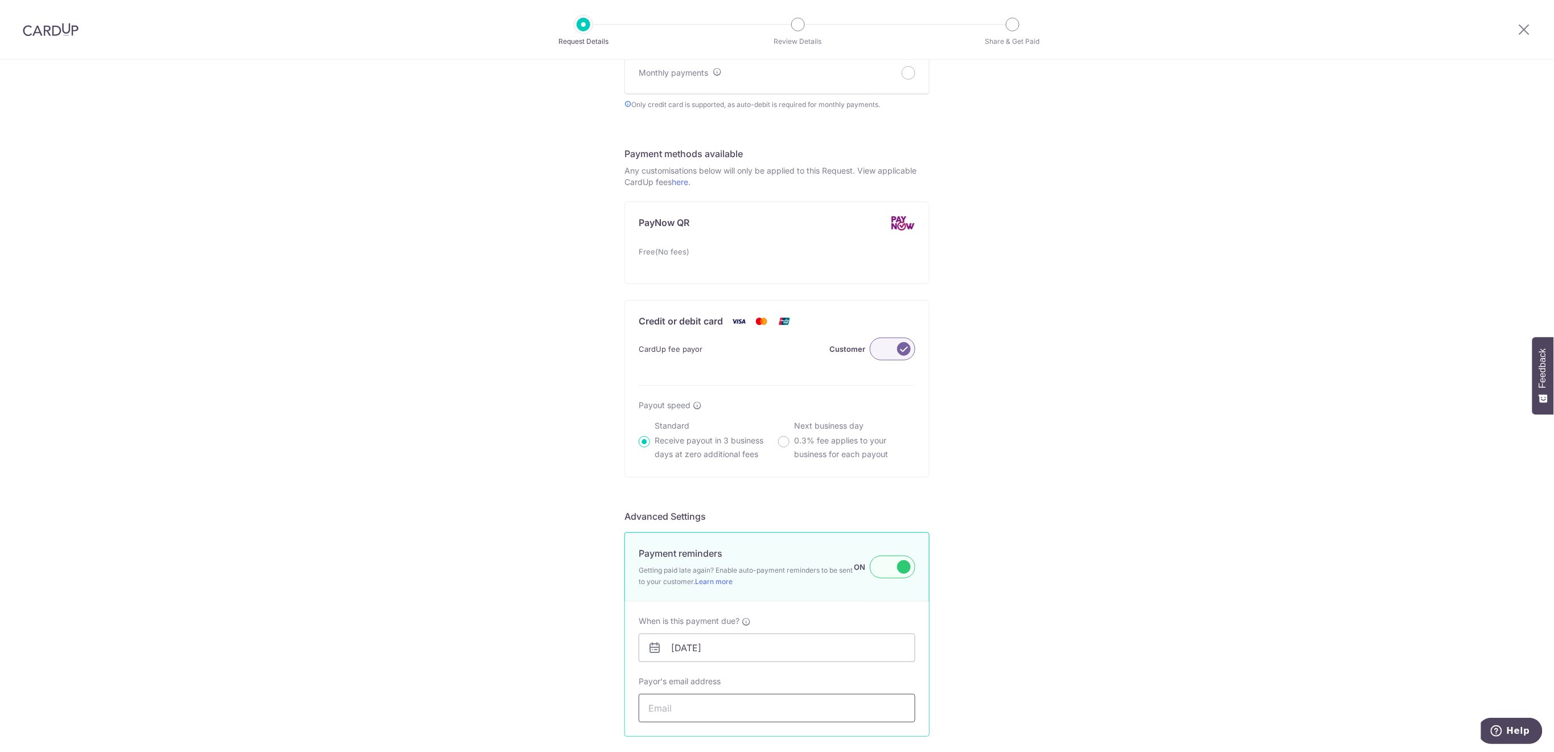
paste input "cpvethody@gmail.com"
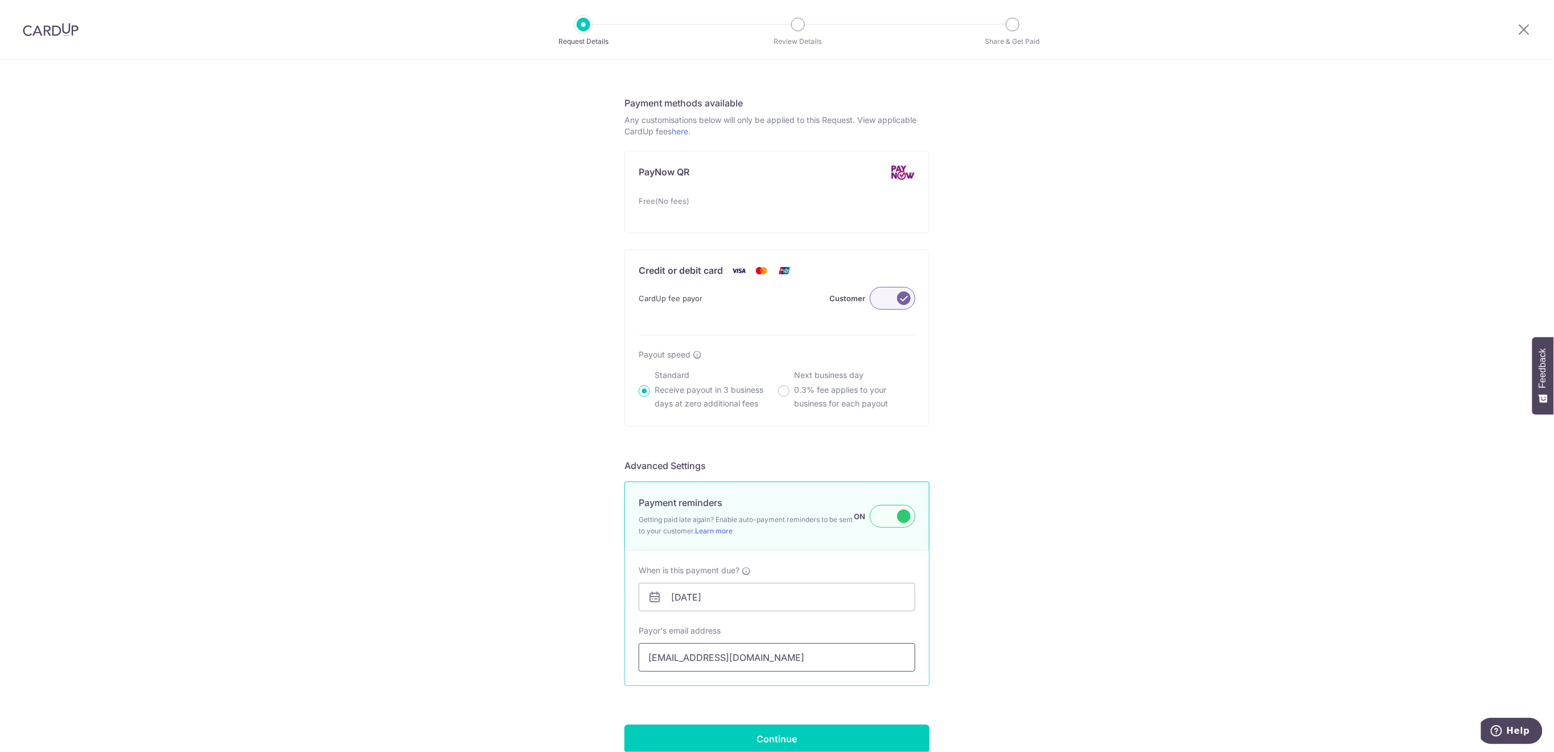
scroll to position [668, 0]
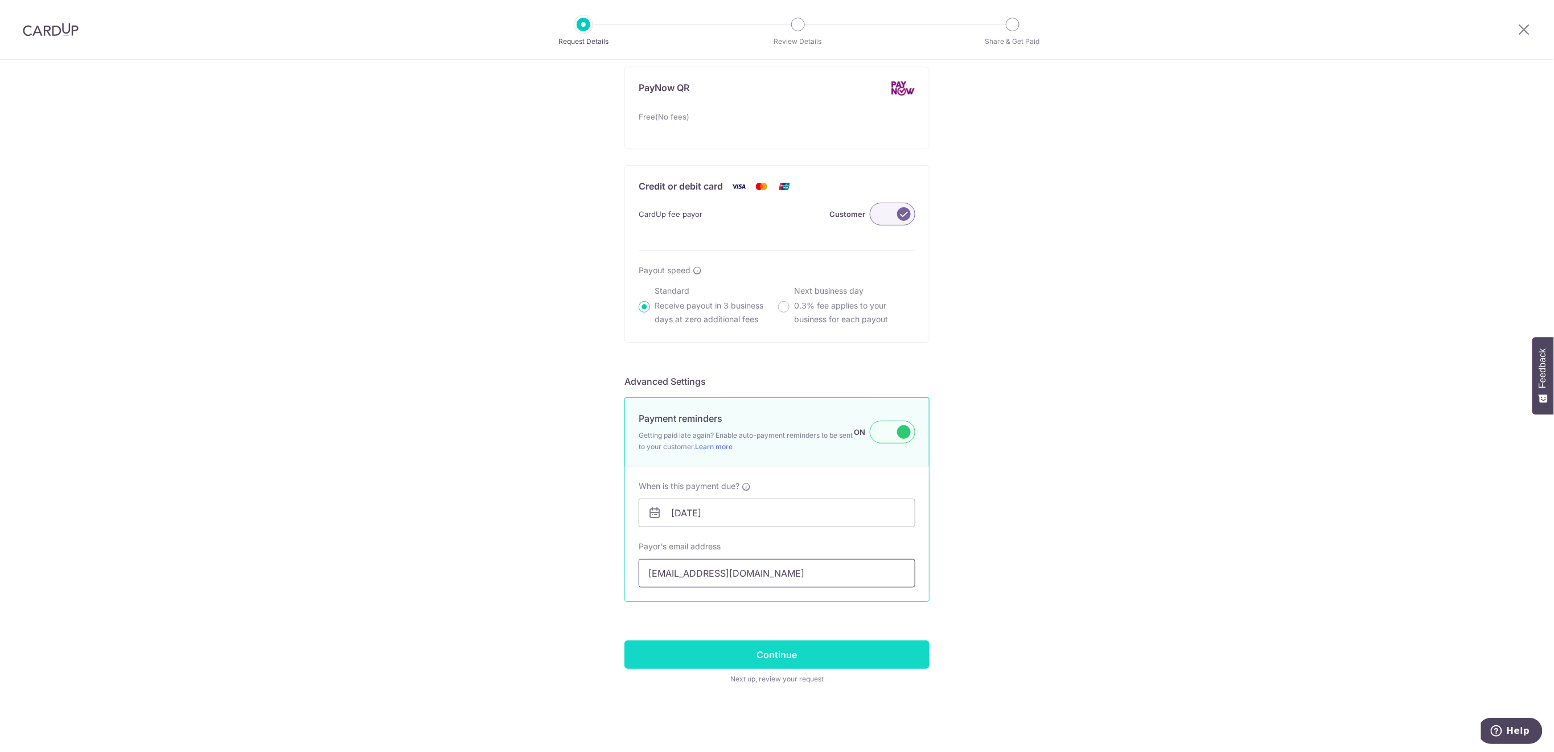
type input "cpvethody@gmail.com"
click at [919, 661] on input "Continue" at bounding box center [777, 654] width 305 height 28
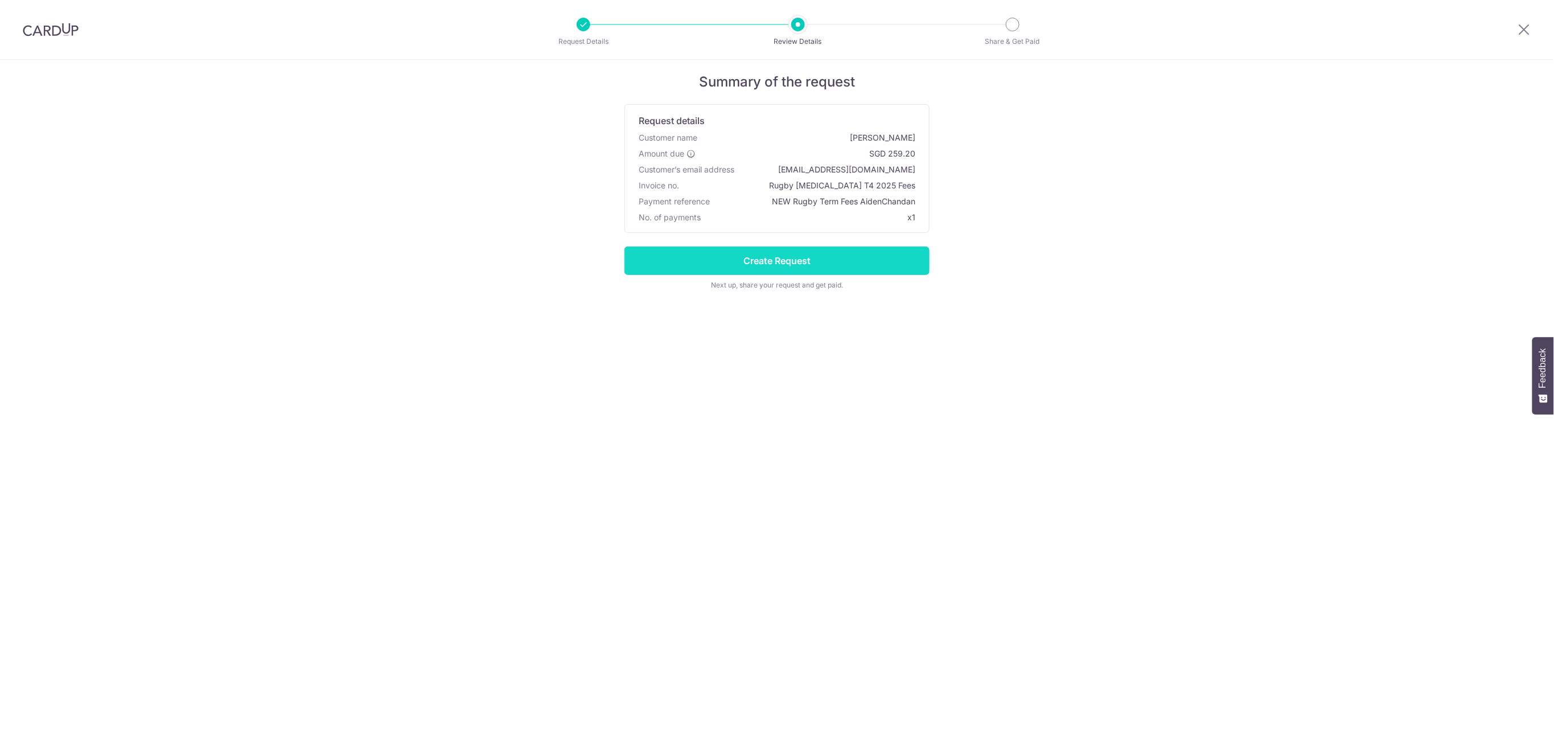
drag, startPoint x: 0, startPoint y: 0, endPoint x: 835, endPoint y: 268, distance: 877.2
click at [835, 268] on input "Create Request" at bounding box center [777, 261] width 305 height 28
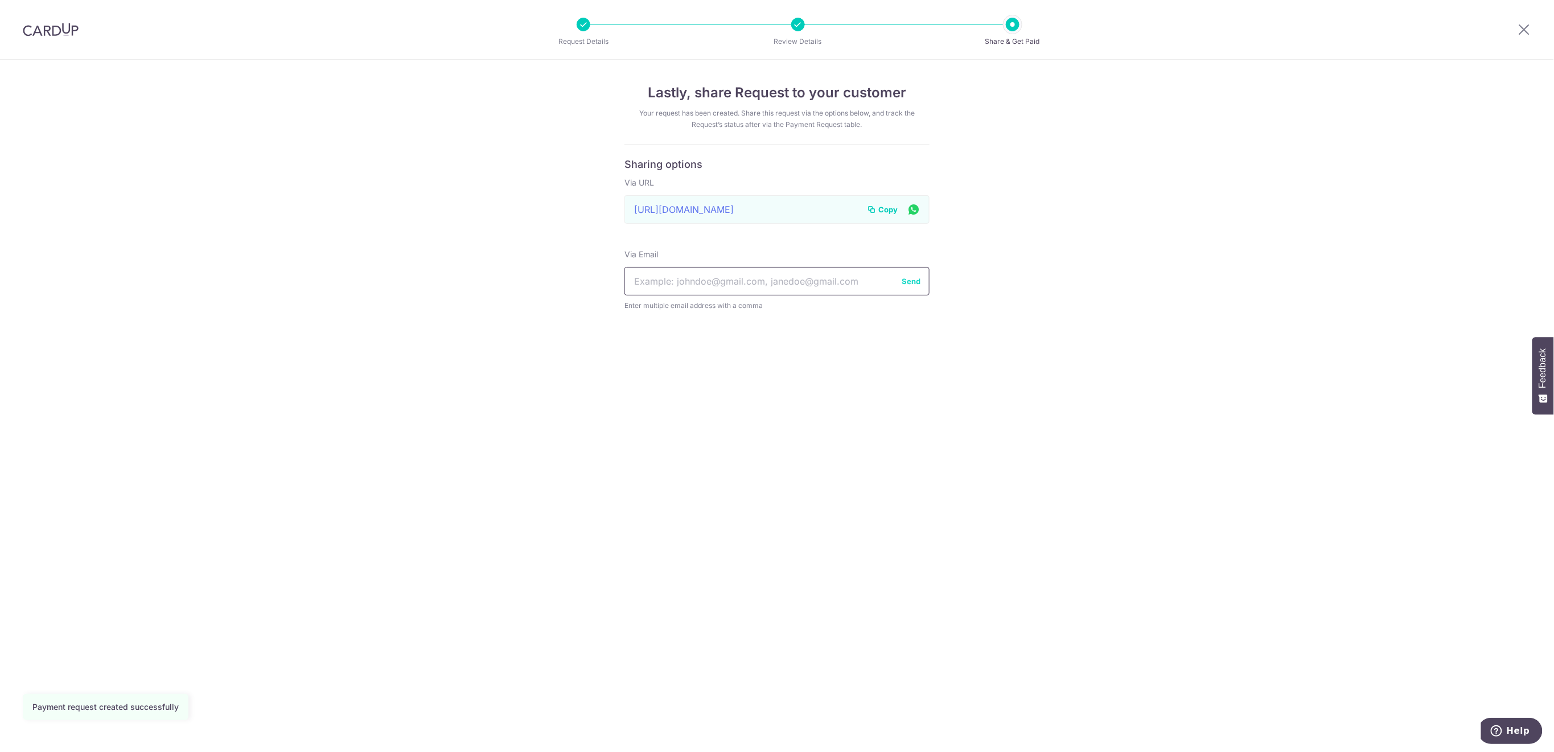
click at [673, 280] on input "text" at bounding box center [777, 281] width 305 height 28
paste input "[EMAIL_ADDRESS][DOMAIN_NAME]"
type input "[EMAIL_ADDRESS][DOMAIN_NAME]"
click at [908, 280] on button "Send" at bounding box center [911, 281] width 19 height 11
click at [1523, 26] on icon at bounding box center [1525, 29] width 14 height 14
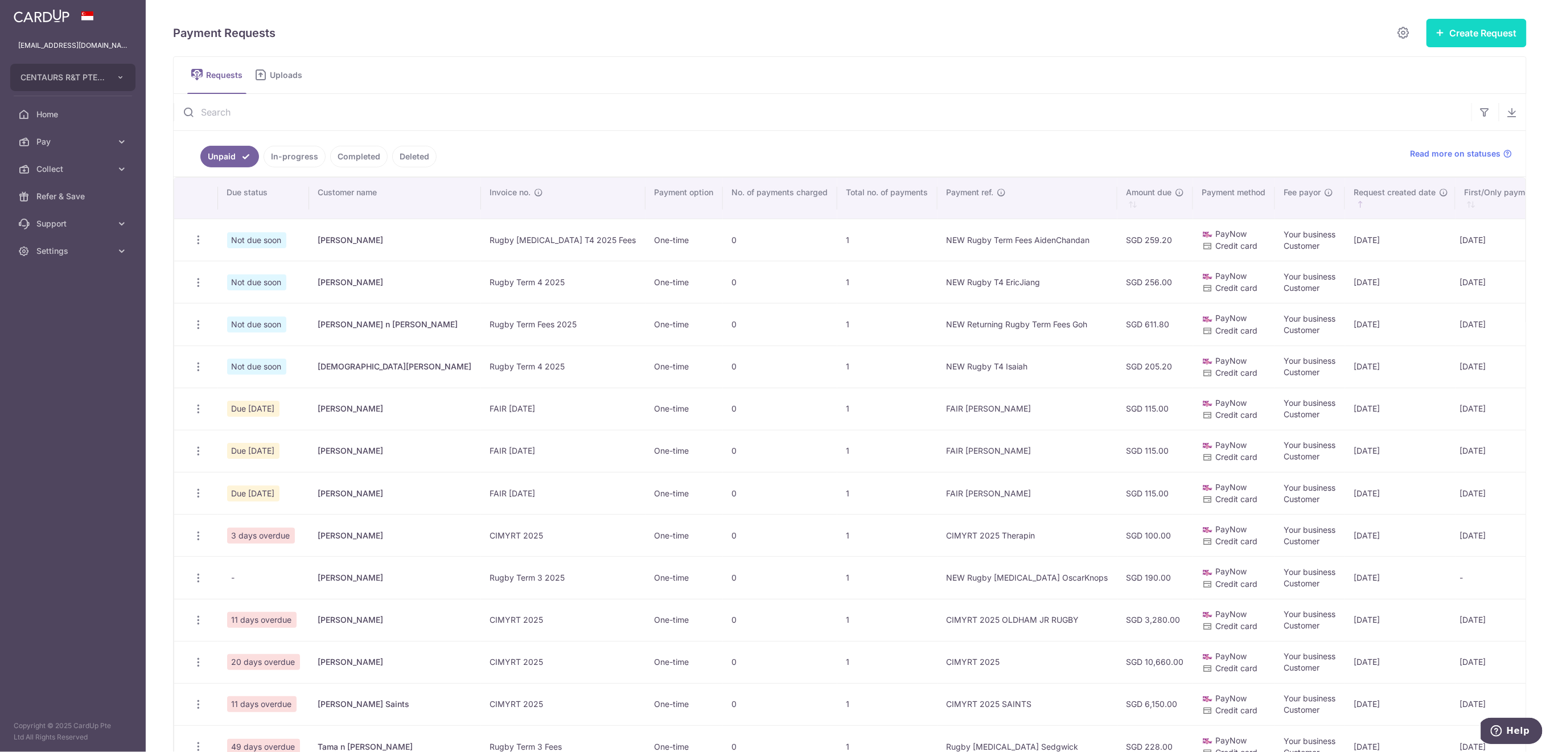
click at [1477, 30] on button "Create Request" at bounding box center [1477, 33] width 100 height 28
click at [1434, 64] on span "Single Request" at bounding box center [1458, 68] width 117 height 14
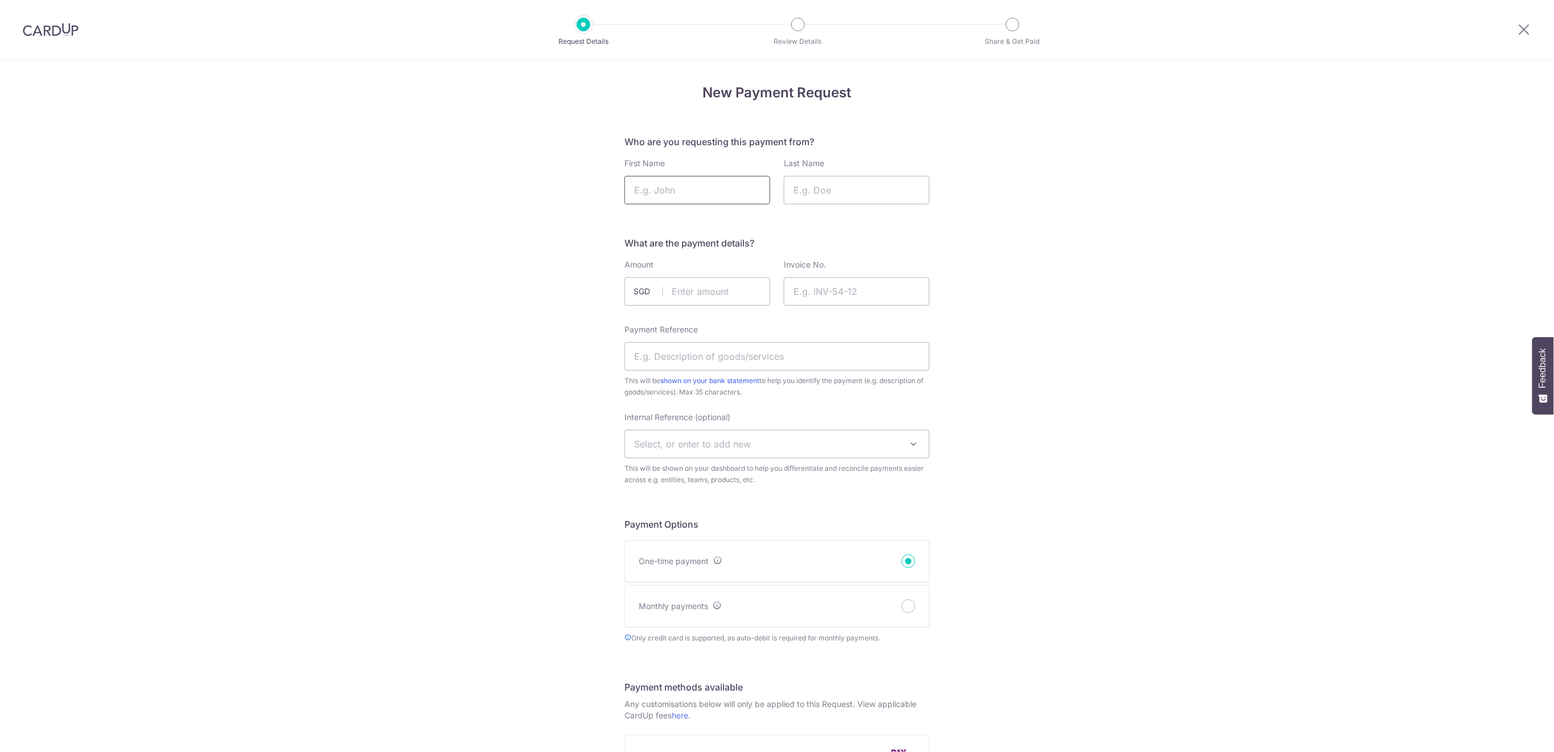
click at [714, 195] on input "First Name" at bounding box center [698, 190] width 146 height 28
type input "Callum n Kieran"
click at [868, 186] on input "Last Name" at bounding box center [857, 190] width 146 height 28
type input "Mountstephen"
click at [712, 294] on input "text" at bounding box center [698, 291] width 146 height 28
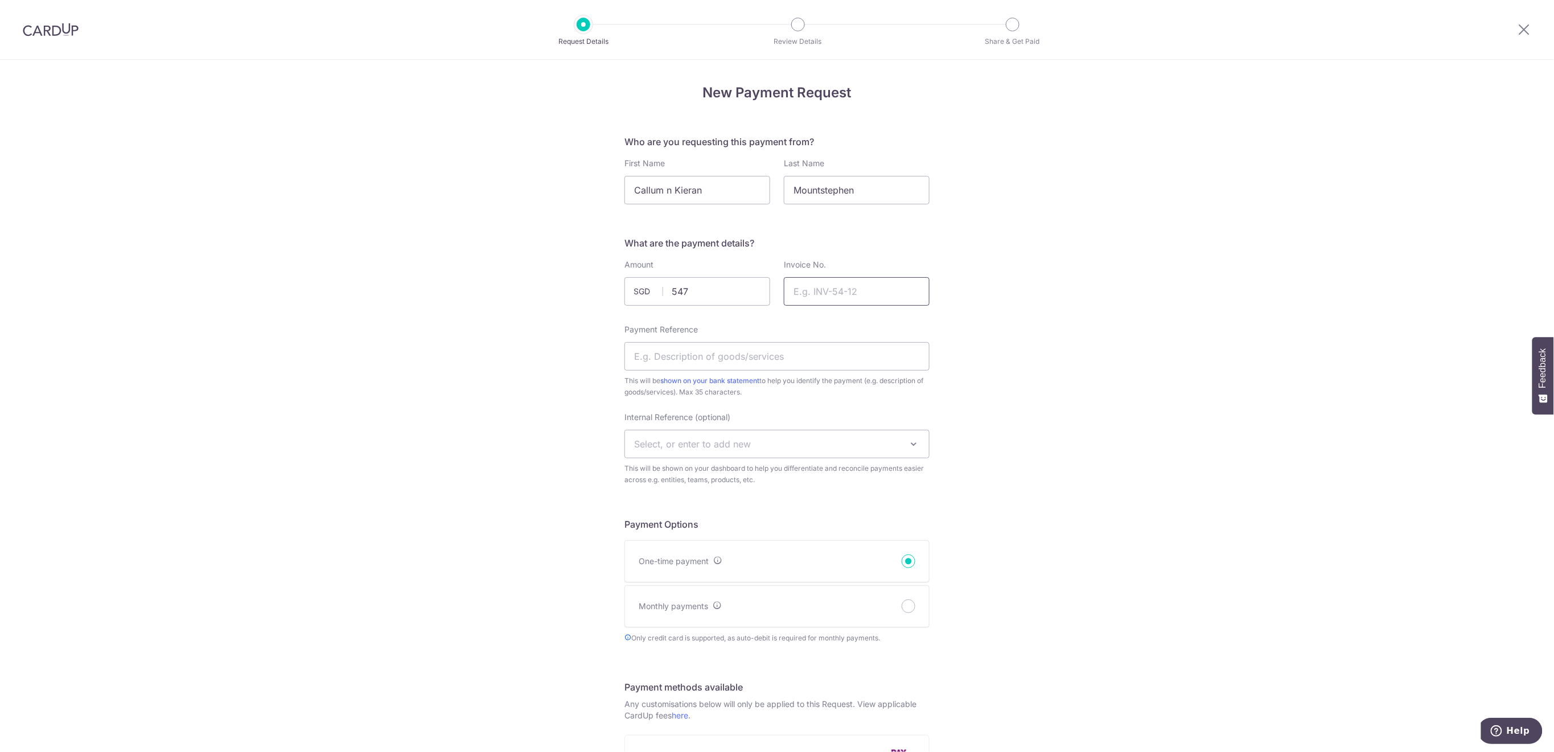
type input "547.00"
click at [868, 292] on input "Invoice No." at bounding box center [857, 291] width 146 height 28
type input "Rugby T3 T4 Fees"
click at [789, 355] on input "Payment Reference" at bounding box center [777, 356] width 305 height 28
click at [844, 351] on input "NEW Returning Rugby T3 T4 Mountstep" at bounding box center [777, 356] width 305 height 28
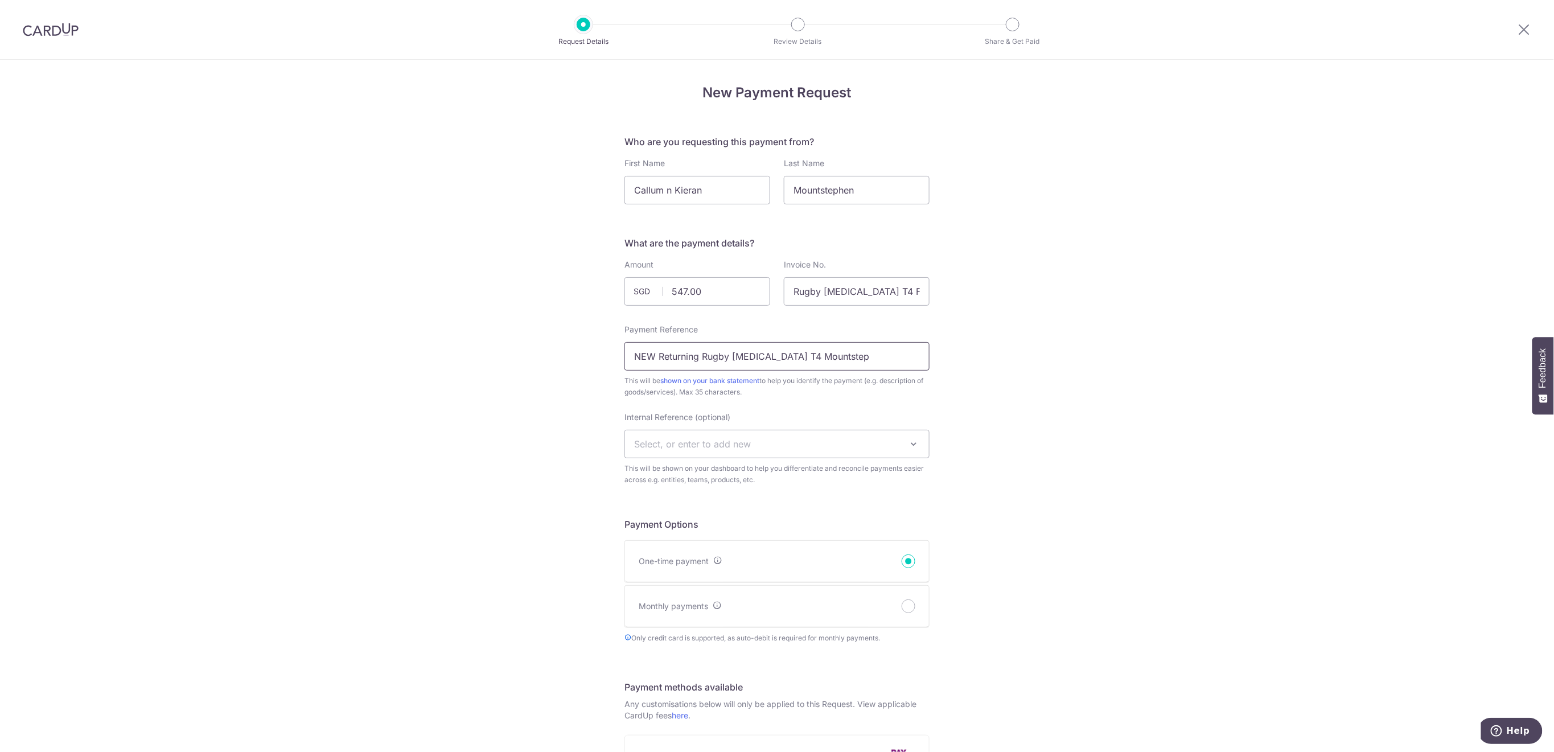
click at [731, 356] on input "NEW Returning Rugby T3 T4 Mountstep" at bounding box center [777, 356] width 305 height 28
click at [836, 353] on input "NEW Returning Rugby Mountstep" at bounding box center [777, 356] width 305 height 28
type input "NEW Returning Rugby Mountstephen"
click at [804, 435] on span "Select, or enter to add new" at bounding box center [777, 443] width 304 height 27
click at [799, 470] on input "Mountstephen" at bounding box center [773, 477] width 304 height 23
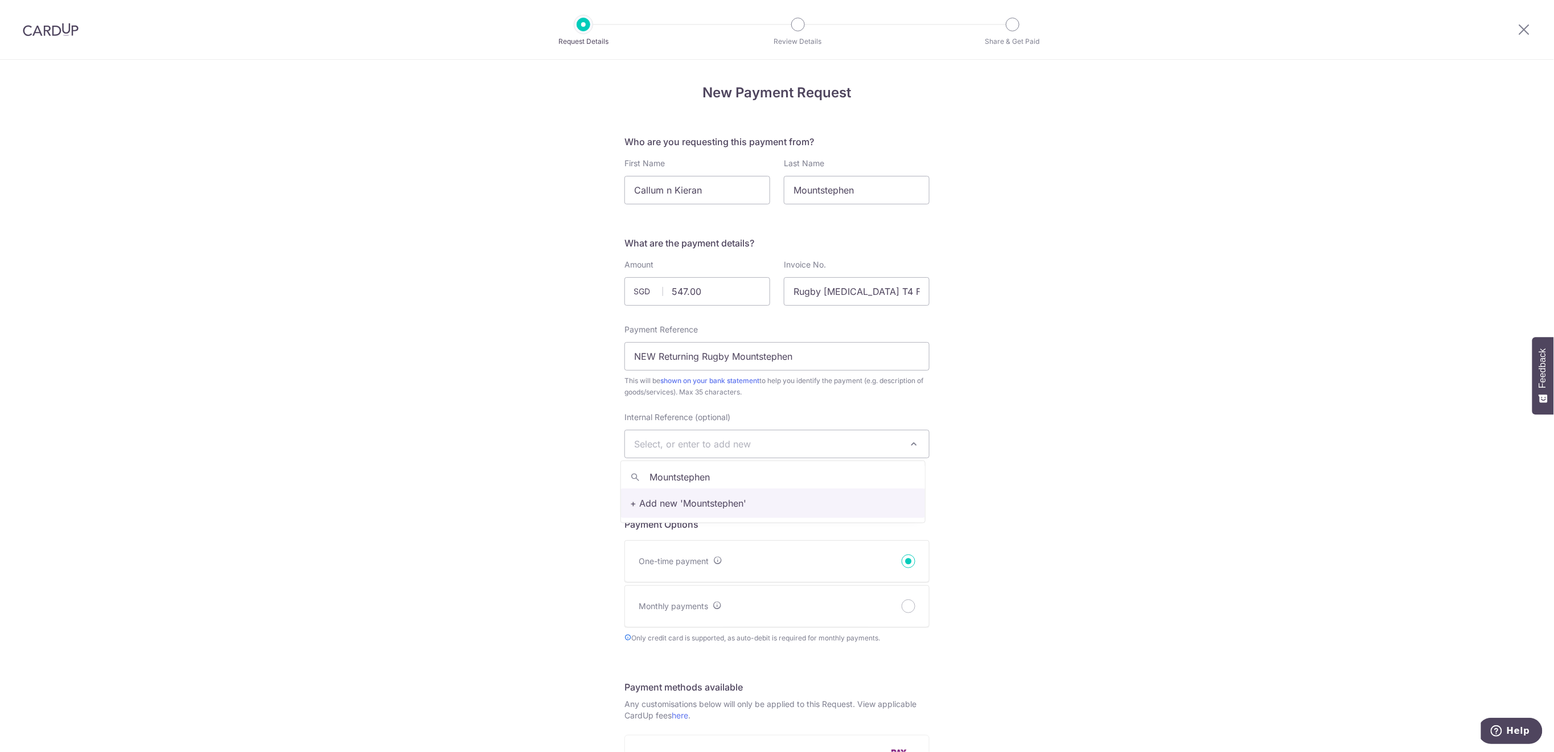
type input "Mountstephen"
select select "Mountstephen"
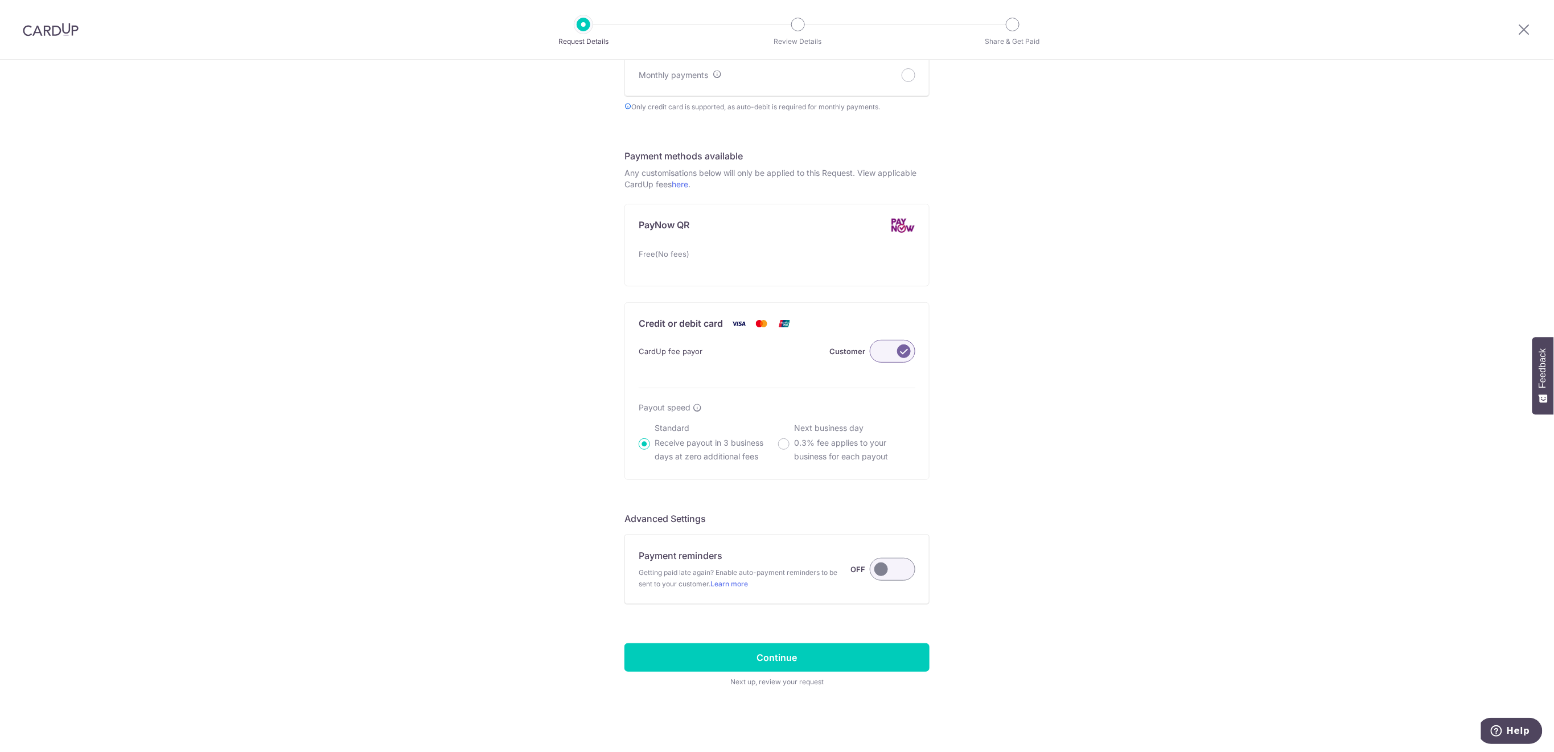
scroll to position [533, 0]
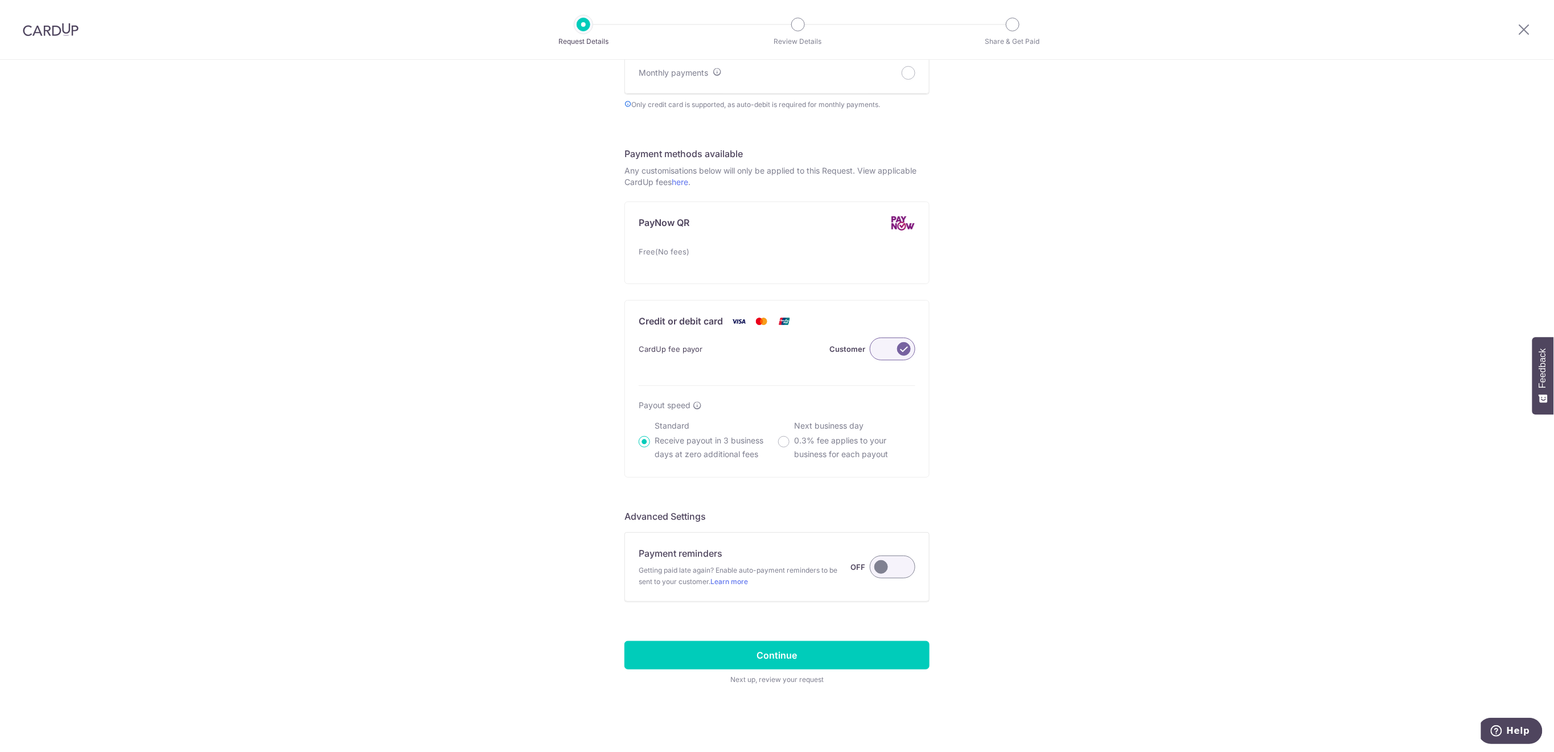
click at [900, 572] on label at bounding box center [893, 567] width 46 height 23
click at [0, 0] on input "Payment reminders Getting paid late again? Enable auto-payment reminders to be …" at bounding box center [0, 0] width 0 height 0
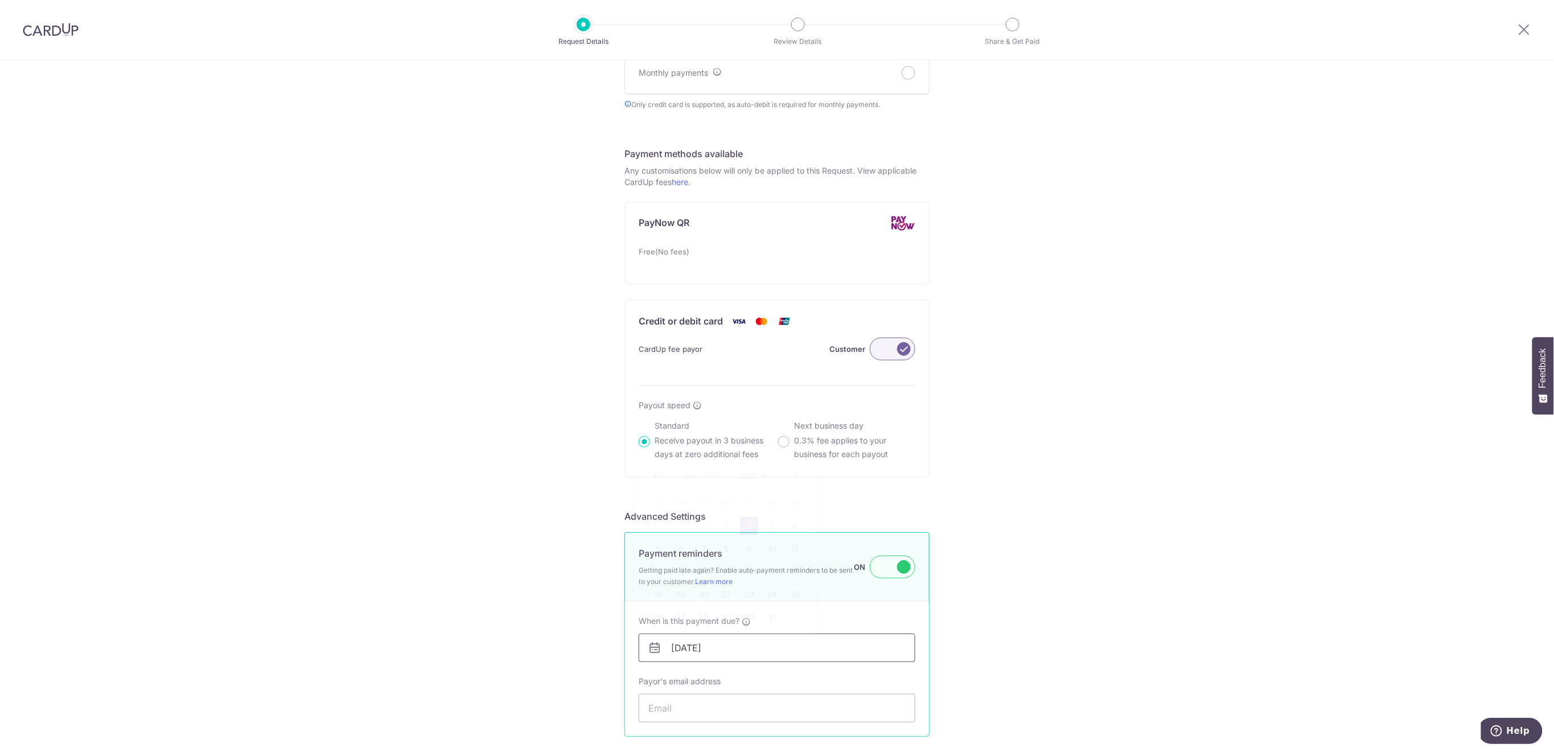
click at [851, 642] on input "[DATE]" at bounding box center [777, 648] width 277 height 28
click at [726, 551] on link "8" at bounding box center [726, 549] width 18 height 18
type input "[DATE]"
click at [721, 716] on input "Payor's email address" at bounding box center [777, 708] width 277 height 28
click at [720, 703] on input "Payor's email address" at bounding box center [777, 708] width 277 height 28
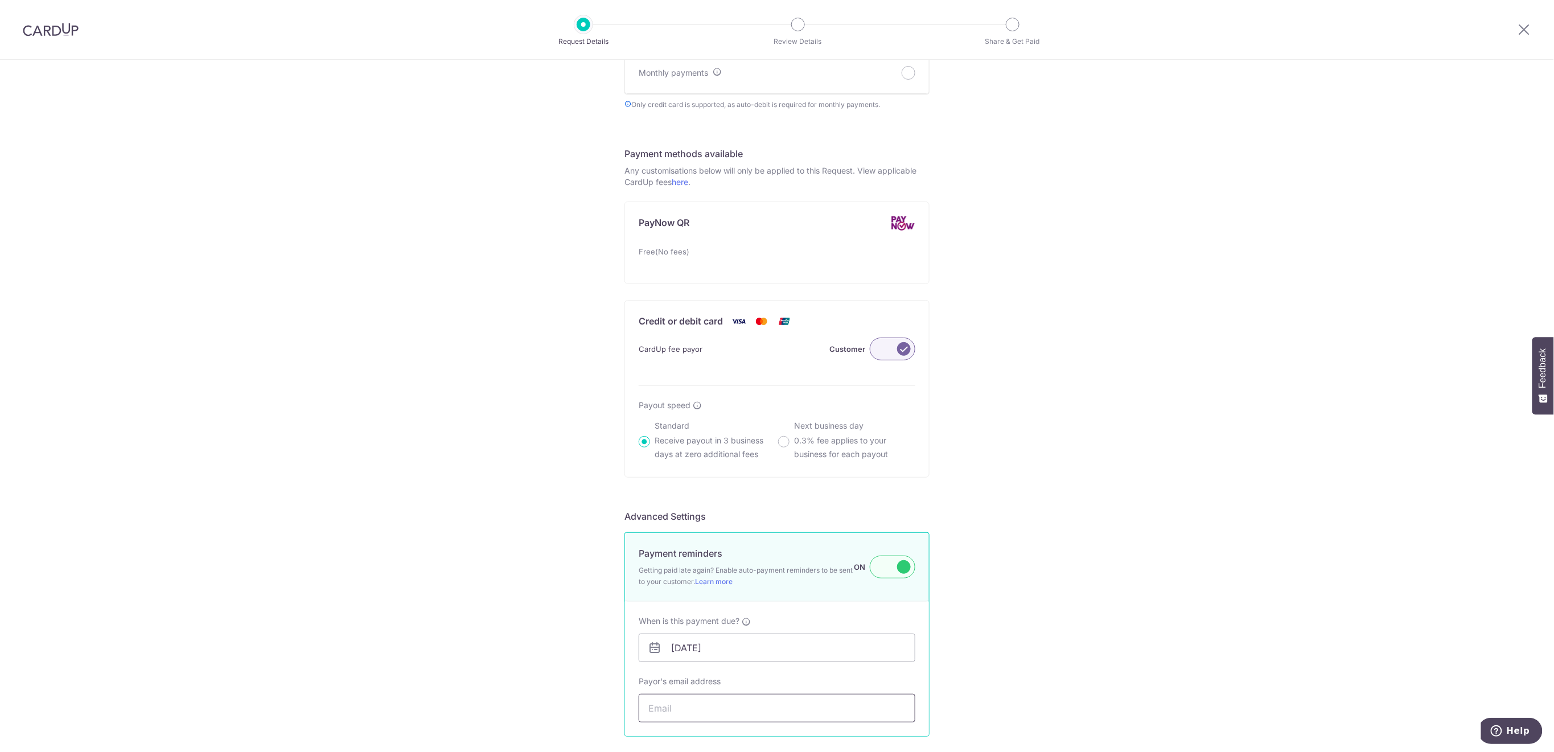
paste input "bernice.eden.ong@gmail.com"
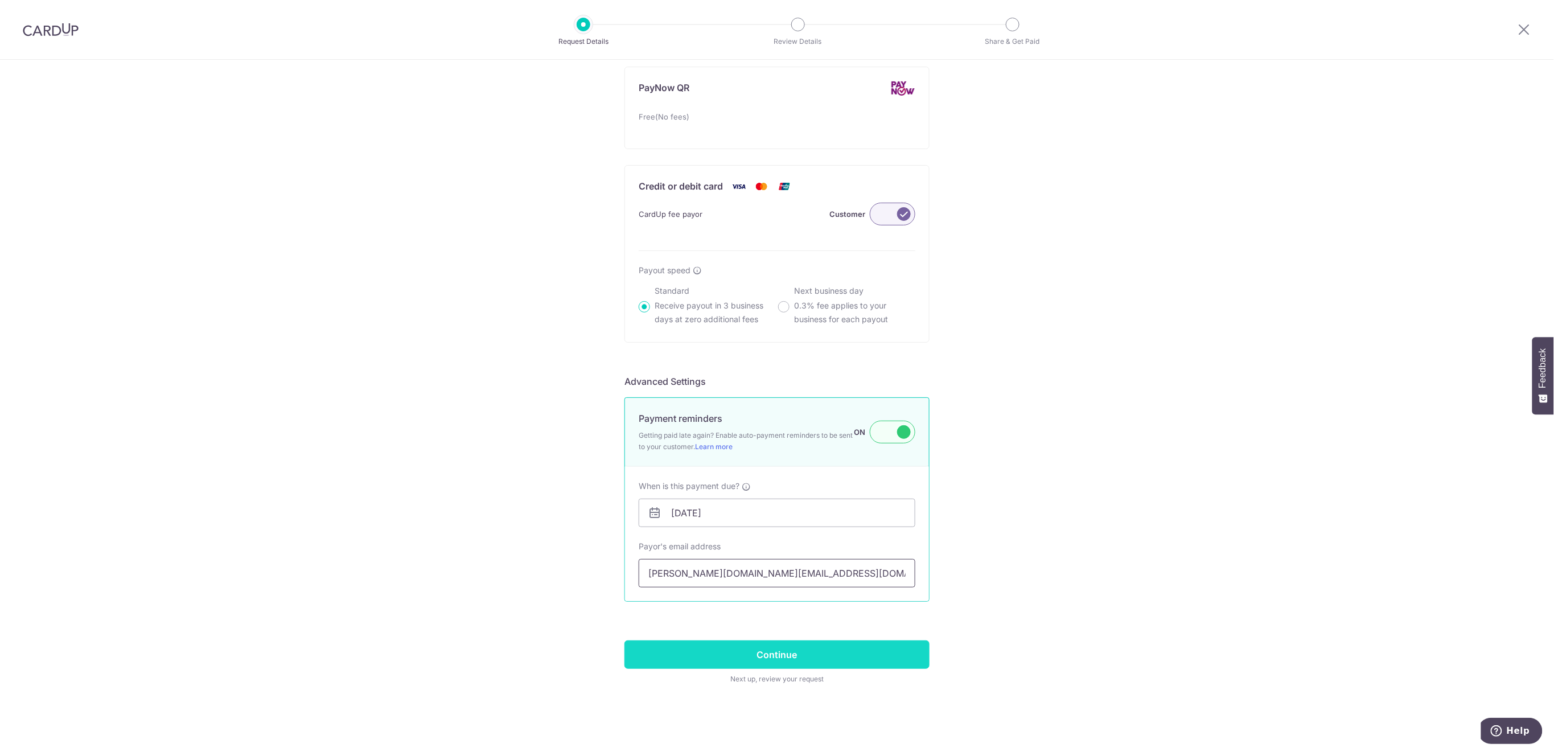
type input "[PERSON_NAME][DOMAIN_NAME][EMAIL_ADDRESS][DOMAIN_NAME]"
click at [890, 659] on input "Continue" at bounding box center [777, 654] width 305 height 28
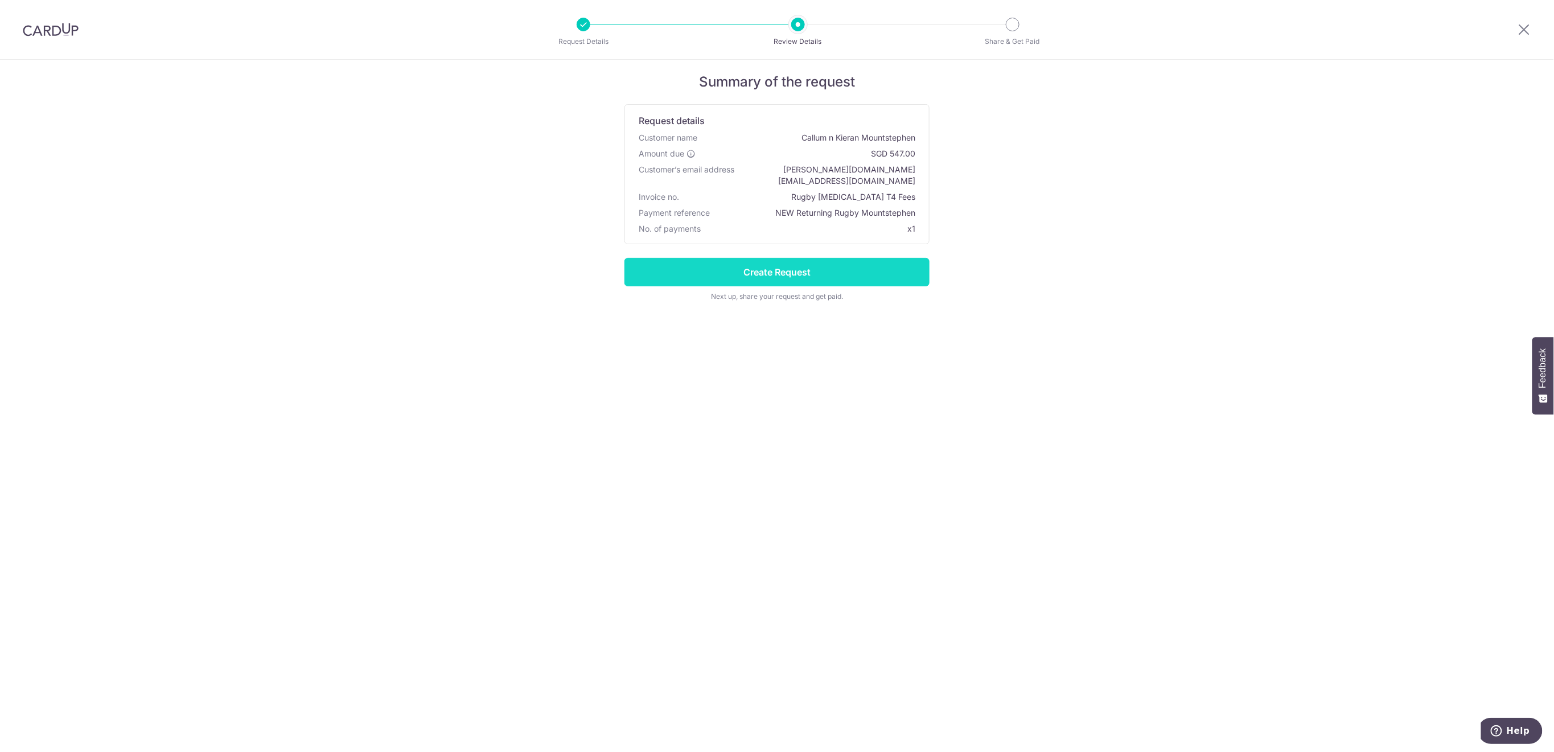
click at [907, 258] on input "Create Request" at bounding box center [777, 272] width 305 height 28
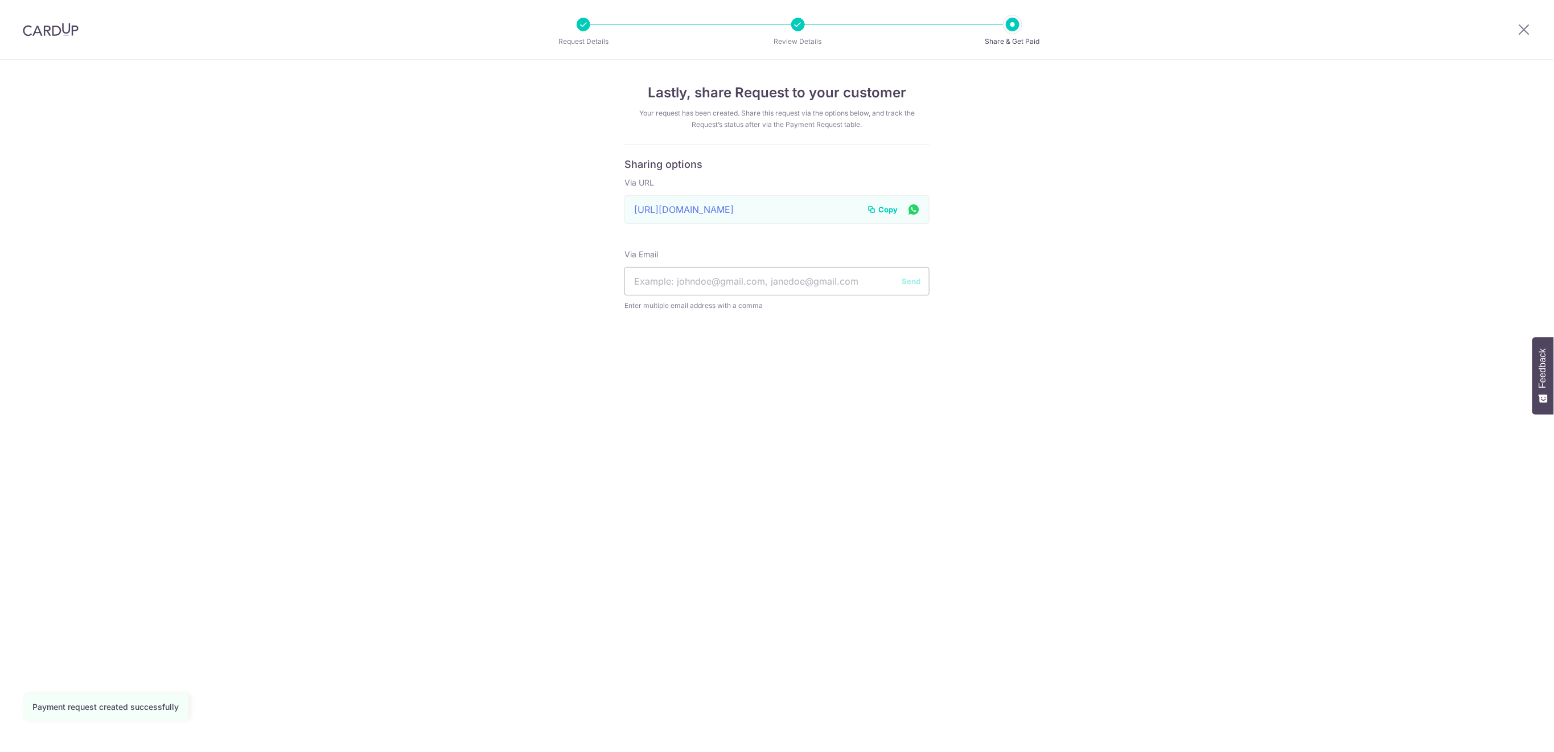
click at [724, 283] on input "text" at bounding box center [777, 281] width 305 height 28
type input "bernice.eden.ong@gmail.com"
click at [914, 281] on button "Send" at bounding box center [911, 281] width 19 height 11
drag, startPoint x: 1524, startPoint y: 28, endPoint x: 1508, endPoint y: 27, distance: 16.0
click at [1524, 27] on icon at bounding box center [1525, 29] width 14 height 14
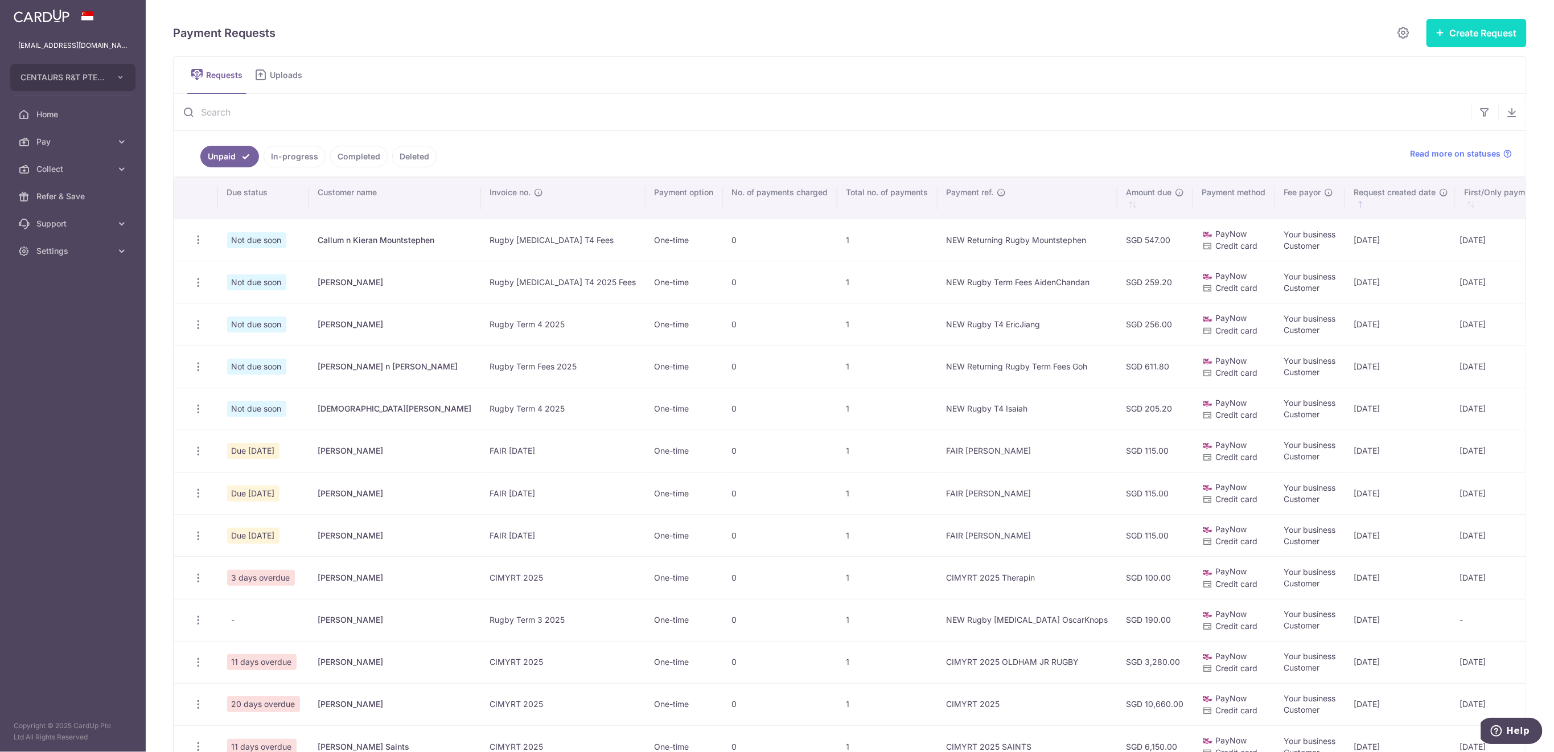
click at [1472, 40] on button "Create Request" at bounding box center [1477, 33] width 100 height 28
click at [1435, 67] on span "Single Request" at bounding box center [1458, 68] width 117 height 14
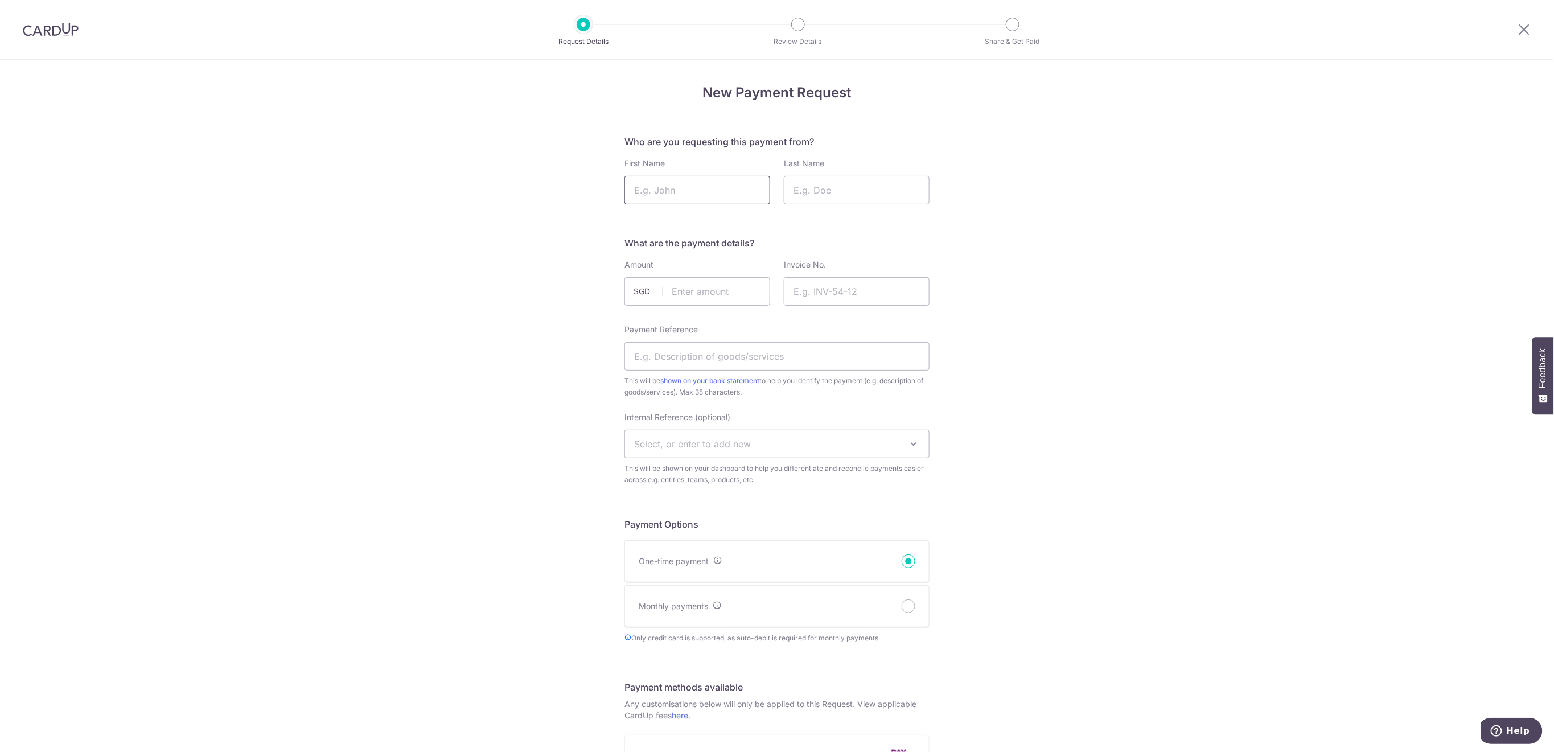
click at [724, 188] on input "First Name" at bounding box center [698, 190] width 146 height 28
type input "[PERSON_NAME]"
click at [845, 192] on input "Last Name" at bounding box center [857, 190] width 146 height 28
type input "[PERSON_NAME]"
click at [732, 290] on input "text" at bounding box center [698, 291] width 146 height 28
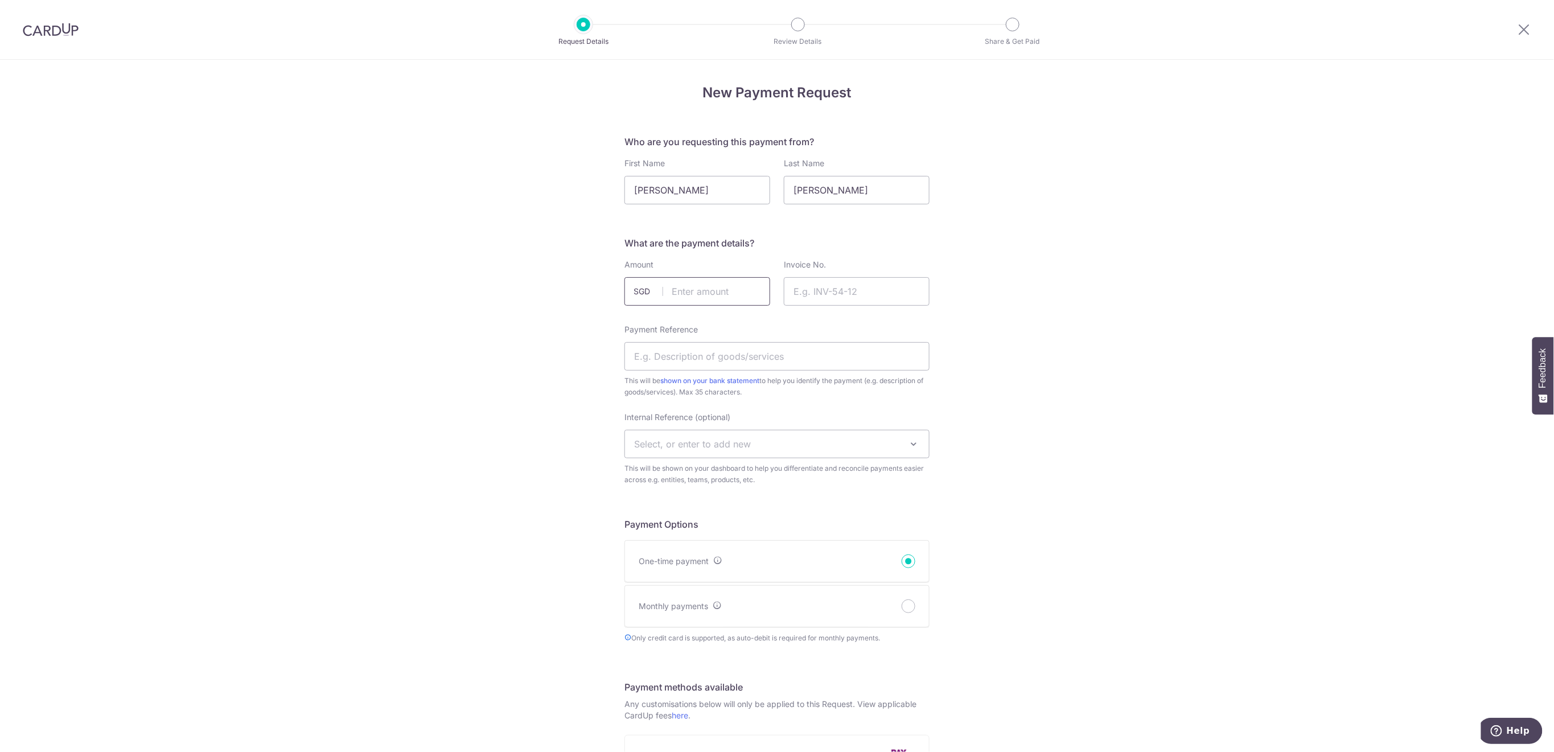
click at [685, 293] on input "text" at bounding box center [698, 291] width 146 height 28
type input "121.50"
click at [791, 290] on input "Invoice No." at bounding box center [857, 291] width 146 height 28
type input "Rugby [MEDICAL_DATA] T4 2025 Fees"
click at [849, 355] on input "Payment Reference" at bounding box center [777, 356] width 305 height 28
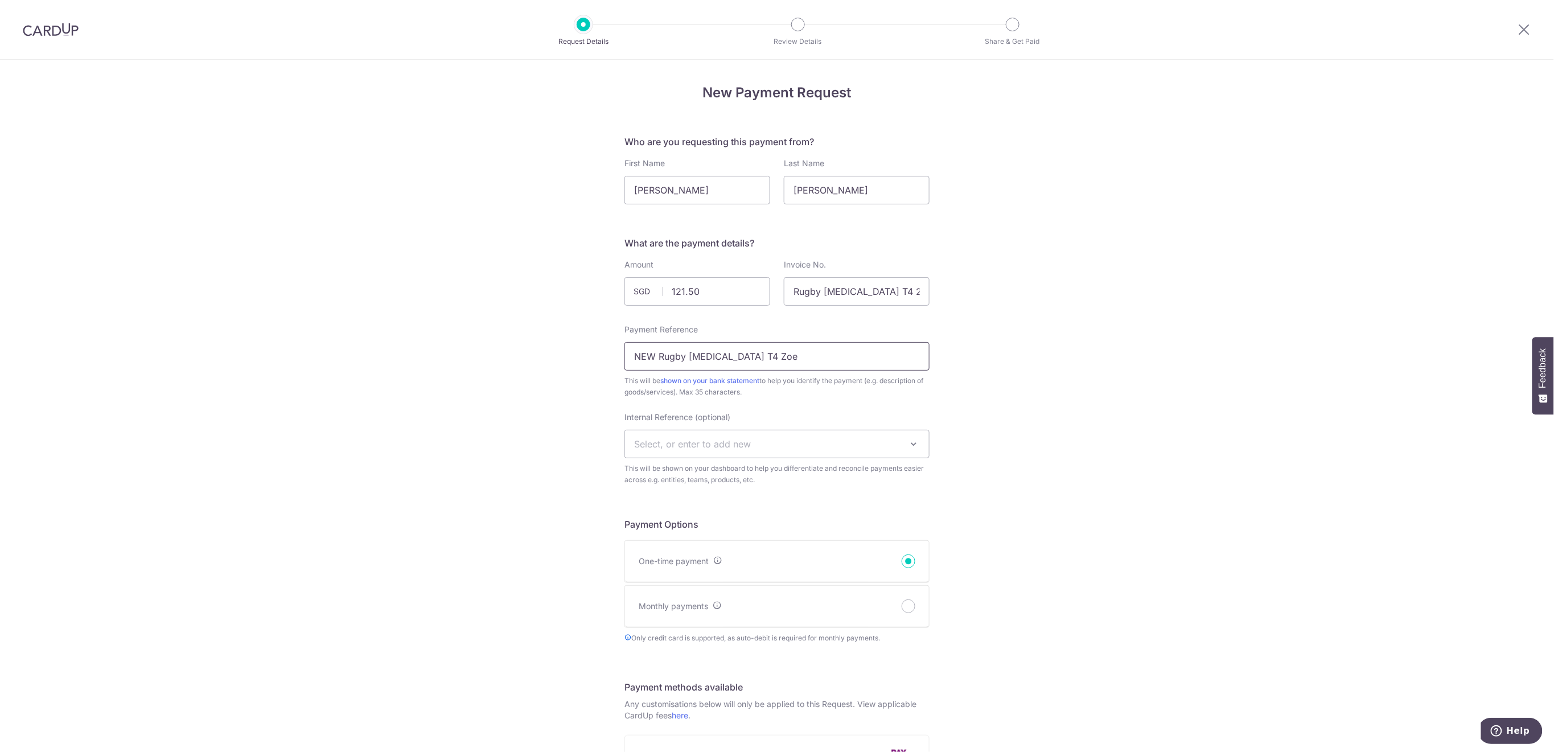
type input "NEW Rugby [MEDICAL_DATA] T4 Zoe"
click at [806, 440] on span "Select, or enter to add new" at bounding box center [777, 443] width 304 height 27
type input "Girls"
drag, startPoint x: 819, startPoint y: 506, endPoint x: 1082, endPoint y: 510, distance: 263.6
select select "girls rugby"
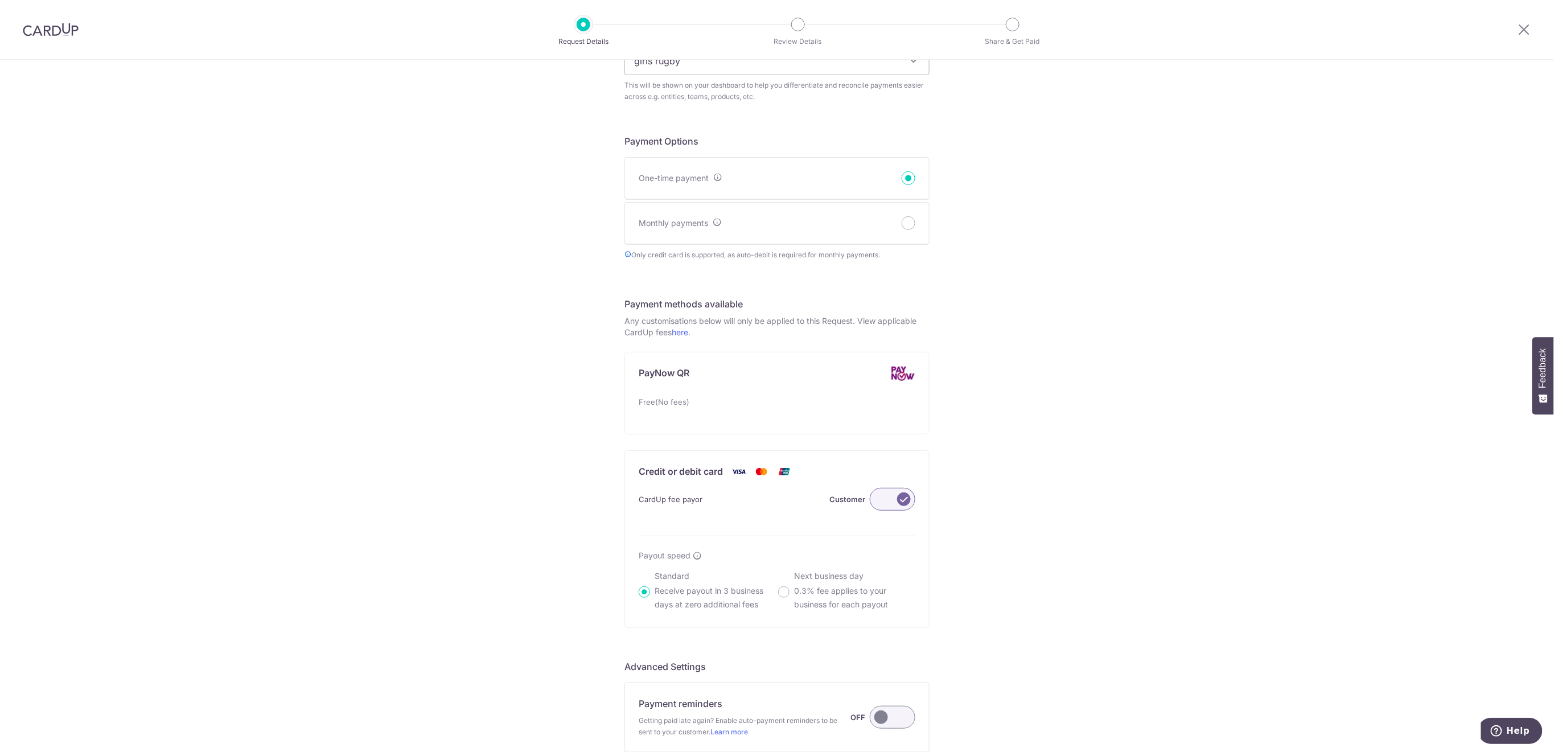
scroll to position [533, 0]
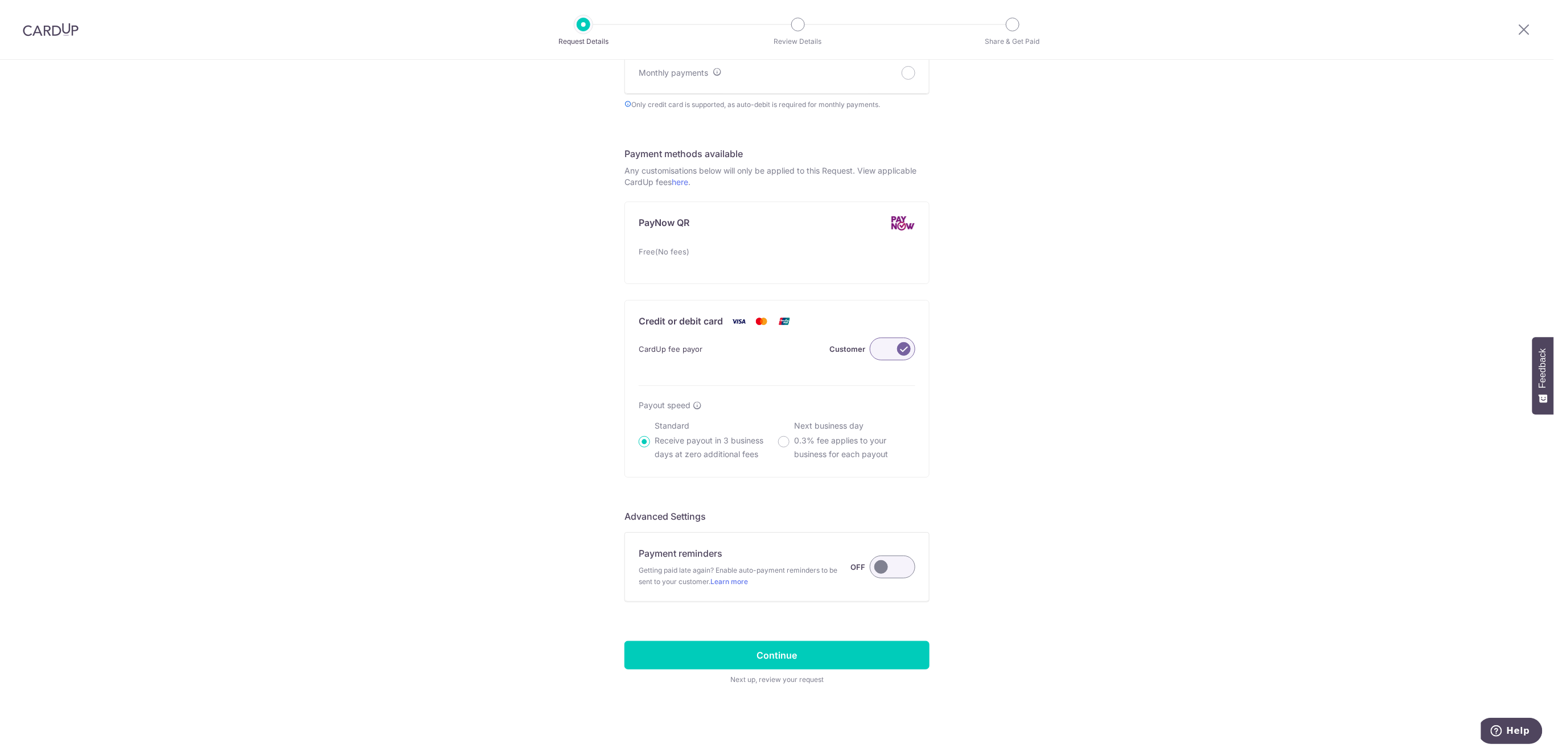
click at [898, 574] on label at bounding box center [893, 567] width 46 height 23
click at [0, 0] on input "Payment reminders Getting paid late again? Enable auto-payment reminders to be …" at bounding box center [0, 0] width 0 height 0
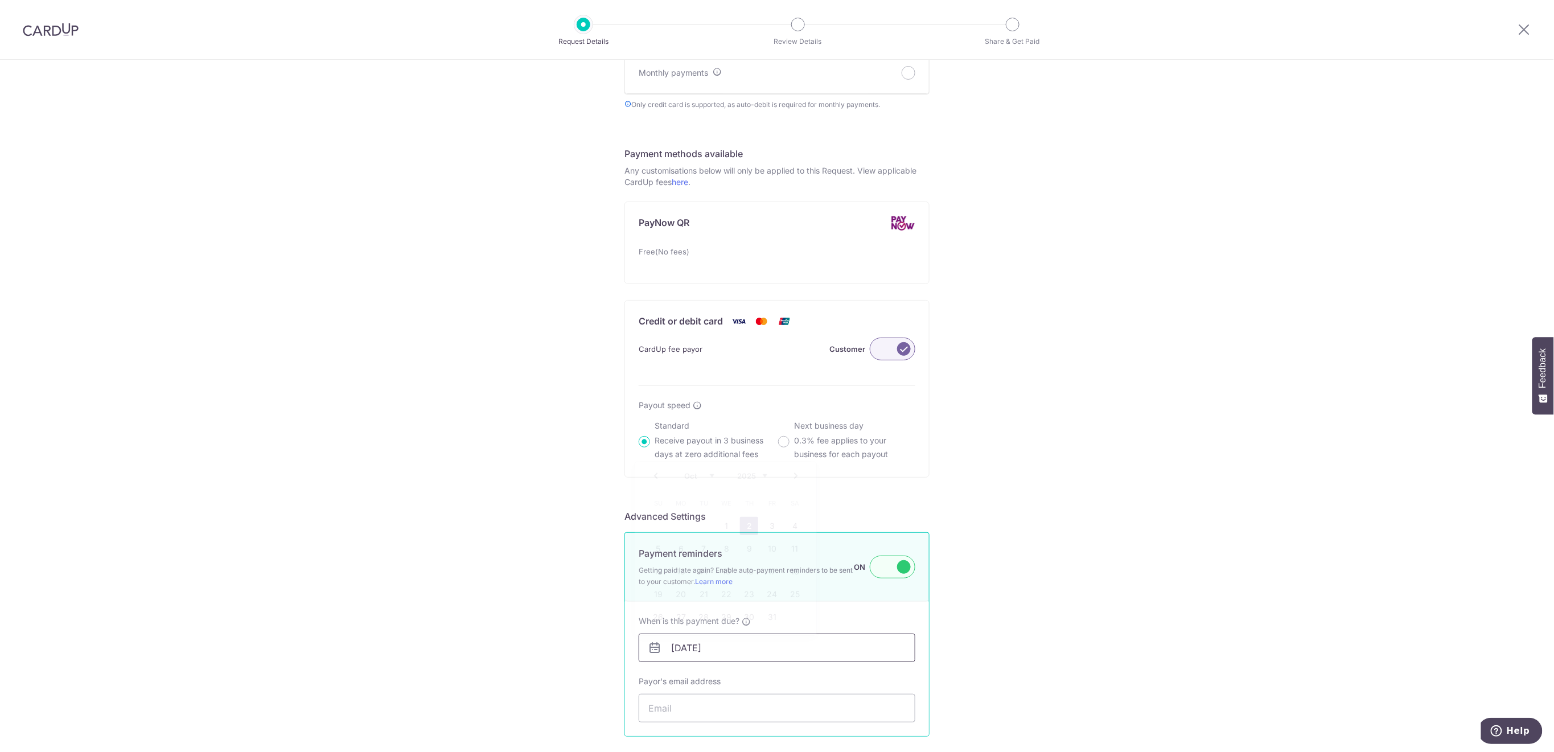
click at [808, 650] on input "02/10/2025" at bounding box center [777, 648] width 277 height 28
click at [720, 553] on link "8" at bounding box center [726, 549] width 18 height 18
type input "08/10/2025"
click at [724, 706] on input "Payor's email address" at bounding box center [777, 708] width 277 height 28
paste input "[EMAIL_ADDRESS][DOMAIN_NAME]"
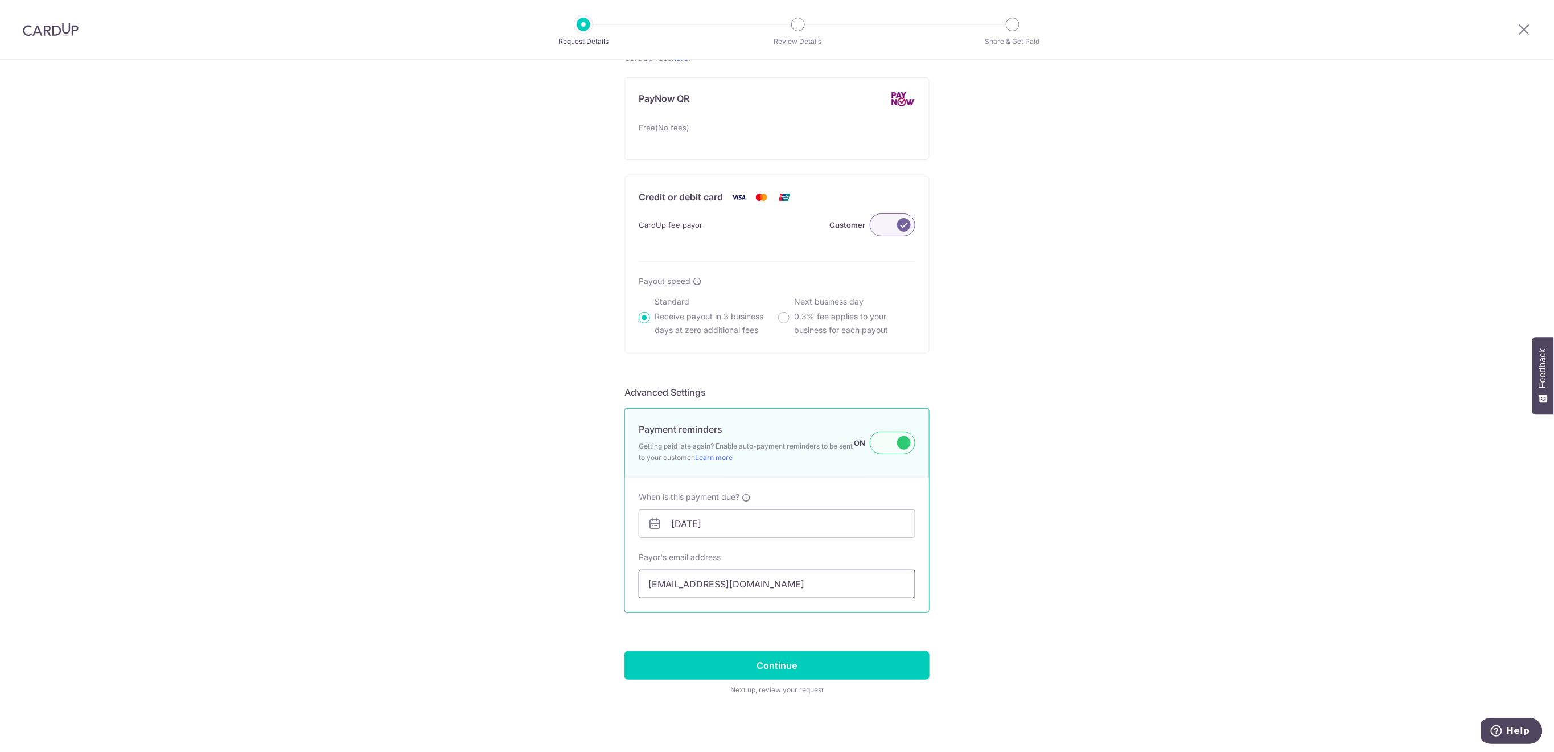
scroll to position [668, 0]
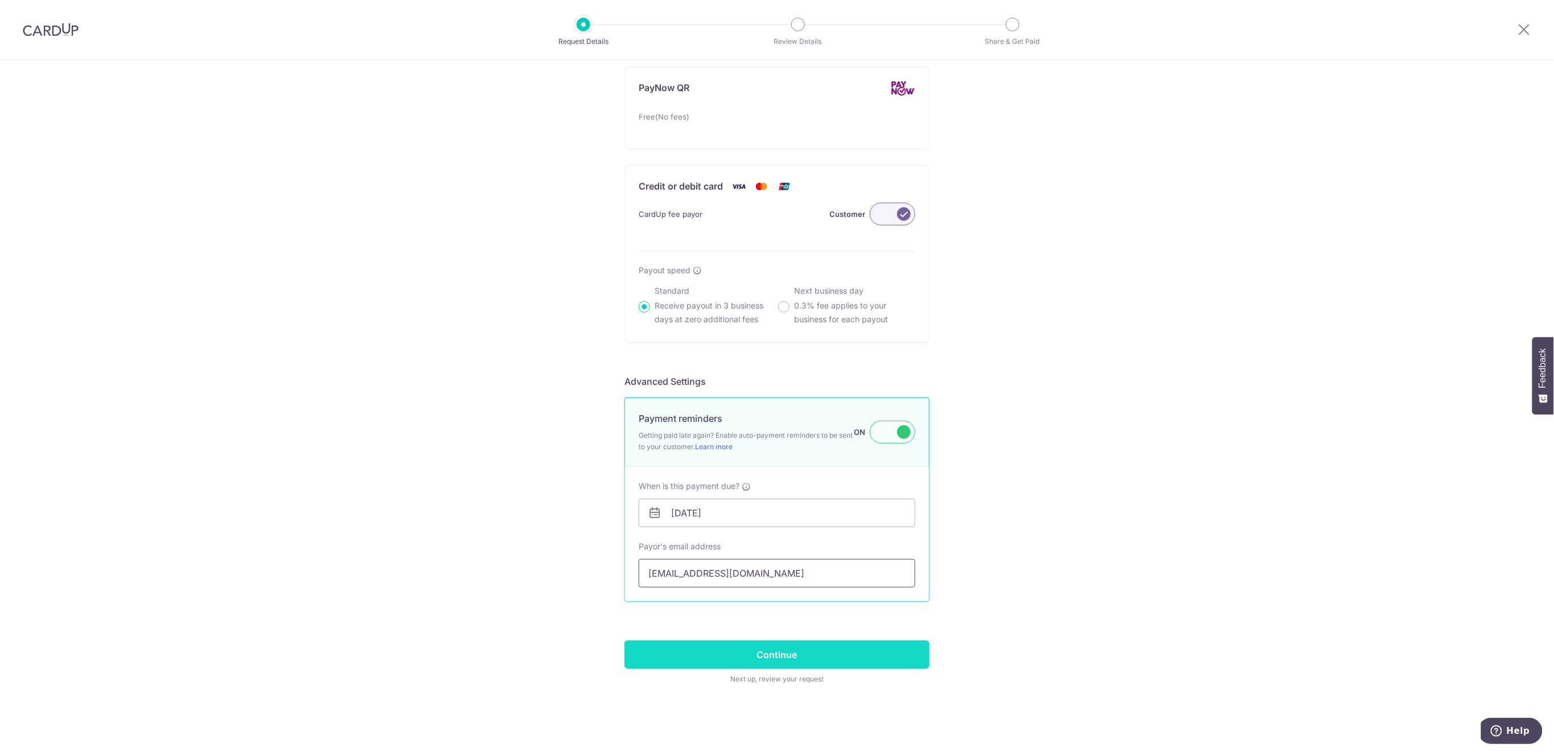
type input "[EMAIL_ADDRESS][DOMAIN_NAME]"
click at [782, 655] on input "Continue" at bounding box center [777, 654] width 305 height 28
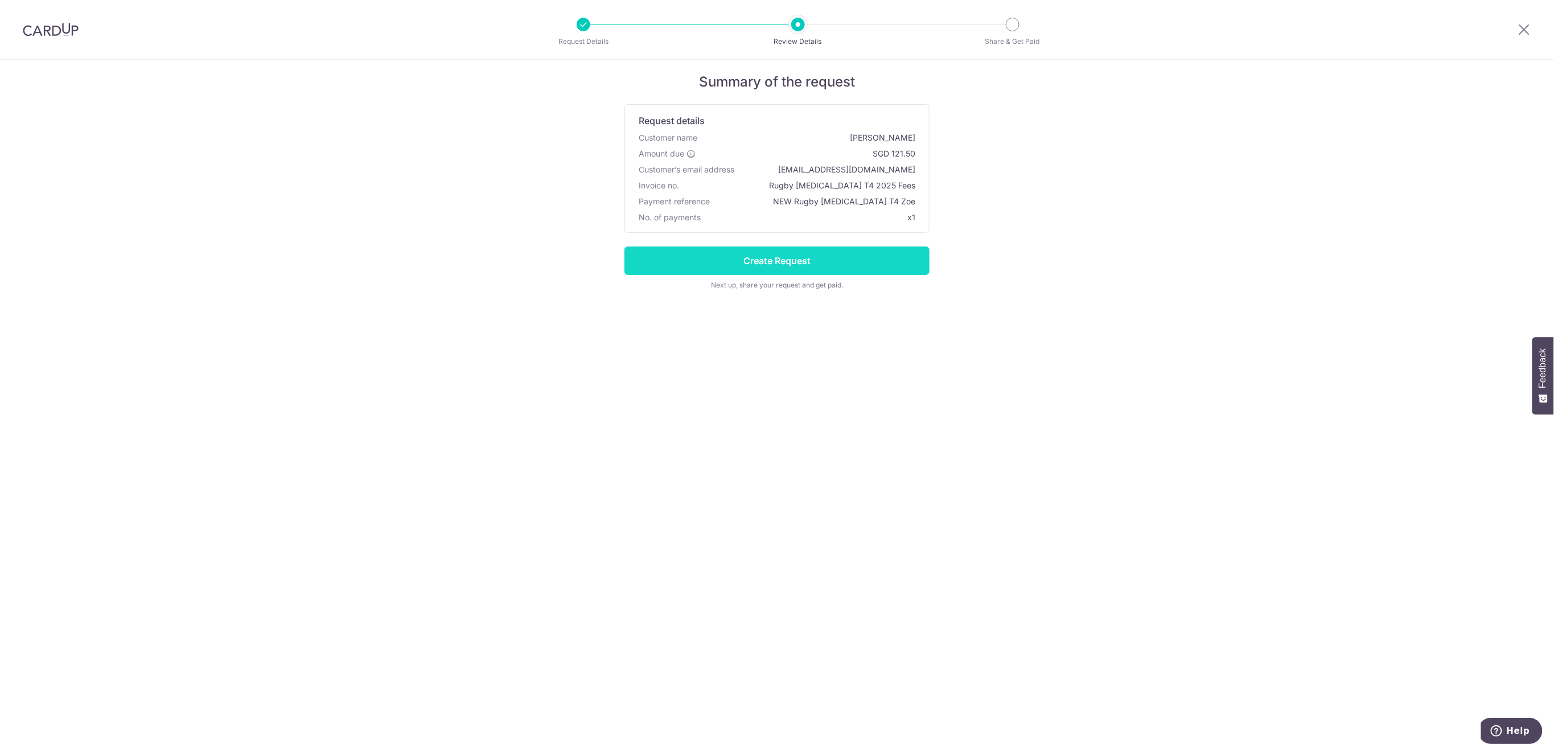
click at [848, 254] on input "Create Request" at bounding box center [777, 261] width 305 height 28
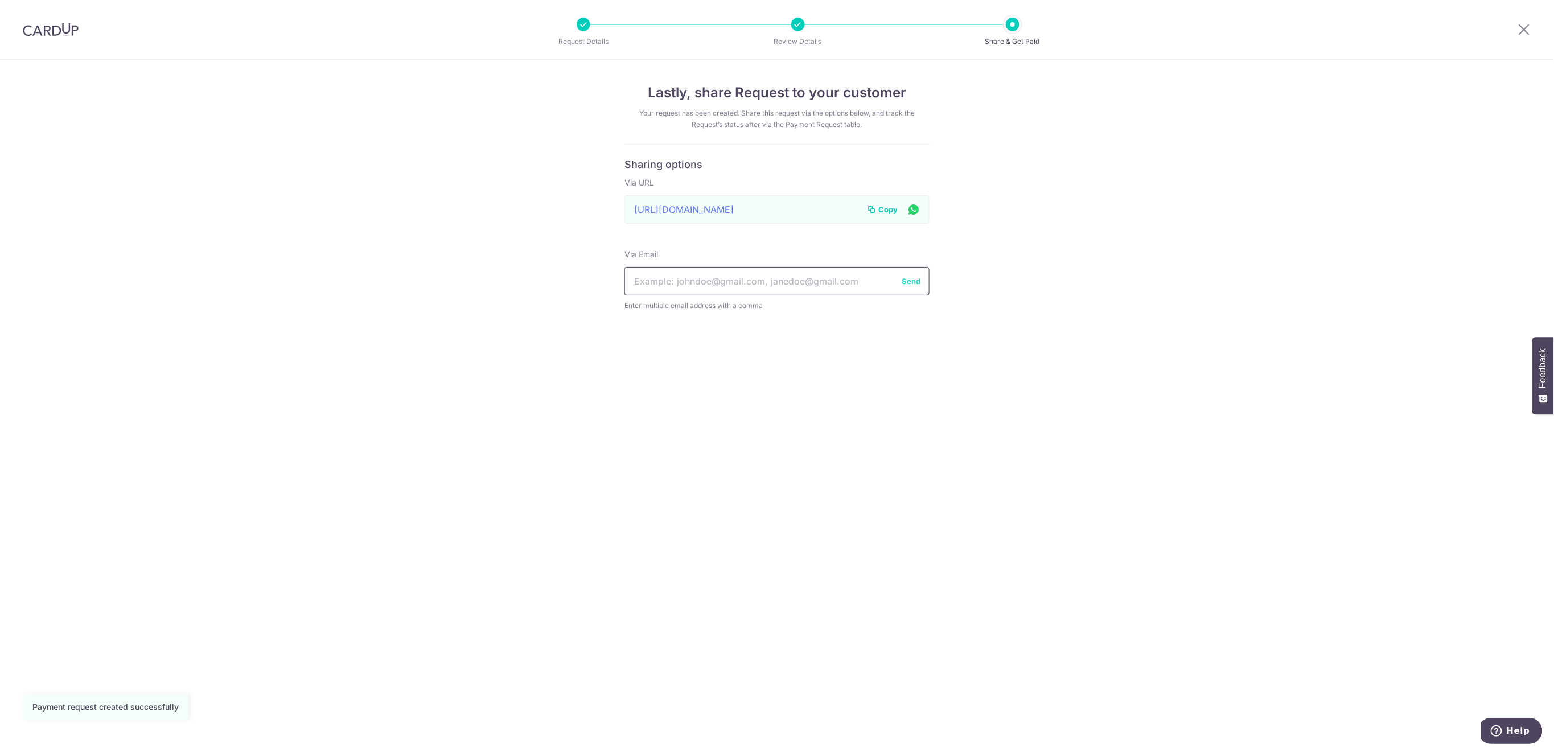
click at [761, 283] on input "text" at bounding box center [777, 281] width 305 height 28
paste input "[EMAIL_ADDRESS][DOMAIN_NAME]"
type input "[EMAIL_ADDRESS][DOMAIN_NAME]"
click at [910, 276] on button "Send" at bounding box center [911, 281] width 19 height 11
